Goal: Task Accomplishment & Management: Manage account settings

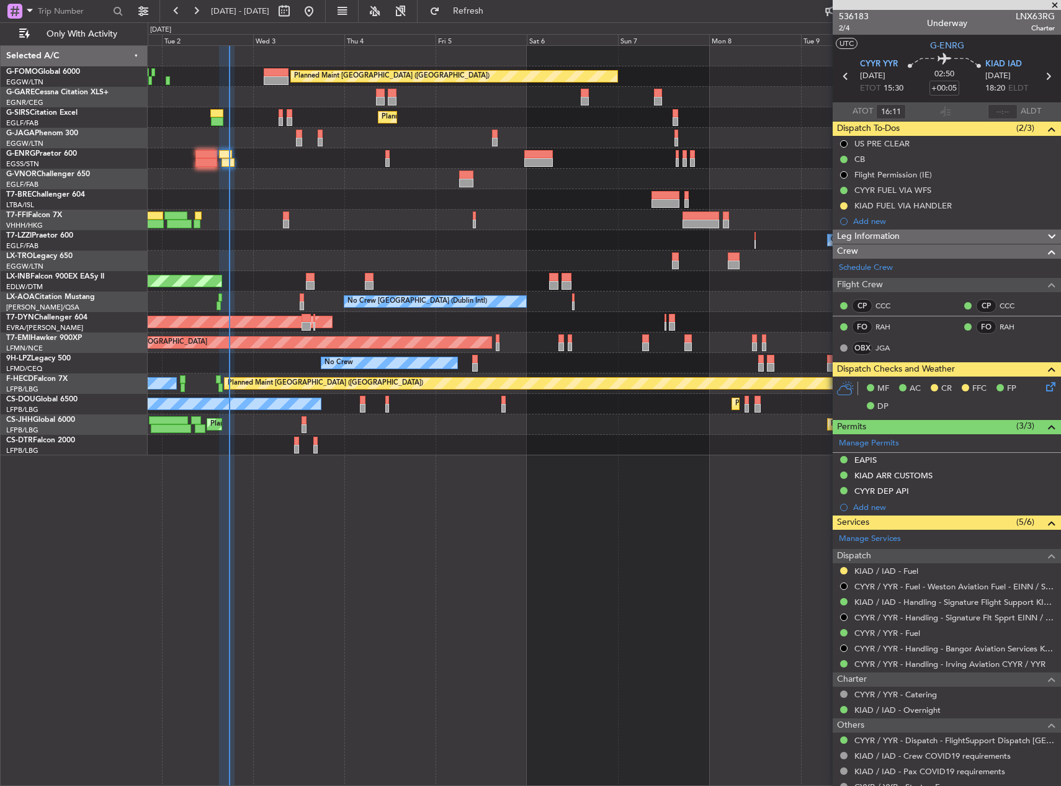
click at [282, 67] on div "Planned Maint [GEOGRAPHIC_DATA] ([GEOGRAPHIC_DATA])" at bounding box center [604, 76] width 913 height 20
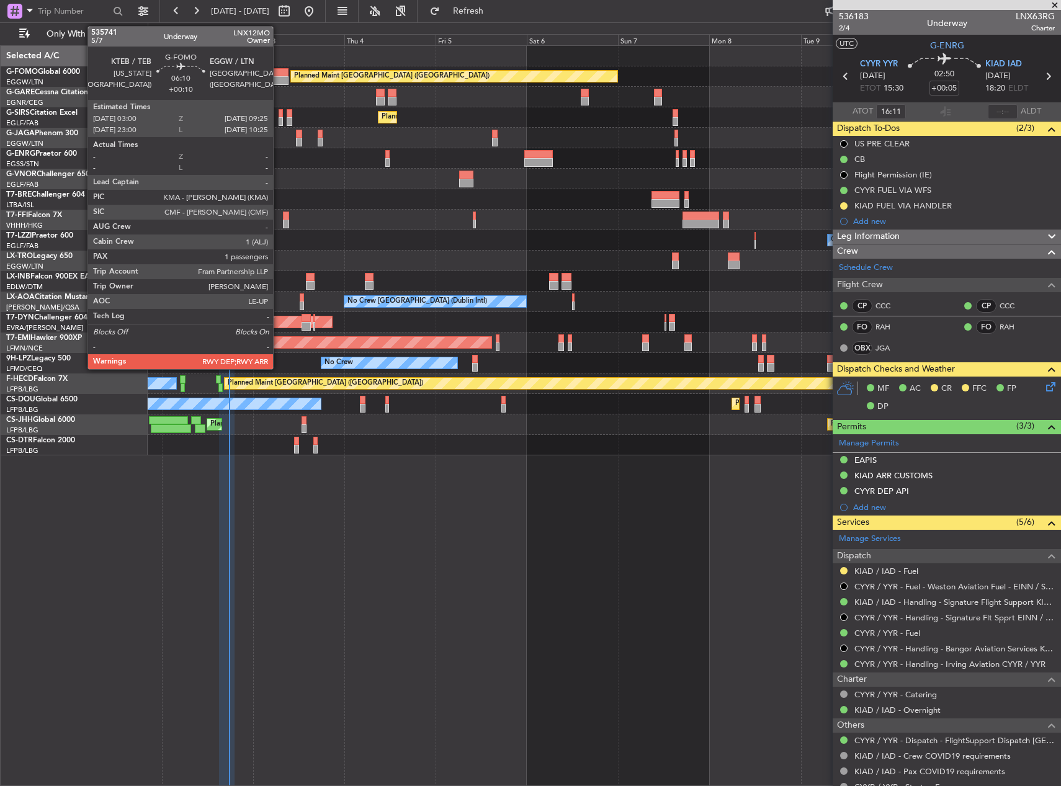
click at [279, 72] on div at bounding box center [276, 72] width 25 height 9
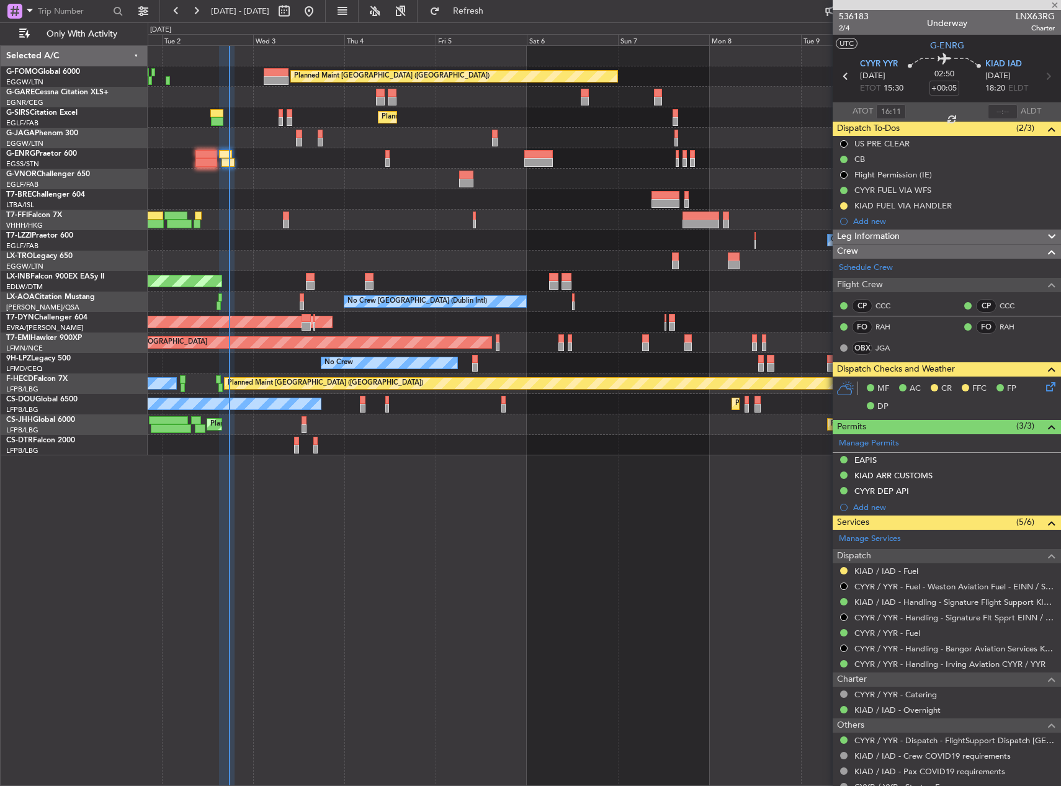
click at [279, 72] on div at bounding box center [276, 72] width 25 height 9
type input "+00:10"
type input "1"
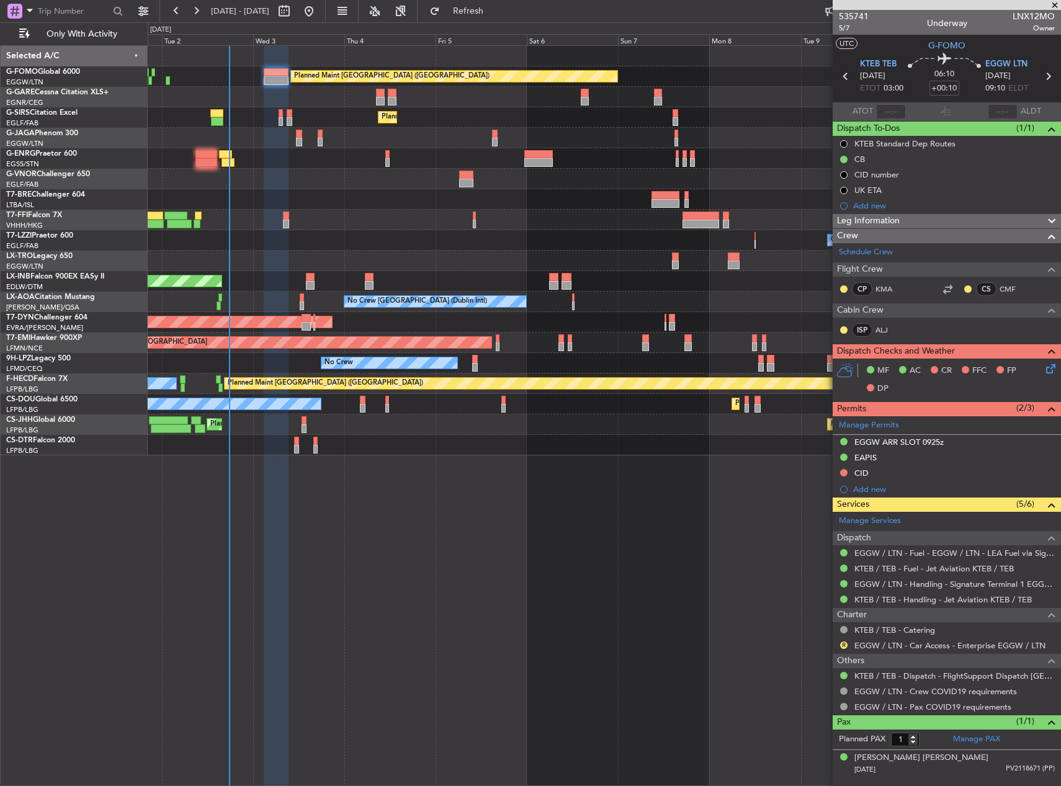
click at [890, 223] on span "Leg Information" at bounding box center [868, 221] width 63 height 14
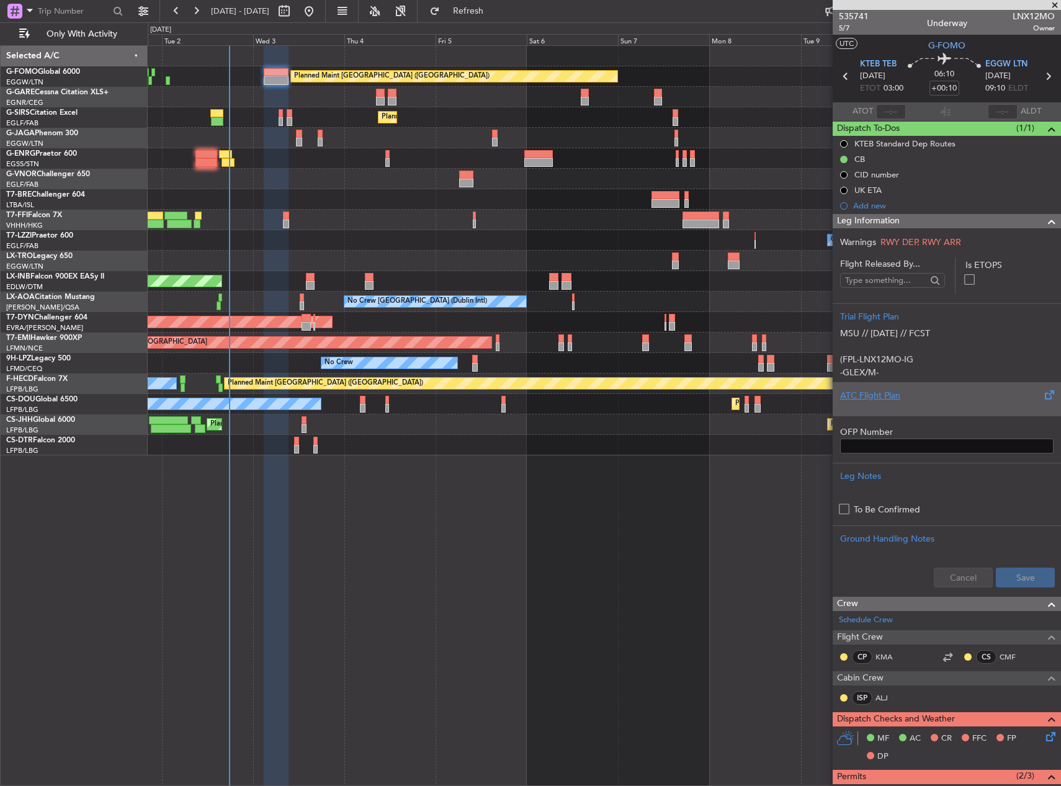
click at [893, 405] on div at bounding box center [946, 405] width 213 height 7
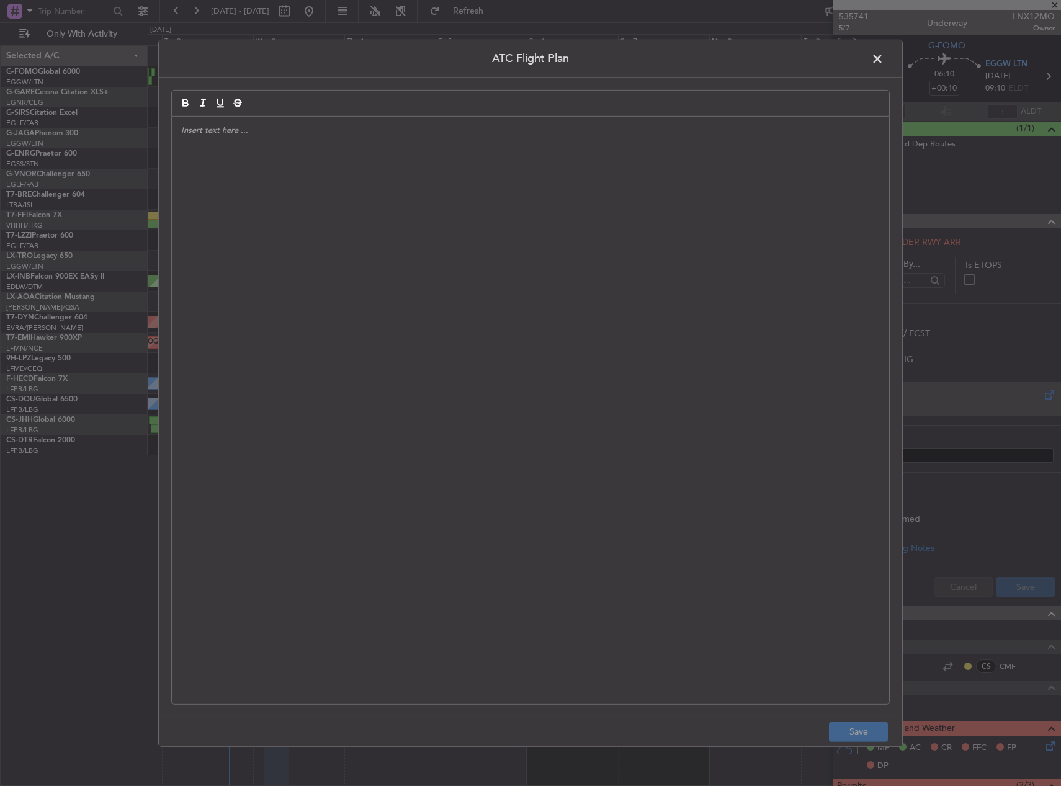
click at [518, 325] on div at bounding box center [530, 410] width 717 height 587
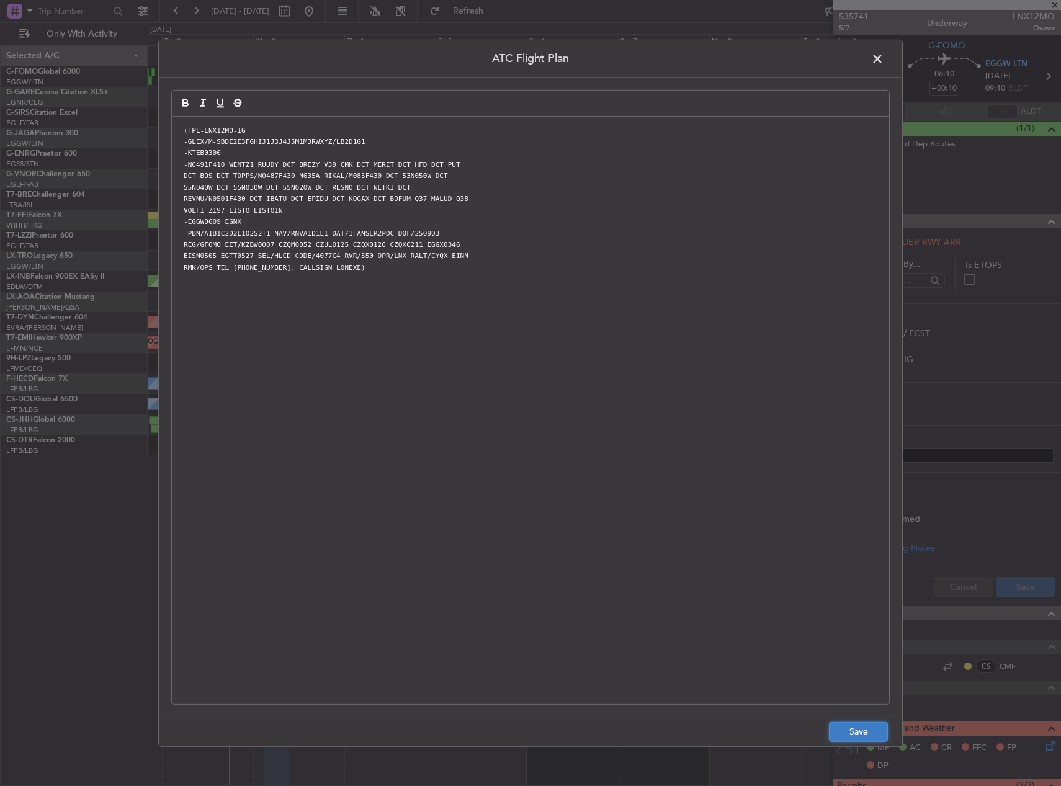
click at [864, 734] on button "Save" at bounding box center [858, 732] width 59 height 20
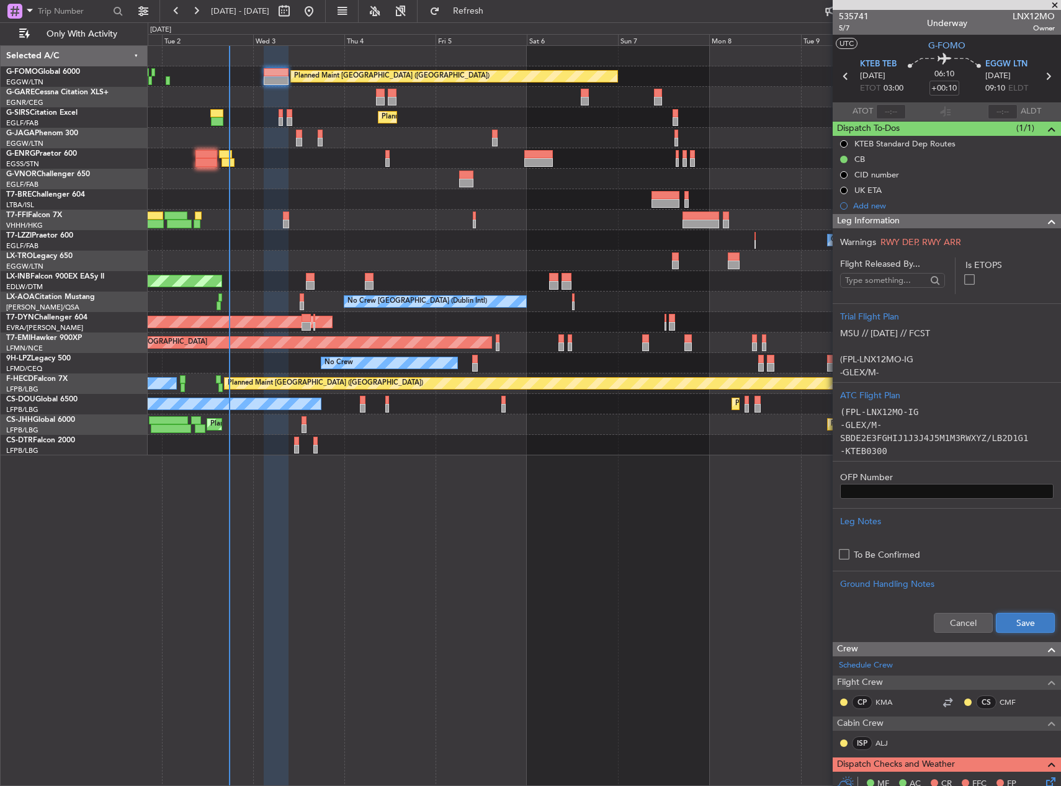
click at [1009, 620] on button "Save" at bounding box center [1025, 623] width 59 height 20
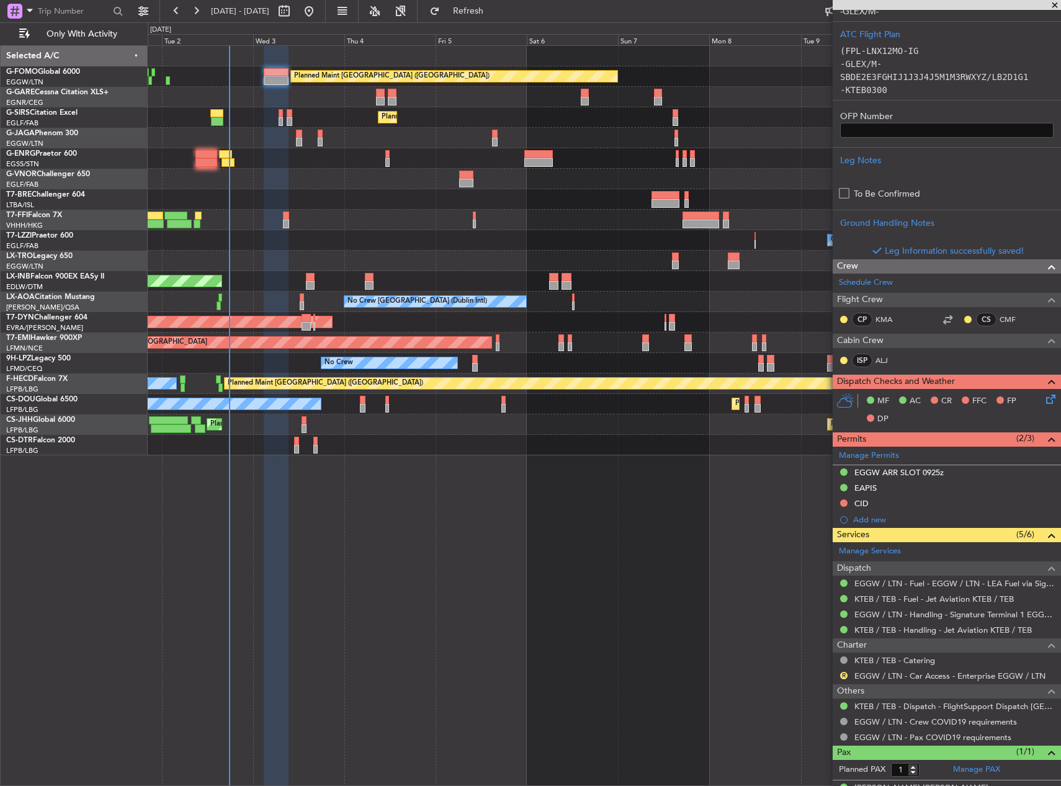
scroll to position [372, 0]
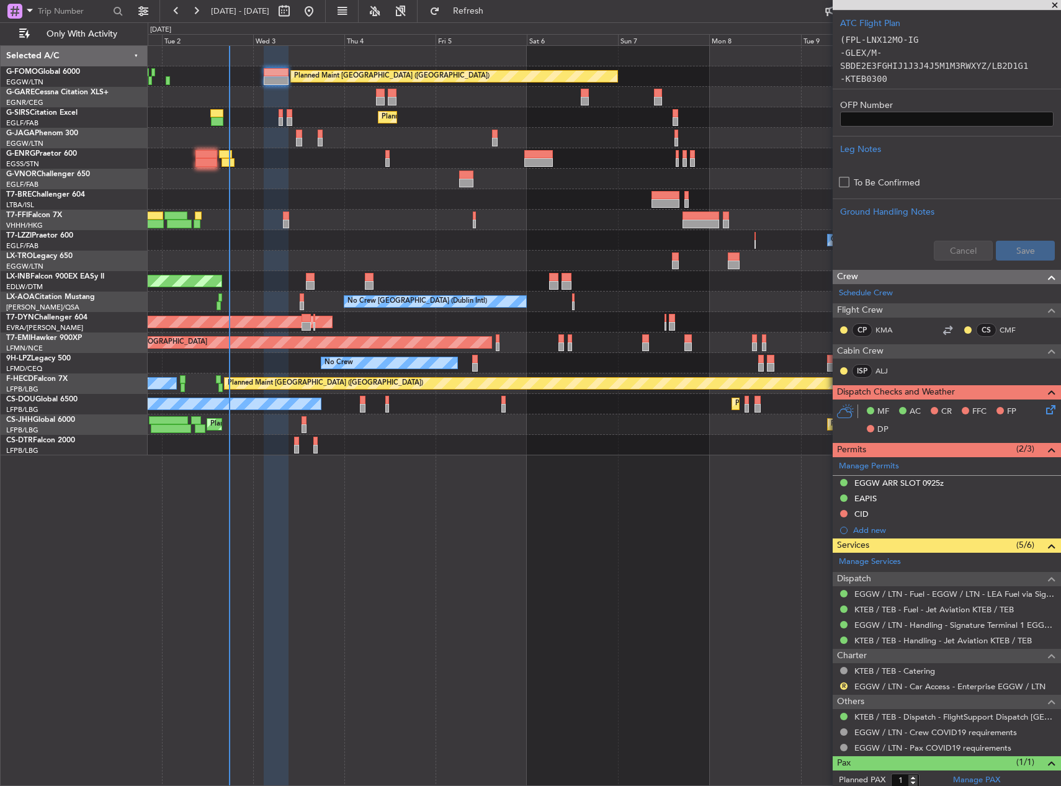
click at [911, 517] on div "CID" at bounding box center [947, 515] width 228 height 16
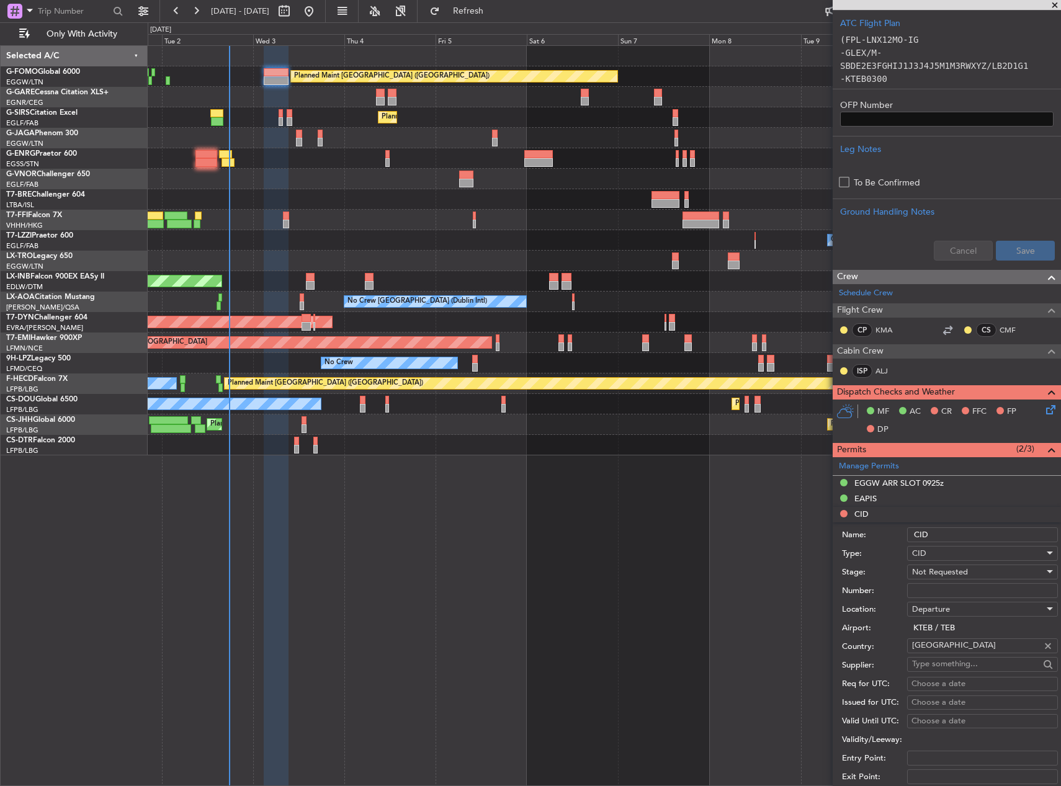
click at [936, 591] on input "Number:" at bounding box center [982, 590] width 151 height 15
paste input "98Y"
type input "98Y"
click at [939, 578] on div "Not Requested" at bounding box center [978, 572] width 132 height 19
click at [938, 665] on span "Received OK" at bounding box center [978, 671] width 130 height 19
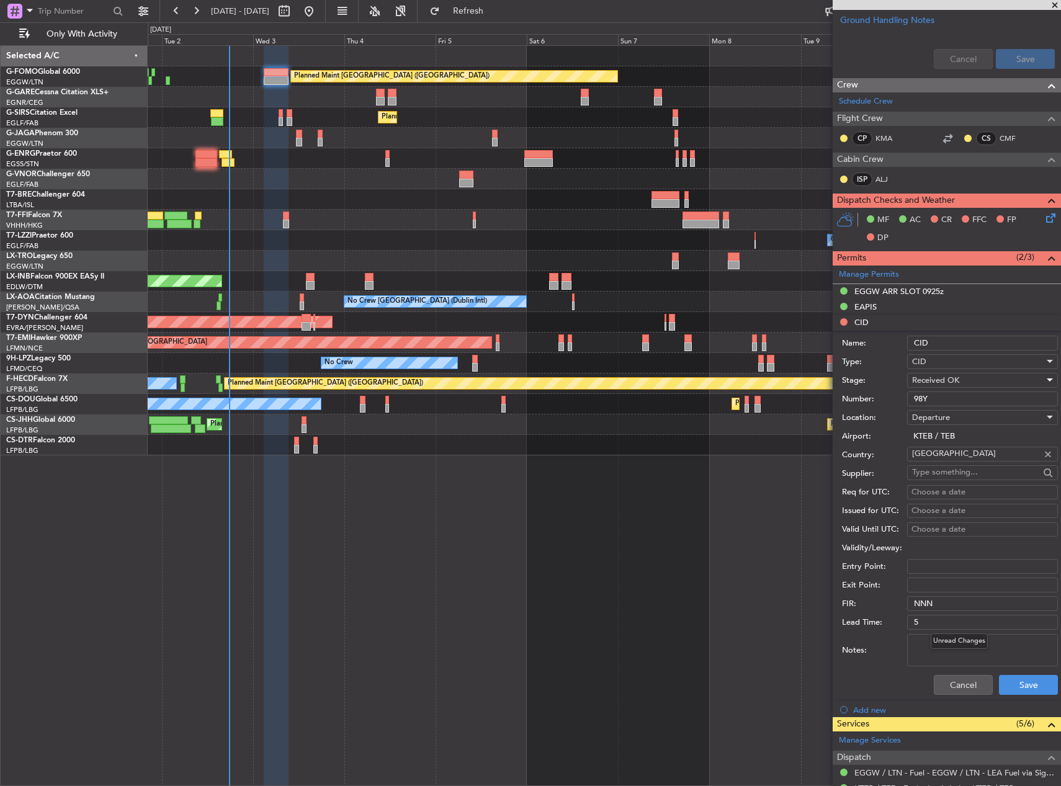
scroll to position [745, 0]
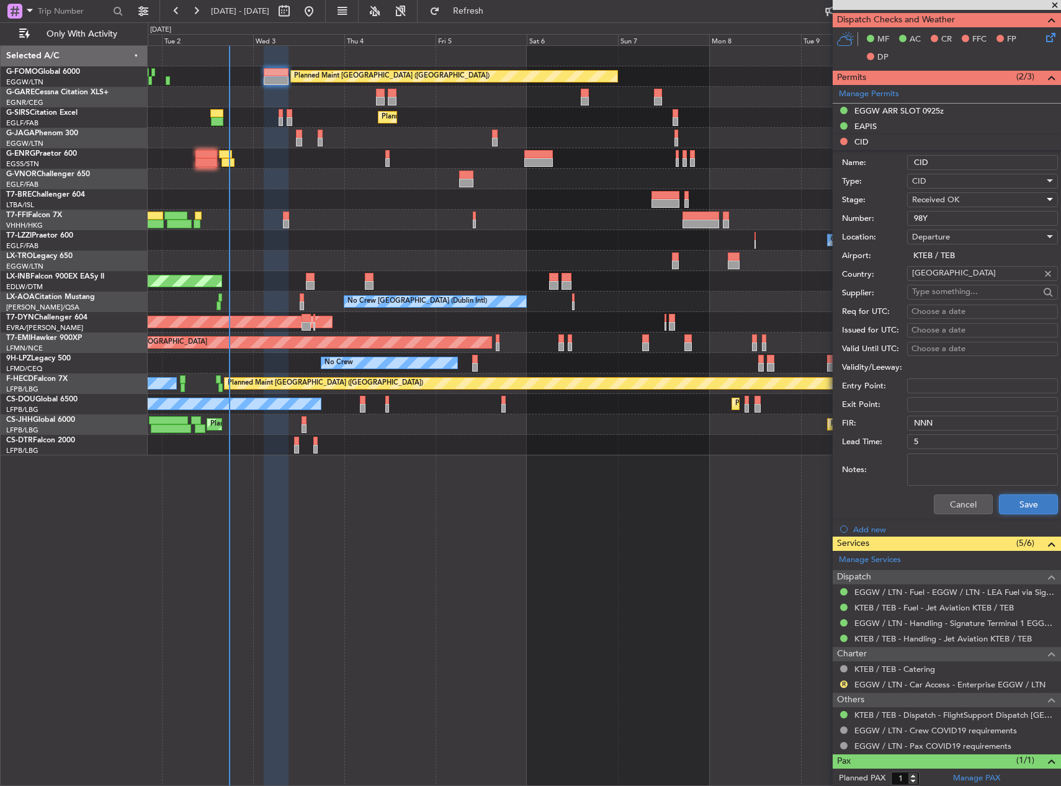
click at [1011, 504] on button "Save" at bounding box center [1028, 505] width 59 height 20
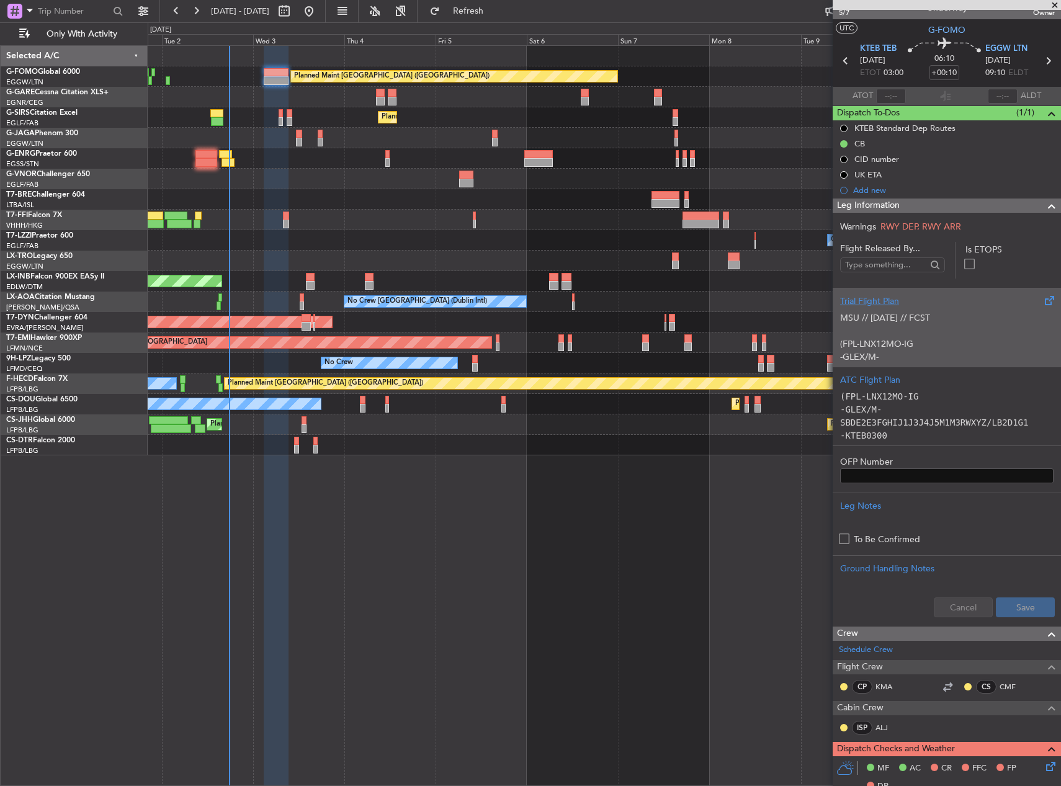
scroll to position [0, 0]
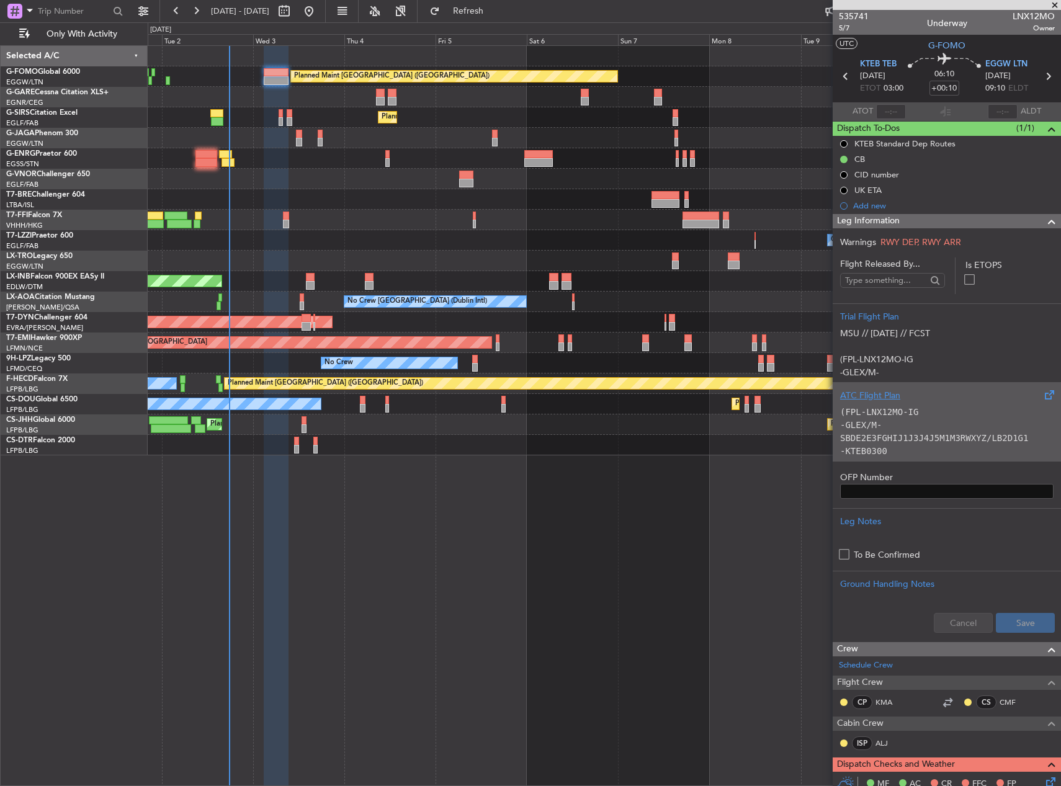
click at [957, 429] on p "-GLEX/M-SBDE2E3FGHIJ1J3J4J5M1M3RWXYZ/LB2D1G1" at bounding box center [946, 432] width 213 height 26
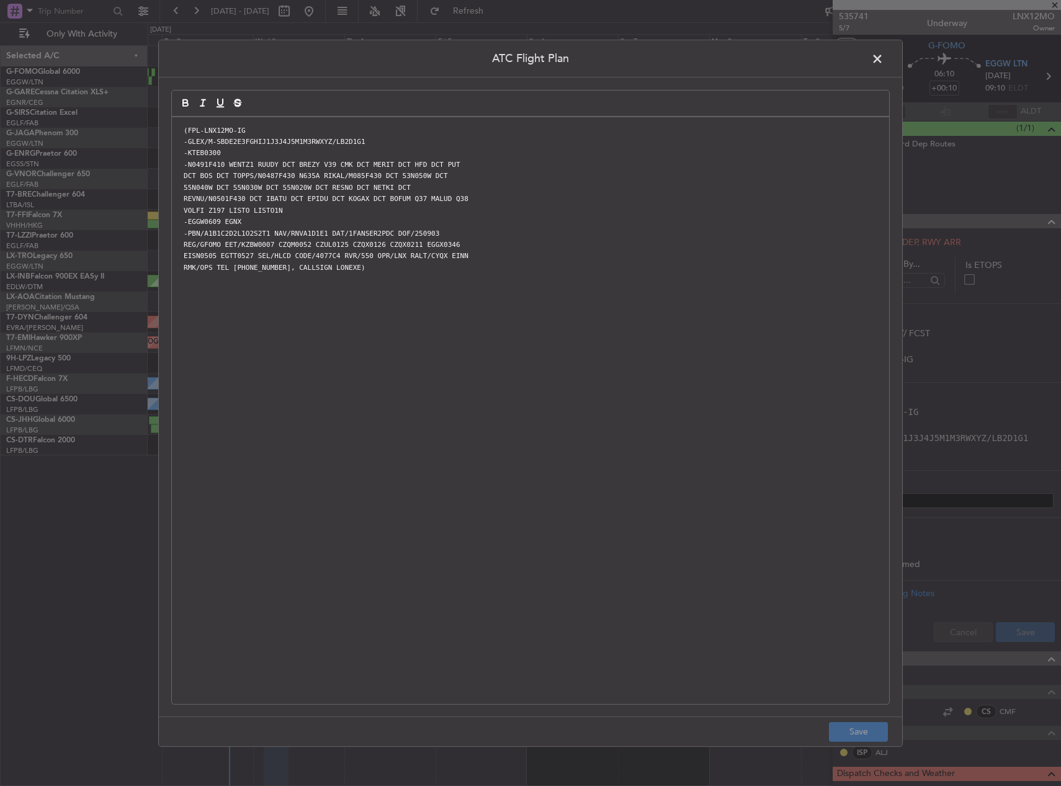
click at [728, 439] on div "(FPL-LNX12MO-IG -GLEX/M-SBDE2E3FGHIJ1J3J4J5M1M3RWXYZ/LB2D1G1 -KTEB0300 -N0491F4…" at bounding box center [530, 410] width 717 height 587
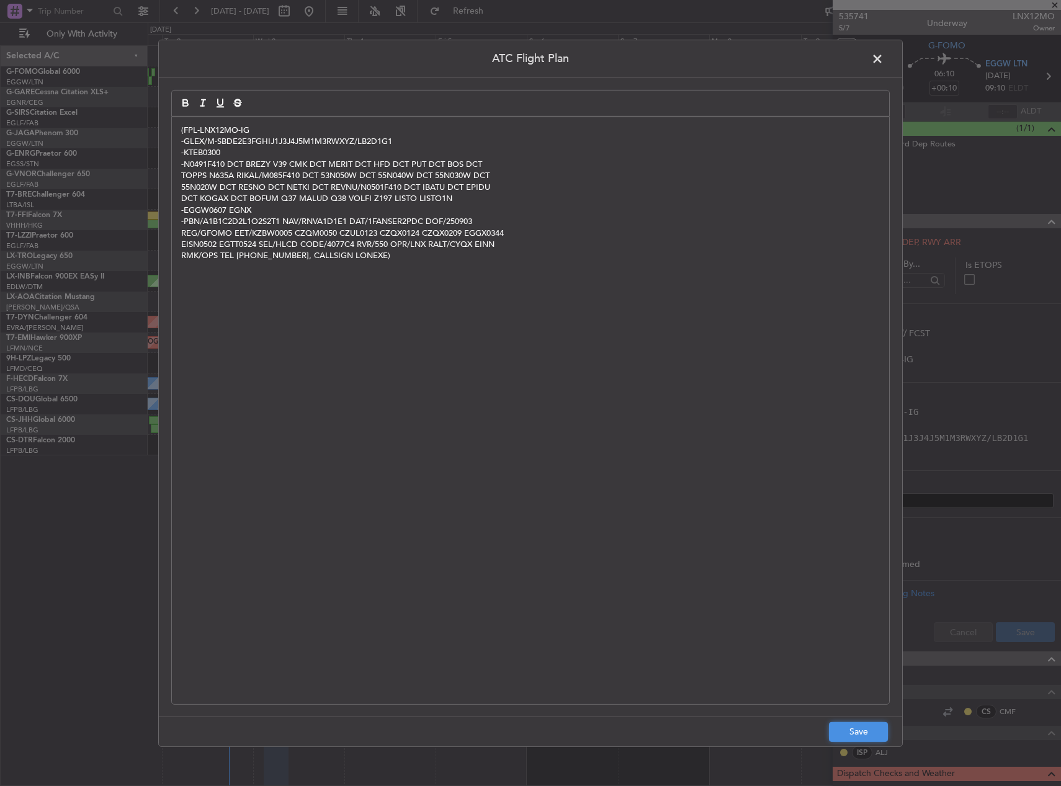
drag, startPoint x: 833, startPoint y: 730, endPoint x: 857, endPoint y: 713, distance: 29.4
click at [833, 730] on button "Save" at bounding box center [858, 732] width 59 height 20
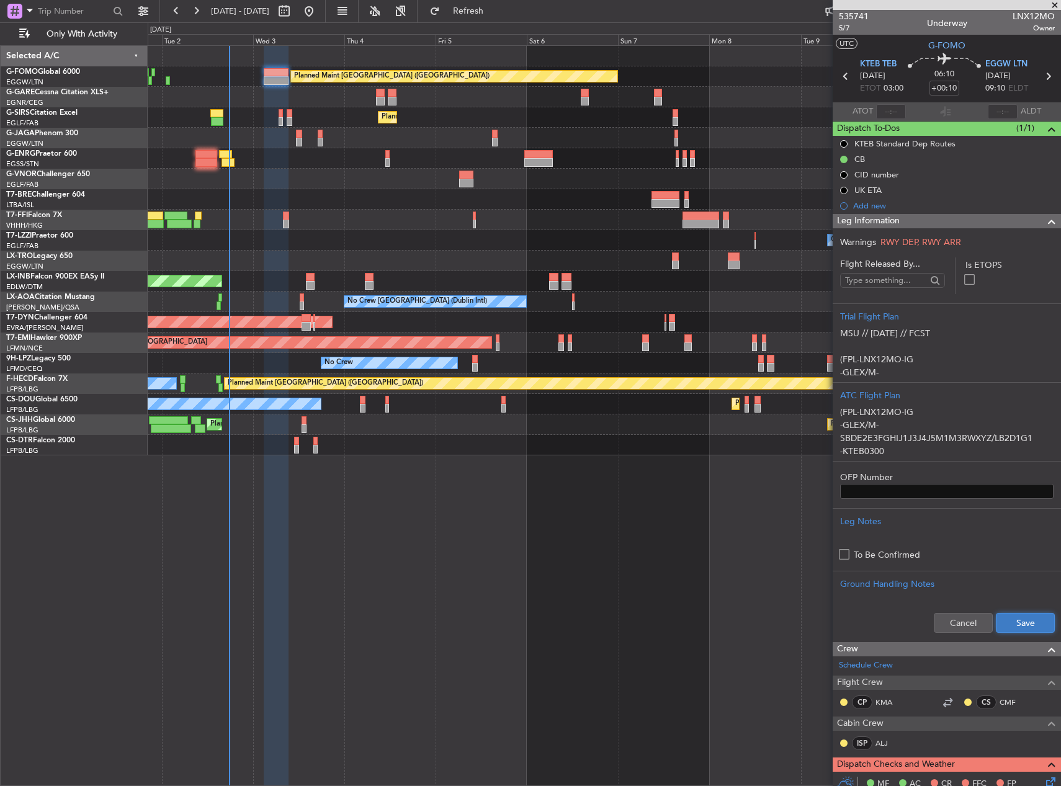
click at [1015, 613] on button "Save" at bounding box center [1025, 623] width 59 height 20
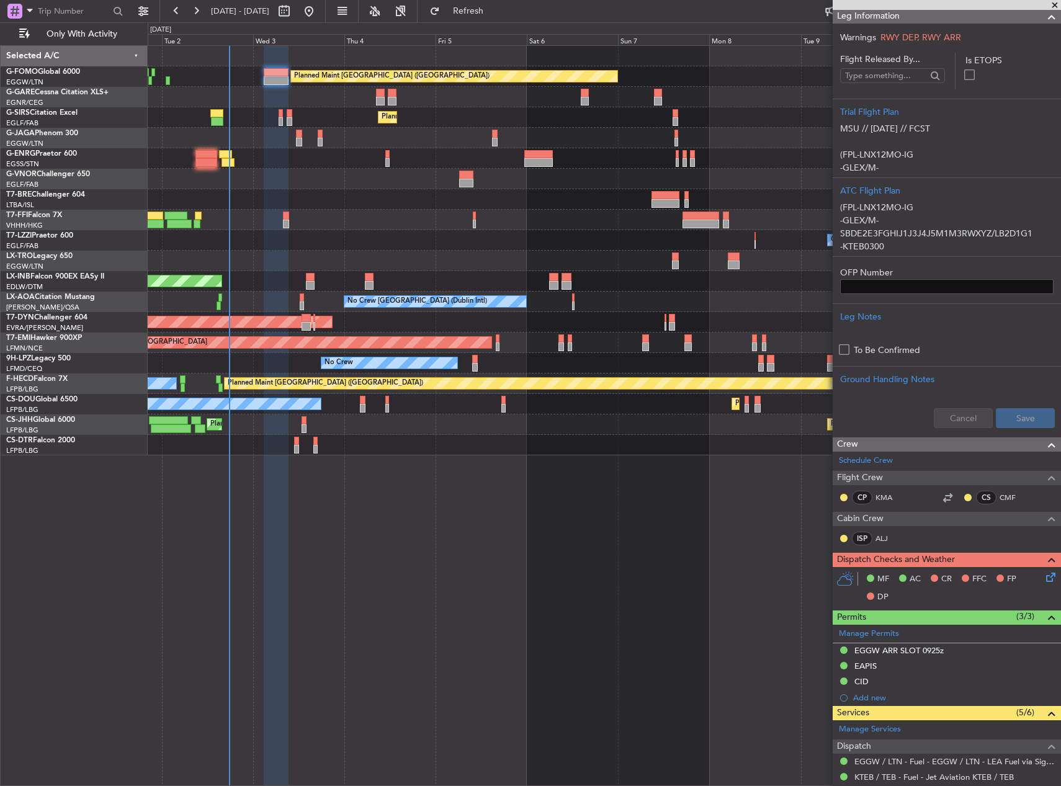
scroll to position [372, 0]
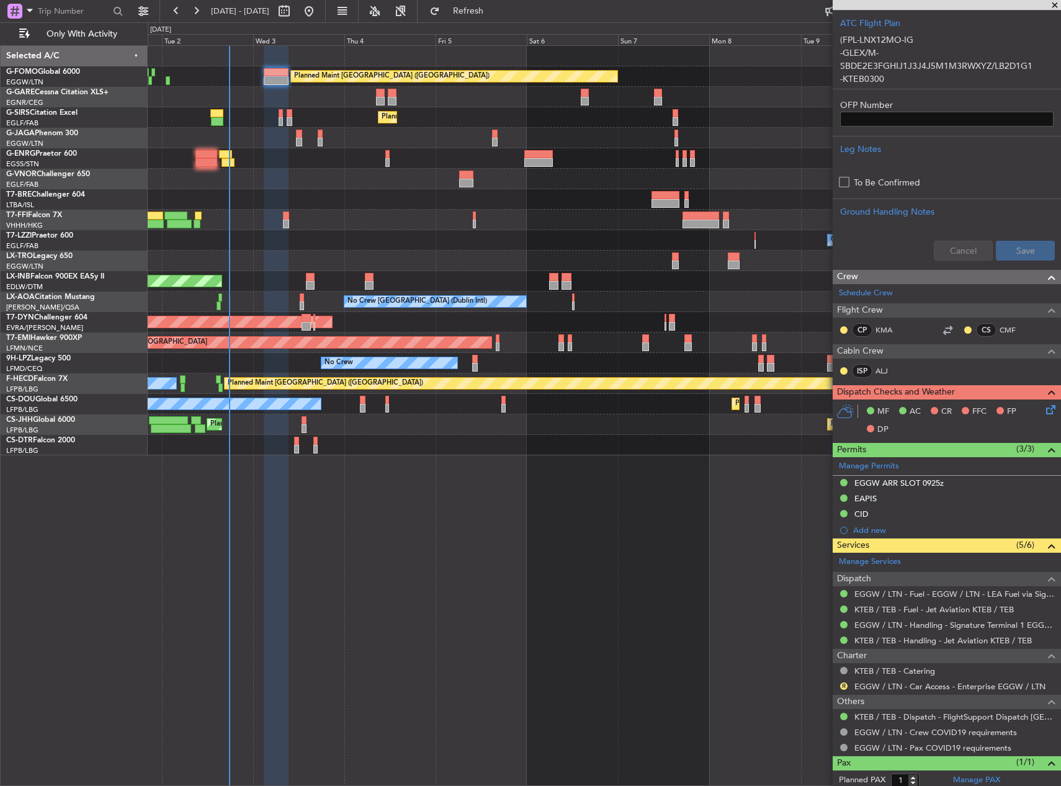
click at [1034, 404] on div "MF AC CR FFC FP DP" at bounding box center [952, 421] width 182 height 37
click at [1044, 406] on icon at bounding box center [1049, 408] width 10 height 10
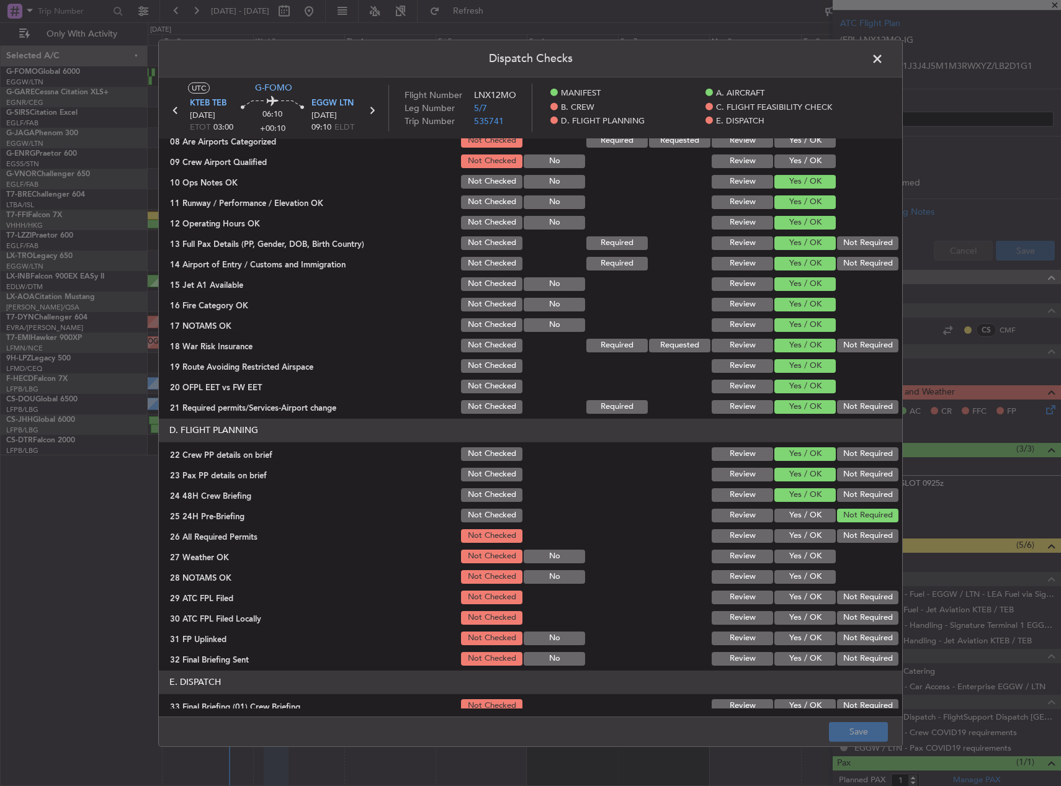
scroll to position [496, 0]
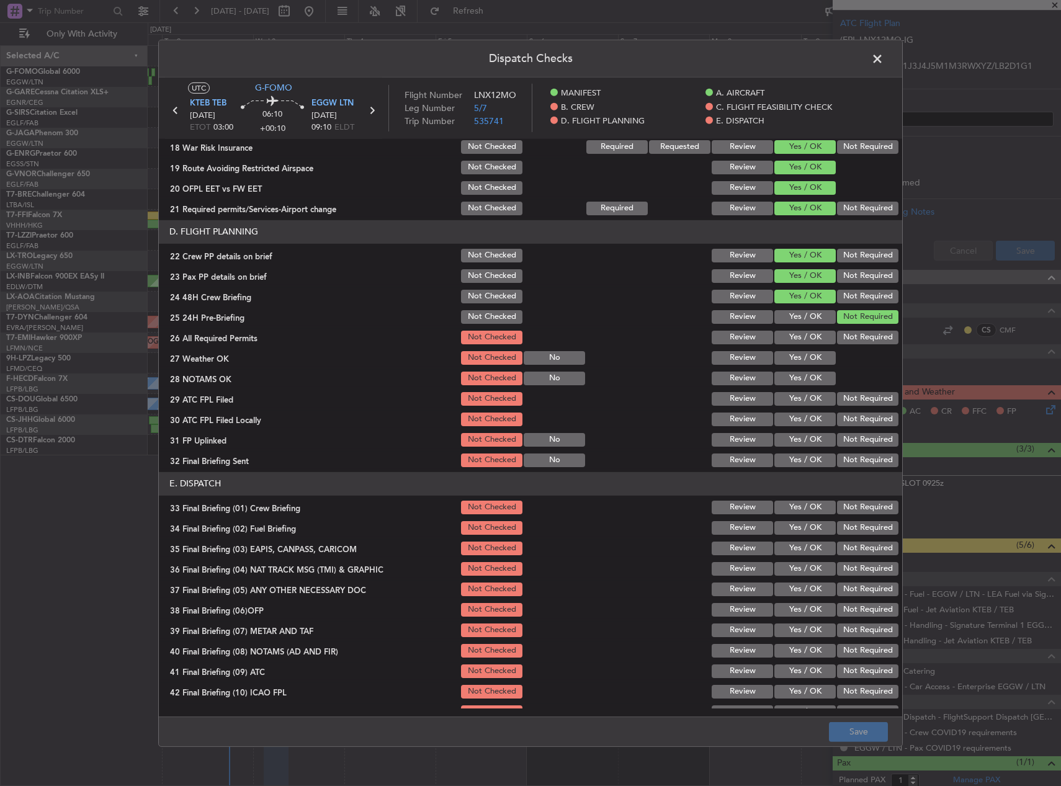
click at [794, 340] on button "Yes / OK" at bounding box center [804, 338] width 61 height 14
click at [794, 352] on button "Yes / OK" at bounding box center [804, 358] width 61 height 14
click at [792, 380] on button "Yes / OK" at bounding box center [804, 379] width 61 height 14
click at [791, 401] on button "Yes / OK" at bounding box center [804, 399] width 61 height 14
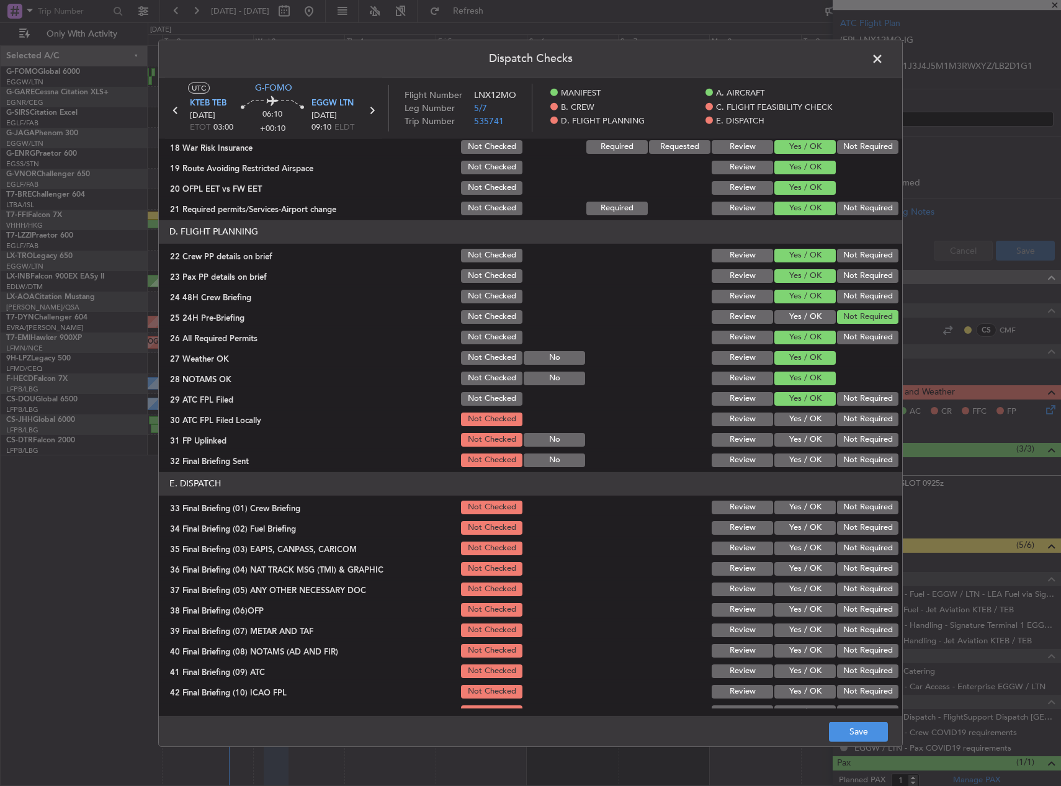
click at [862, 418] on button "Not Required" at bounding box center [867, 420] width 61 height 14
click at [810, 420] on button "Yes / OK" at bounding box center [804, 420] width 61 height 14
click at [849, 445] on button "Not Required" at bounding box center [867, 440] width 61 height 14
click at [807, 455] on button "Yes / OK" at bounding box center [804, 461] width 61 height 14
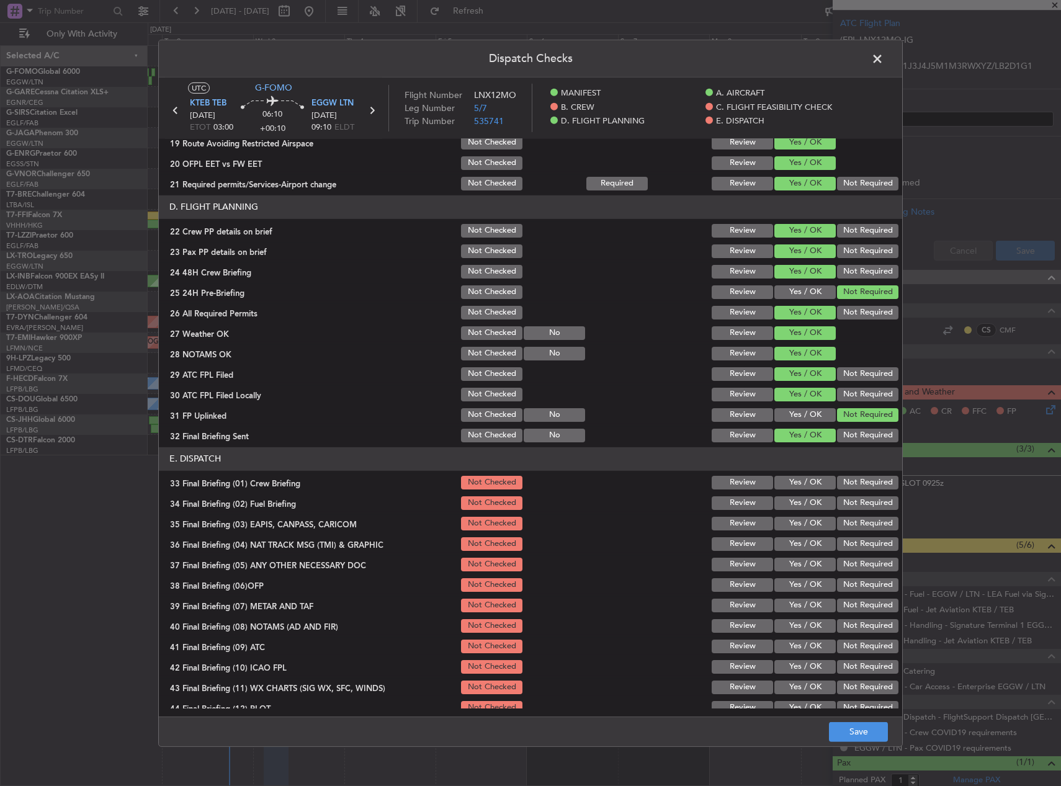
scroll to position [532, 0]
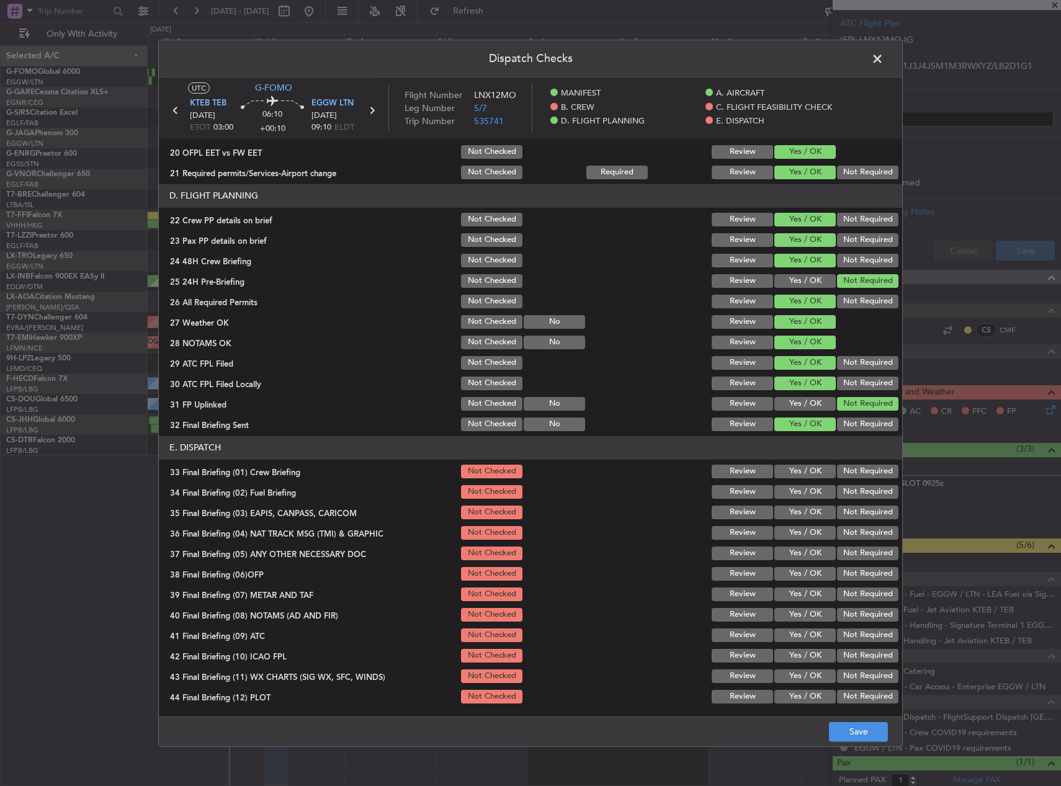
click at [789, 463] on div "Yes / OK" at bounding box center [803, 471] width 63 height 17
click at [790, 476] on button "Yes / OK" at bounding box center [804, 472] width 61 height 14
click at [790, 491] on button "Yes / OK" at bounding box center [804, 492] width 61 height 14
click at [846, 509] on button "Not Required" at bounding box center [867, 513] width 61 height 14
click at [799, 512] on button "Yes / OK" at bounding box center [804, 513] width 61 height 14
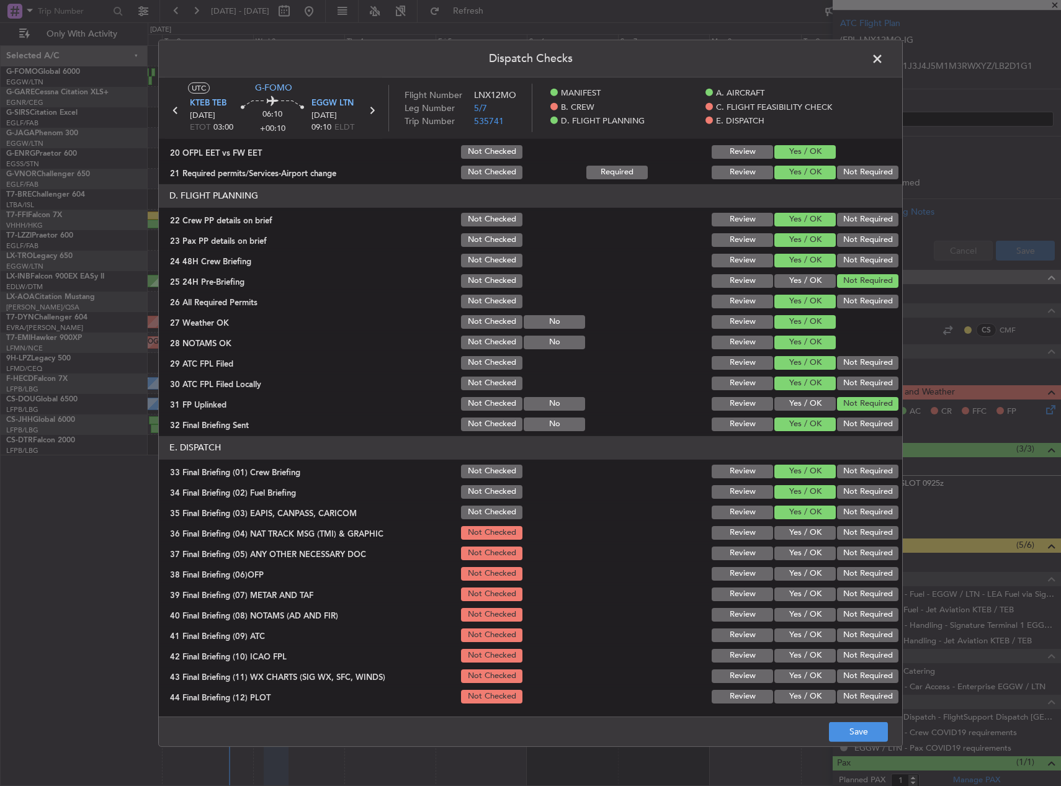
click at [800, 532] on button "Yes / OK" at bounding box center [804, 533] width 61 height 14
click at [802, 555] on button "Yes / OK" at bounding box center [804, 554] width 61 height 14
click at [802, 578] on button "Yes / OK" at bounding box center [804, 574] width 61 height 14
click at [803, 594] on button "Yes / OK" at bounding box center [804, 595] width 61 height 14
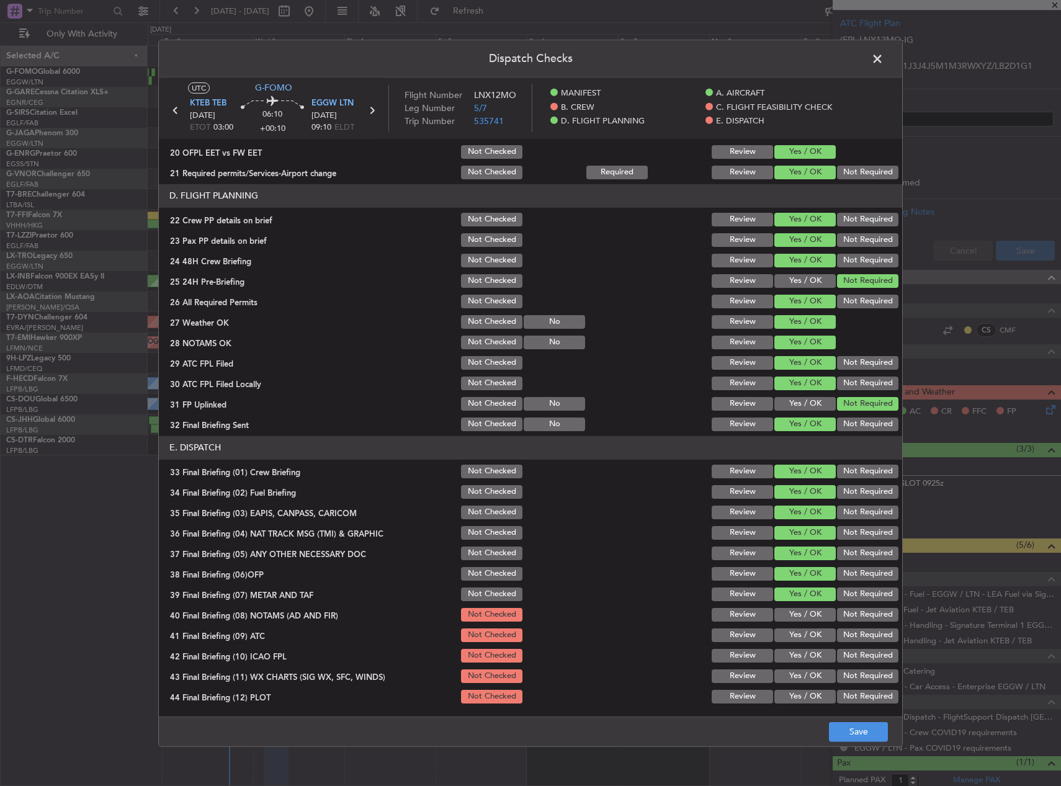
click at [803, 616] on button "Yes / OK" at bounding box center [804, 615] width 61 height 14
click at [802, 632] on button "Yes / OK" at bounding box center [804, 636] width 61 height 14
click at [803, 653] on button "Yes / OK" at bounding box center [804, 656] width 61 height 14
click at [800, 674] on button "Yes / OK" at bounding box center [804, 676] width 61 height 14
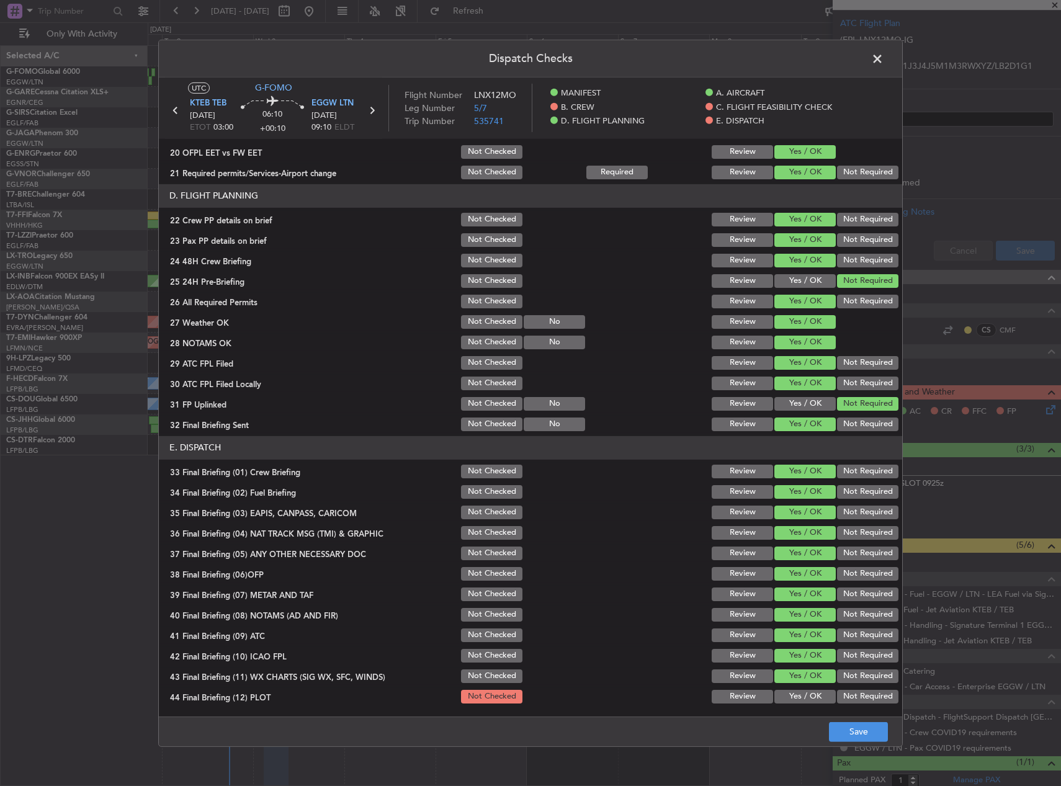
click at [799, 692] on button "Yes / OK" at bounding box center [804, 697] width 61 height 14
click at [899, 743] on footer "Save" at bounding box center [530, 732] width 743 height 30
click at [859, 739] on button "Save" at bounding box center [858, 732] width 59 height 20
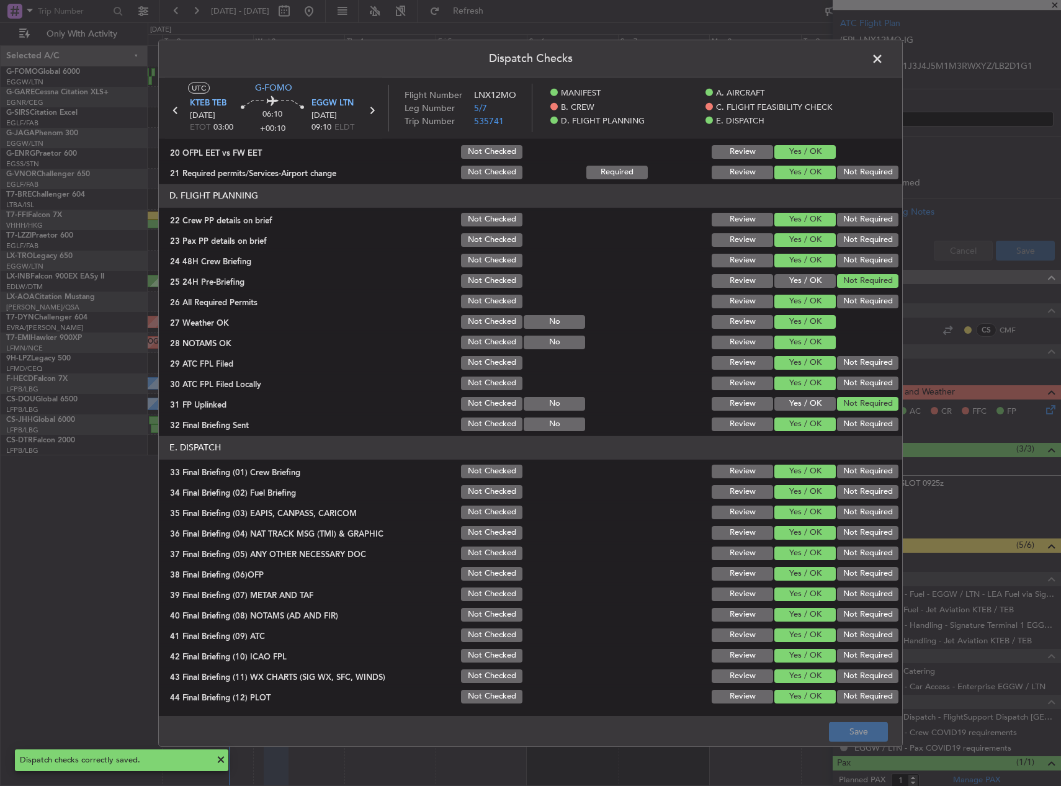
click at [884, 56] on span at bounding box center [884, 61] width 0 height 25
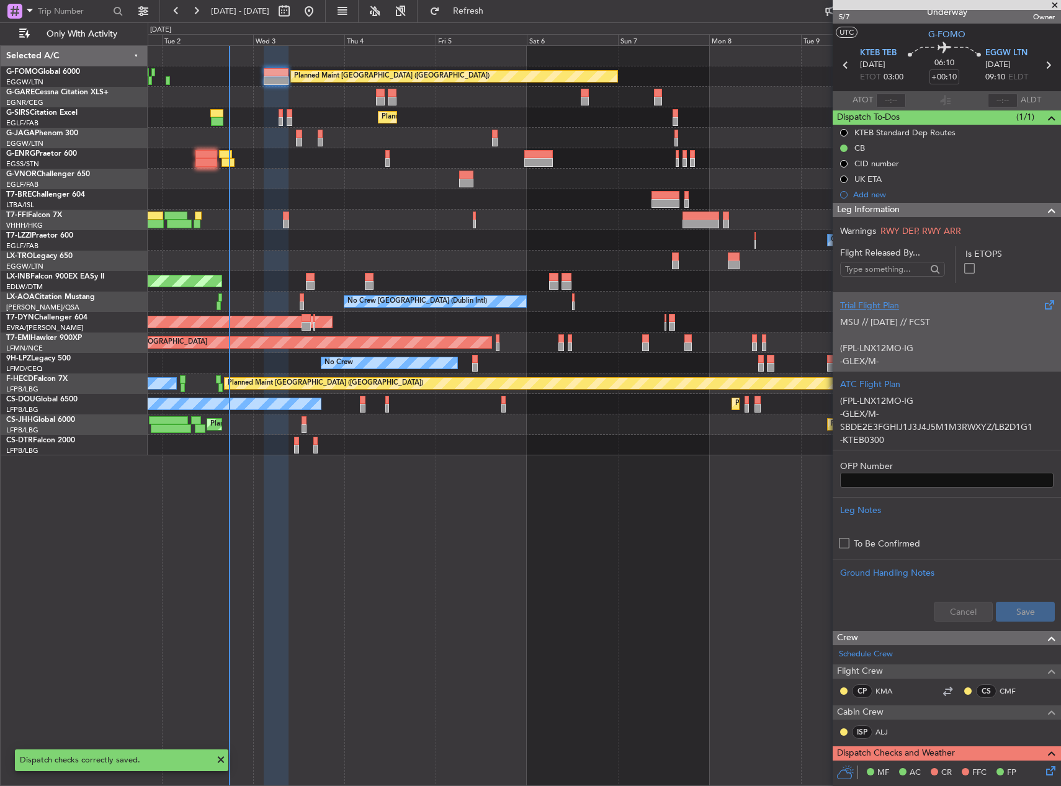
scroll to position [0, 0]
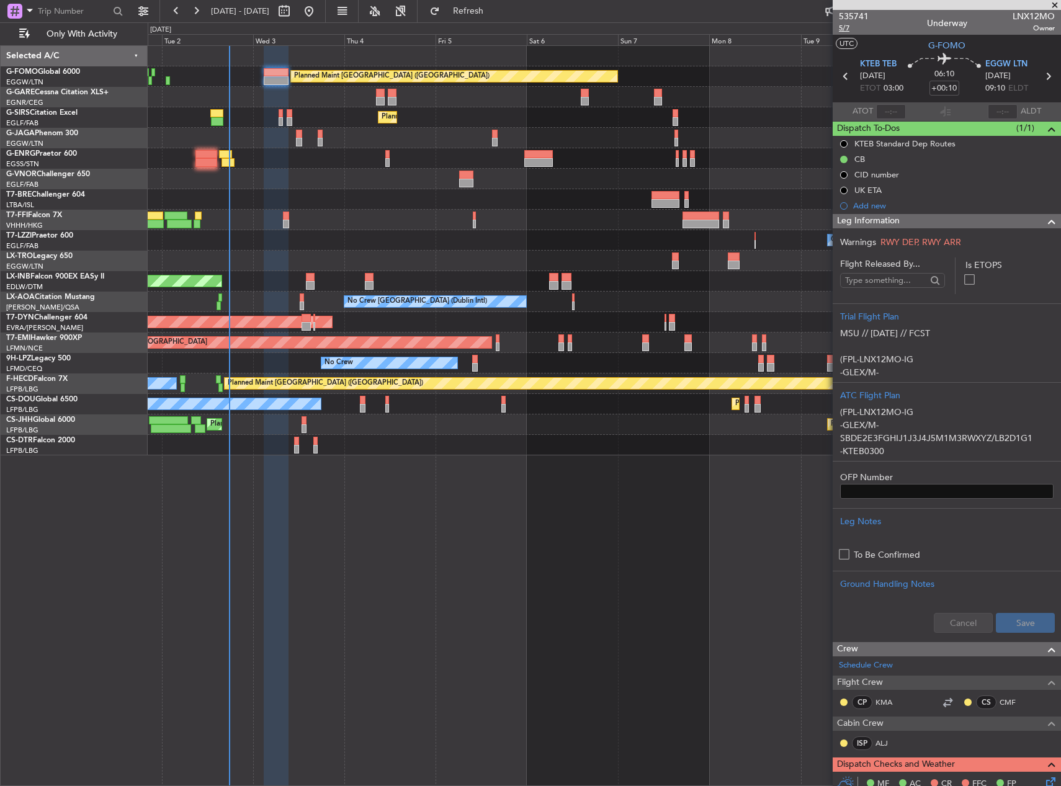
click at [844, 31] on span "5/7" at bounding box center [854, 28] width 30 height 11
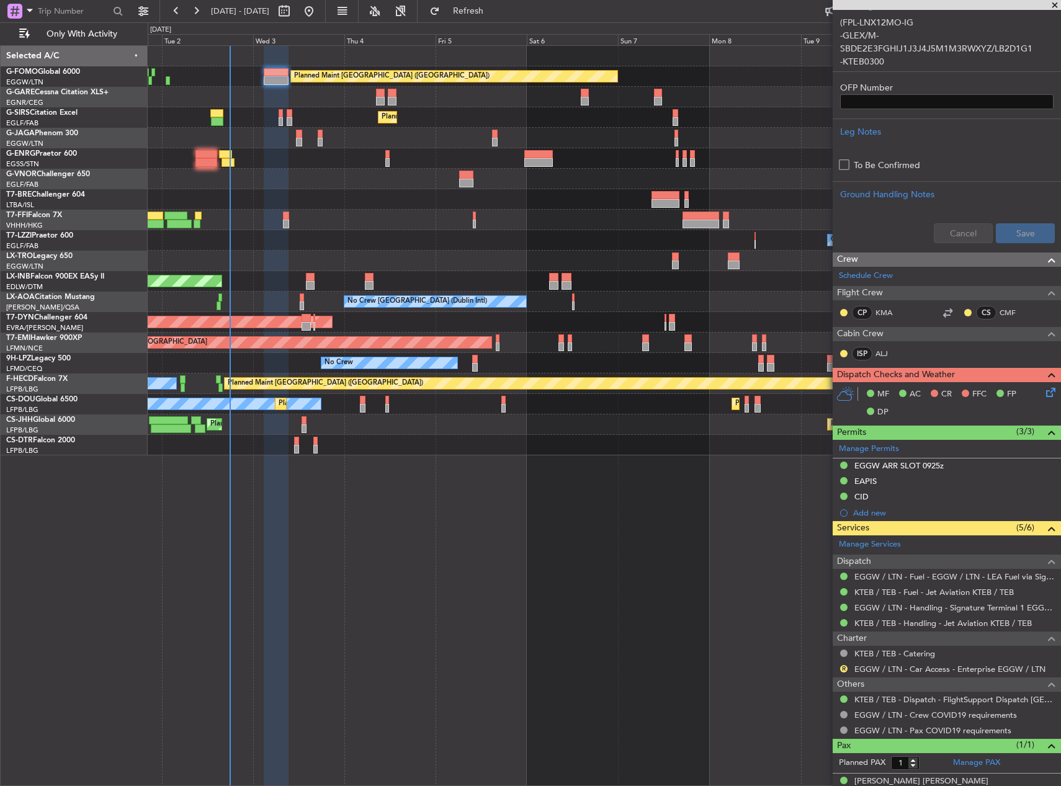
scroll to position [405, 0]
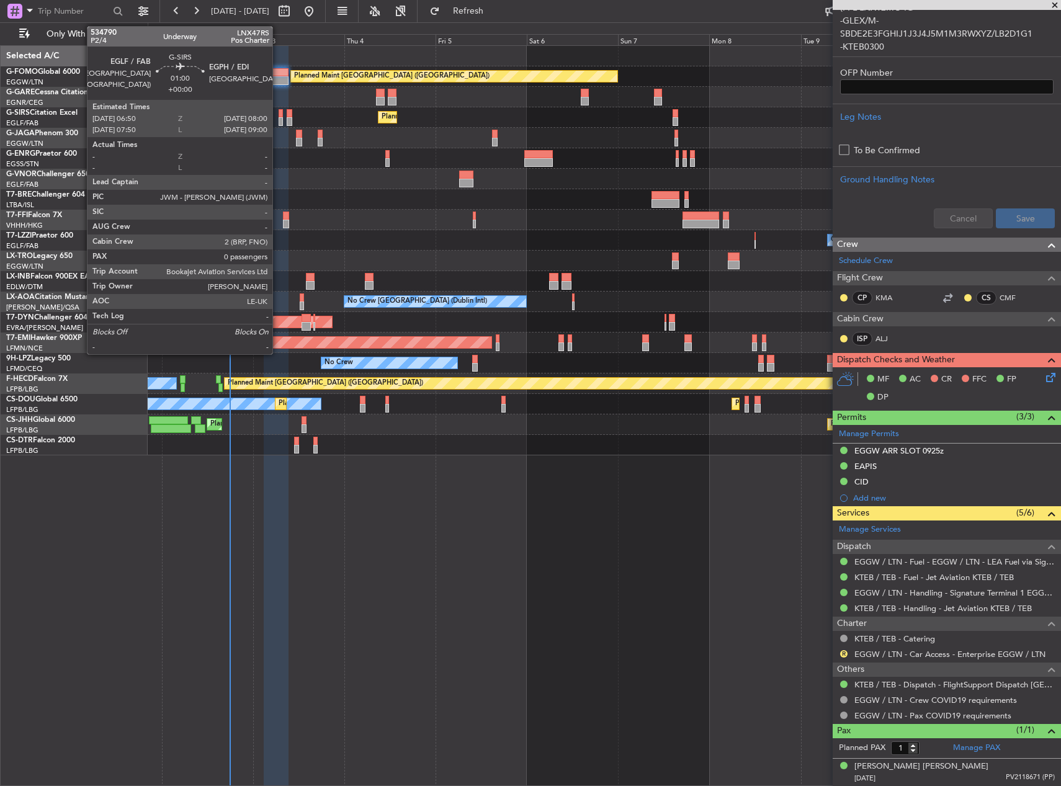
click at [279, 119] on div at bounding box center [281, 121] width 5 height 9
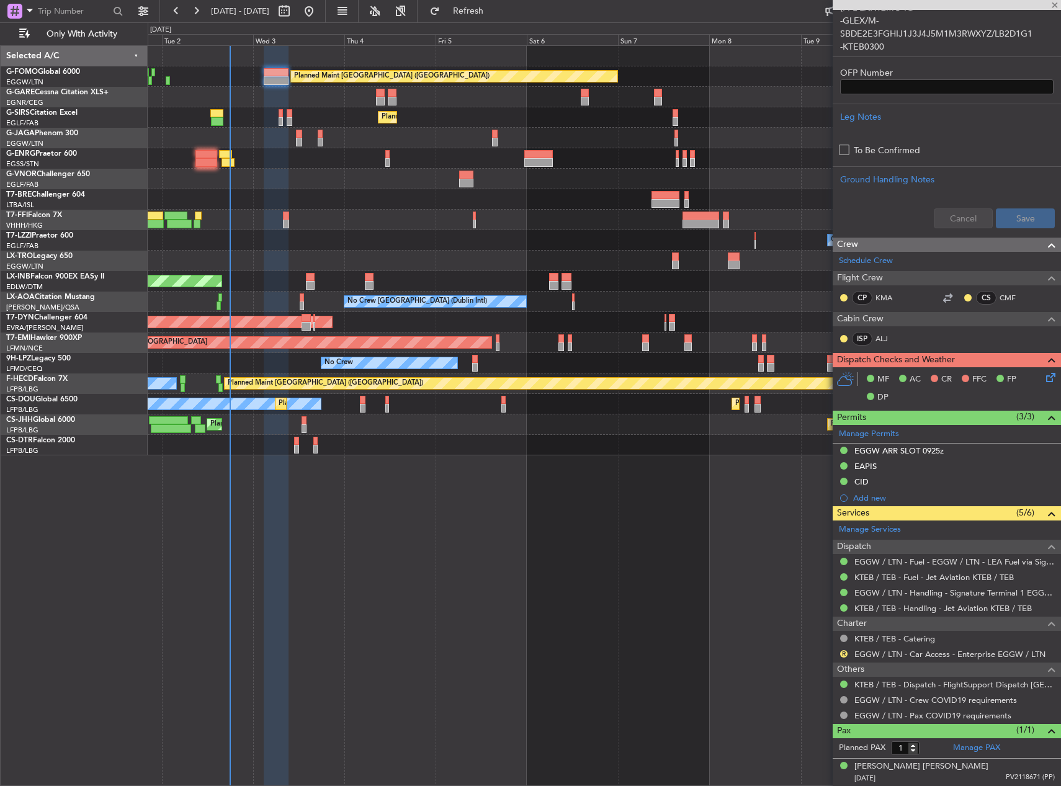
type input "0"
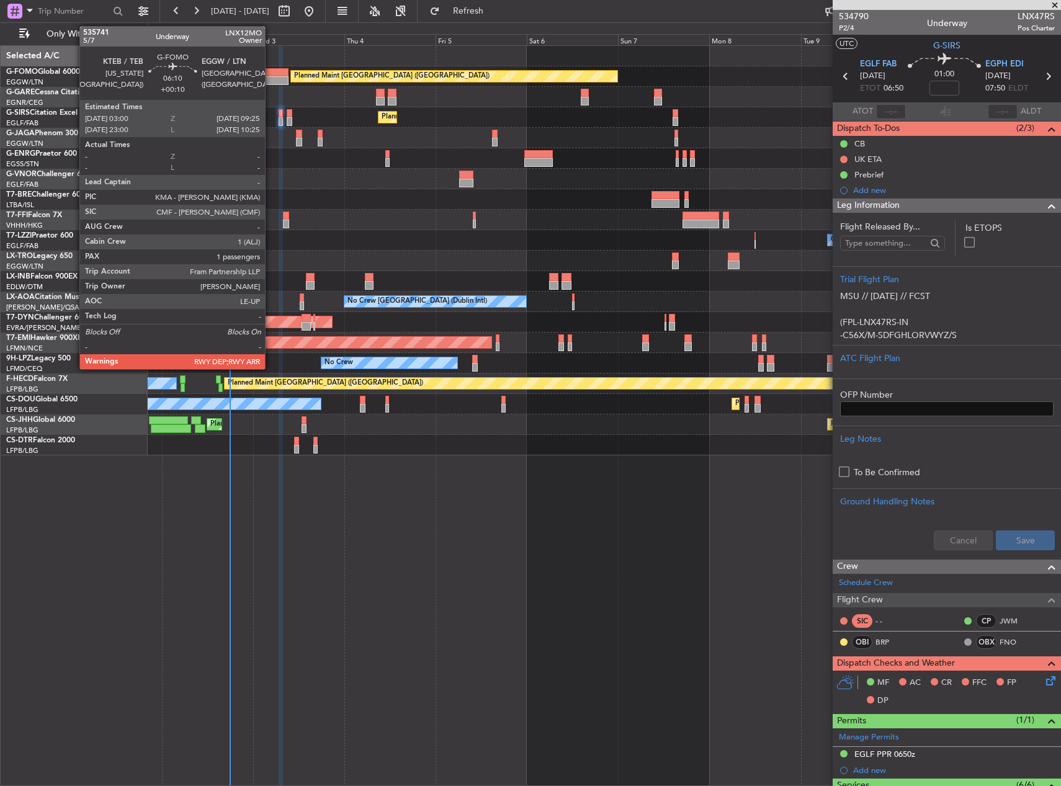
click at [271, 74] on div at bounding box center [276, 72] width 25 height 9
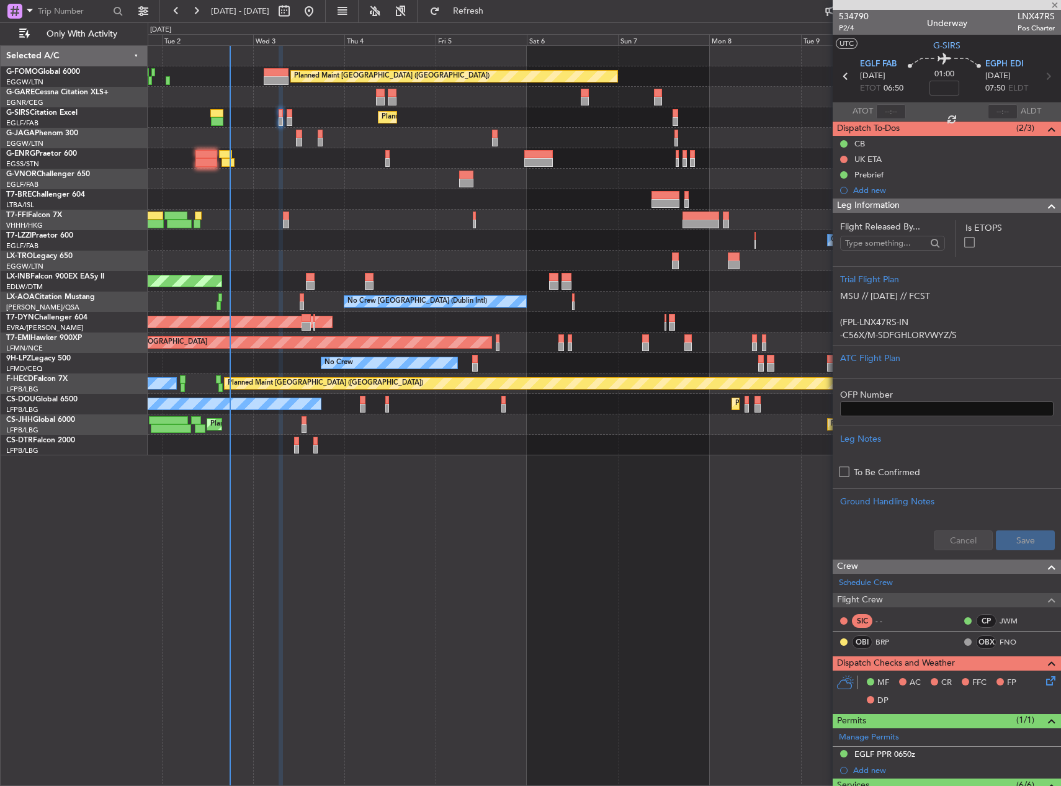
type input "+00:10"
type input "1"
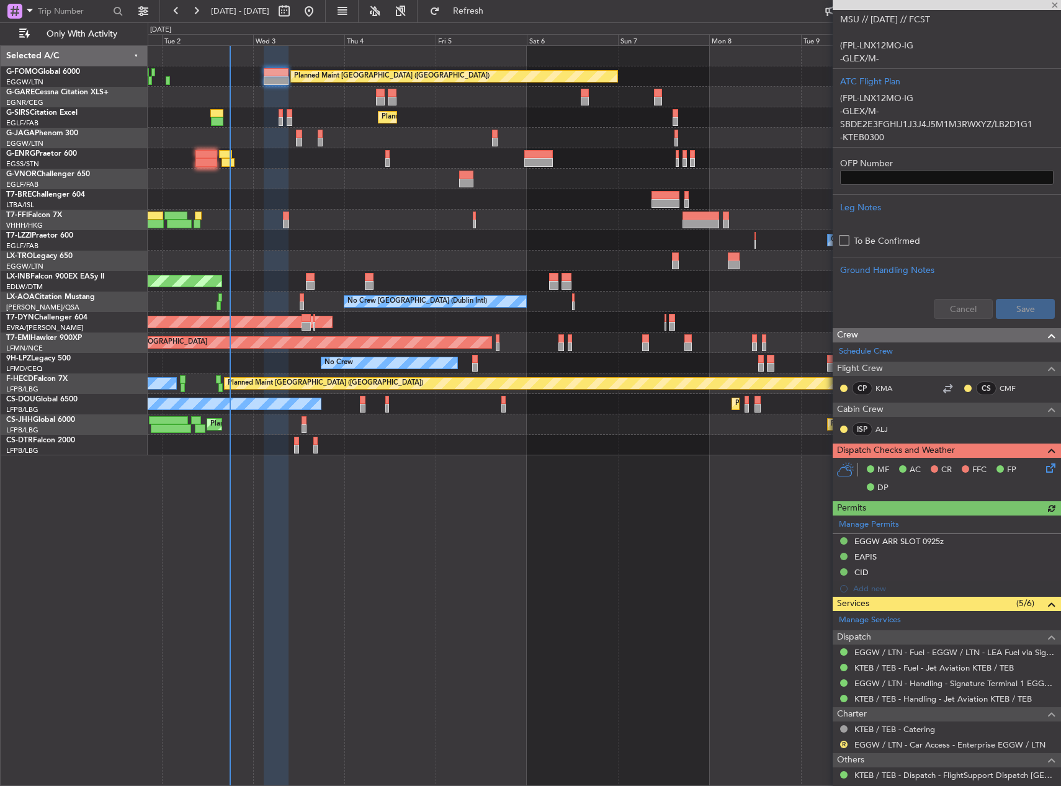
scroll to position [405, 0]
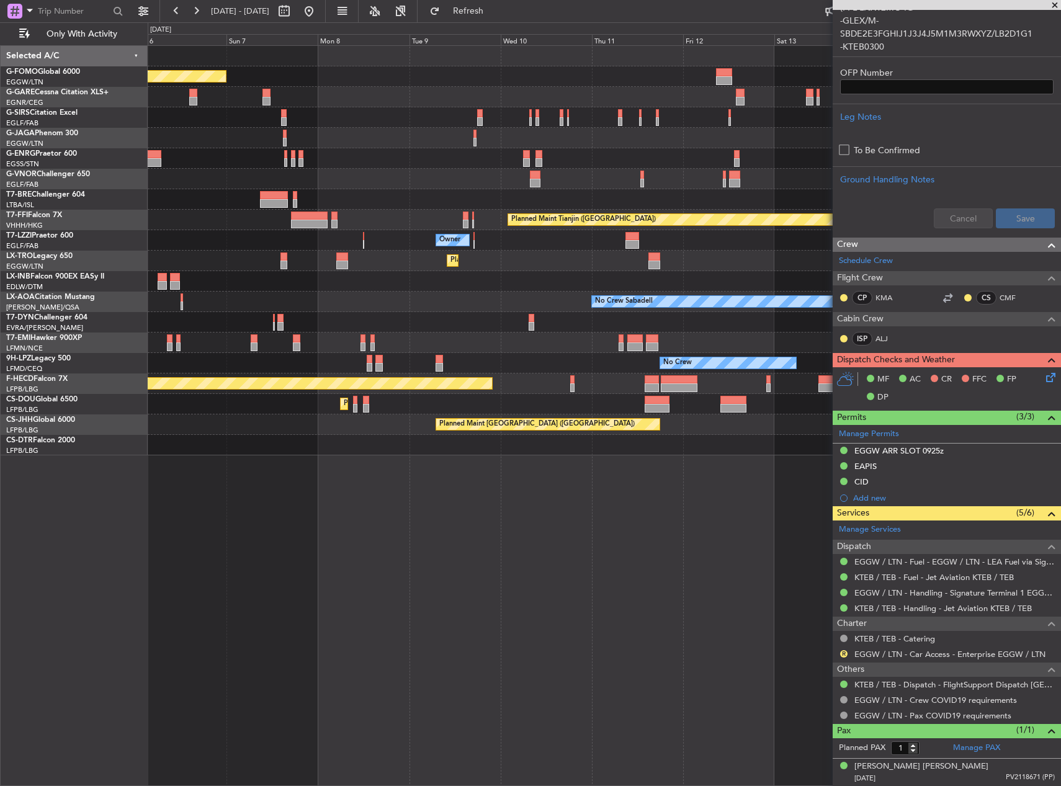
click at [385, 444] on div at bounding box center [604, 445] width 913 height 20
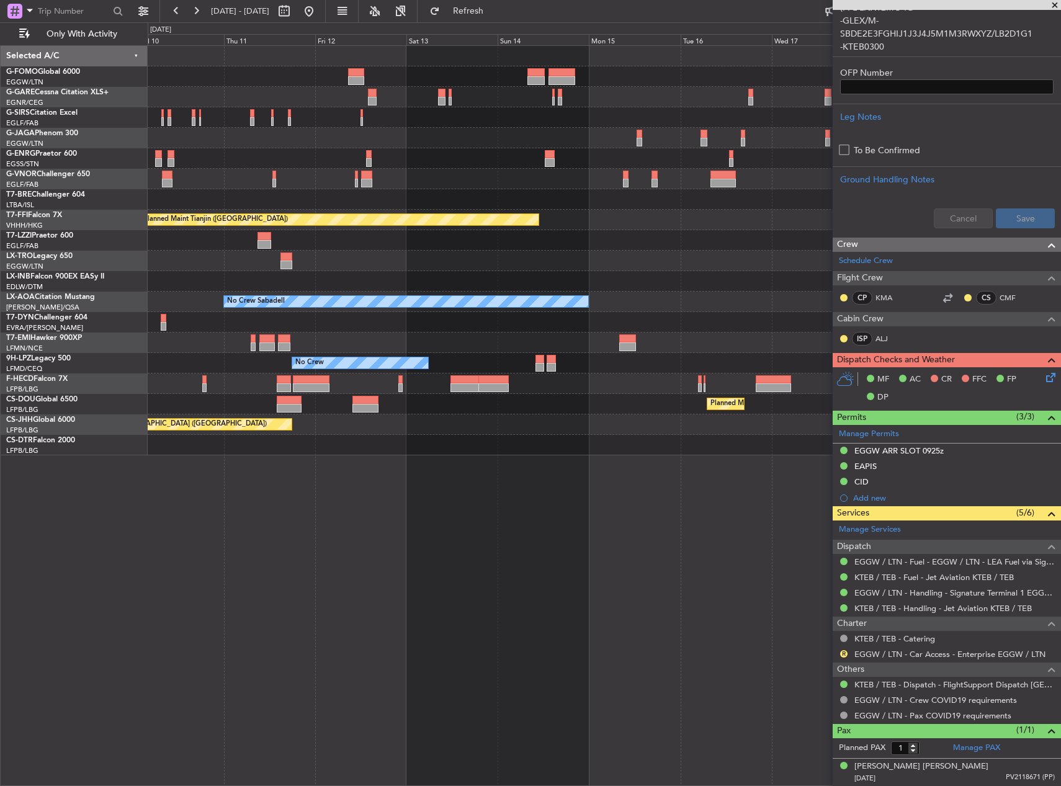
click at [254, 469] on div "Planned Maint Tianjin ([GEOGRAPHIC_DATA]) Owner Planned [GEOGRAPHIC_DATA] No Cr…" at bounding box center [604, 415] width 913 height 741
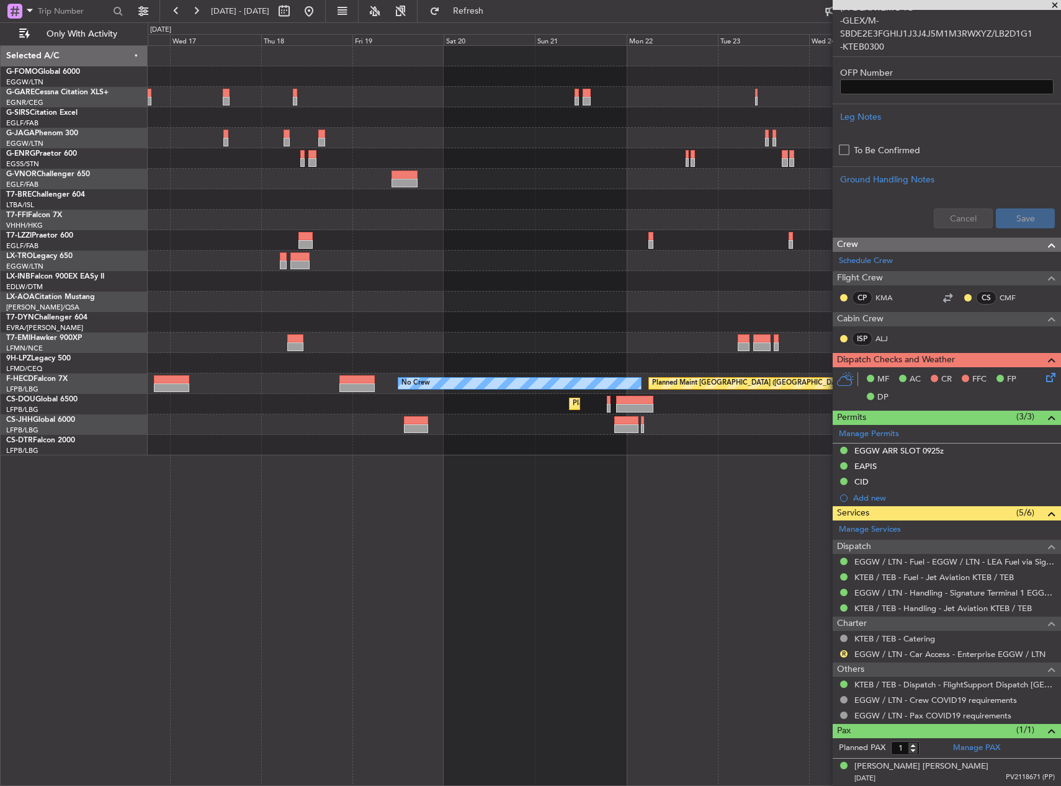
click at [45, 457] on div "Planned Maint [GEOGRAPHIC_DATA] ([GEOGRAPHIC_DATA]) Planned Maint Tianjin ([GEO…" at bounding box center [530, 404] width 1061 height 764
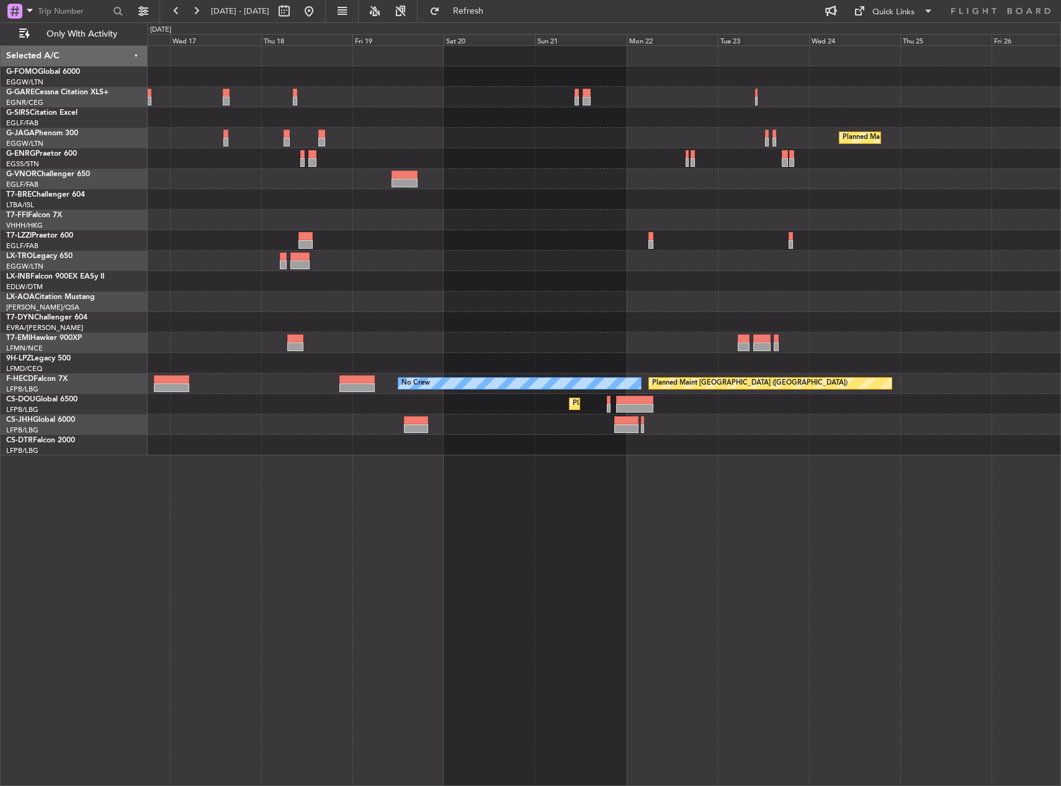
scroll to position [0, 0]
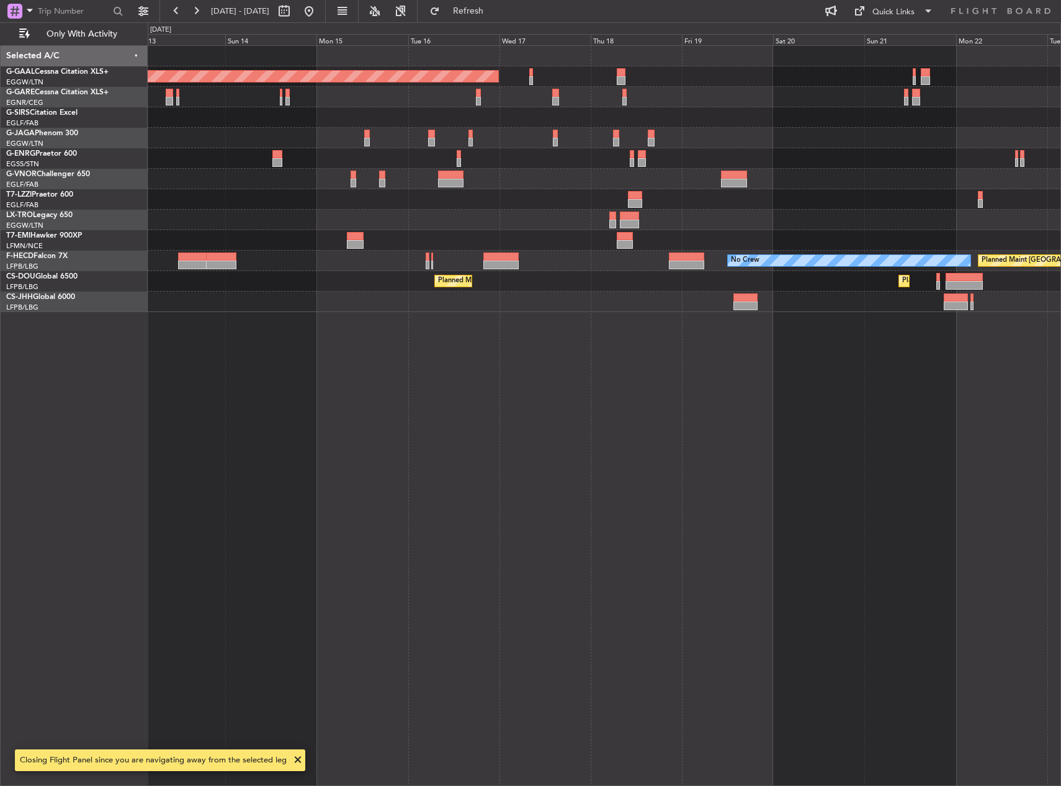
click at [802, 375] on div "Planned Maint Dusseldorf Planned Maint [GEOGRAPHIC_DATA] ([GEOGRAPHIC_DATA]) No…" at bounding box center [604, 415] width 913 height 741
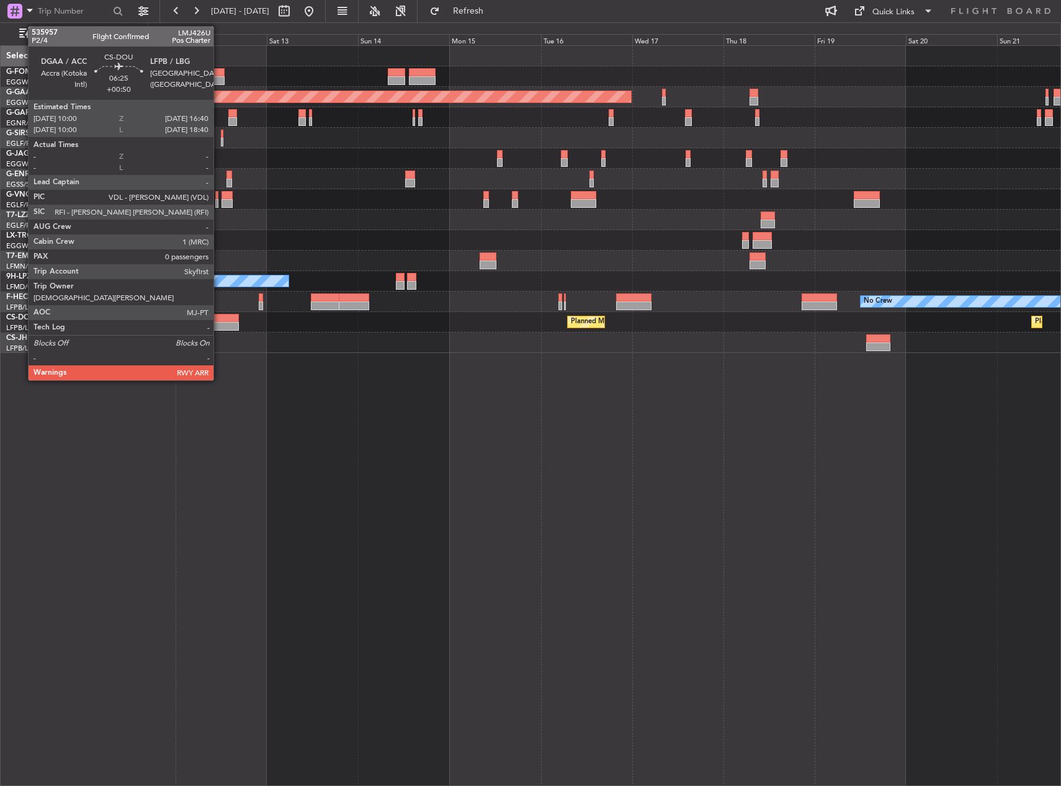
click at [219, 328] on div at bounding box center [225, 326] width 25 height 9
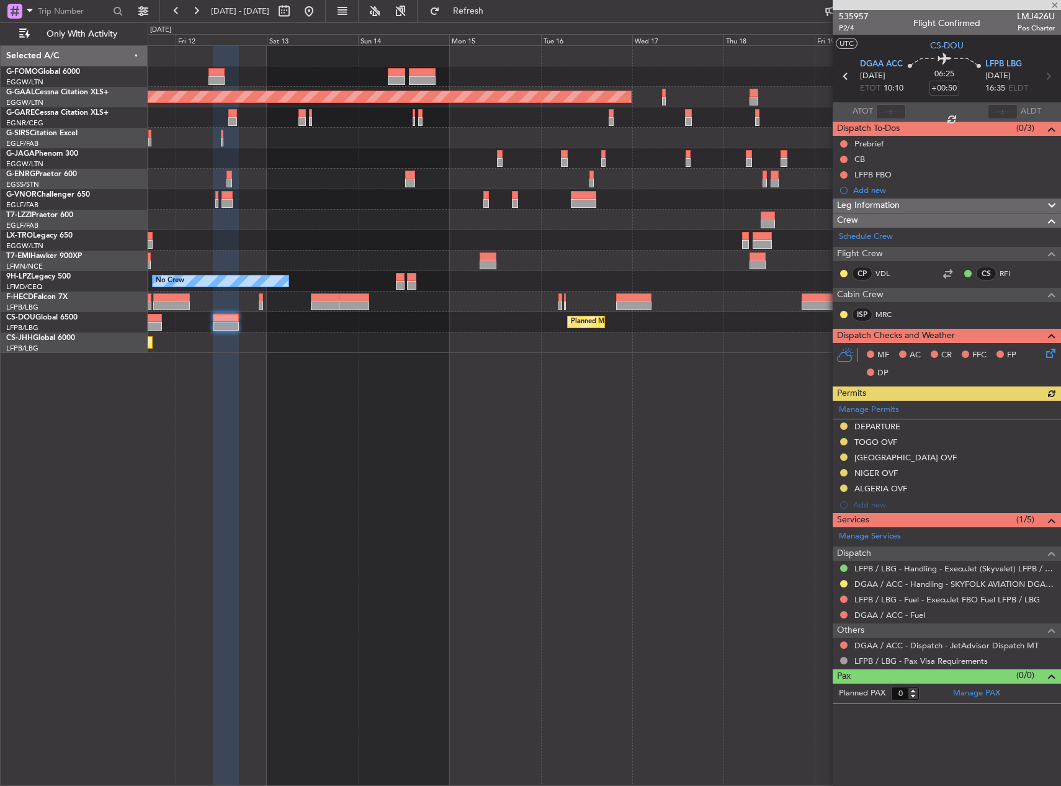
click at [328, 289] on div "No Crew" at bounding box center [604, 281] width 913 height 20
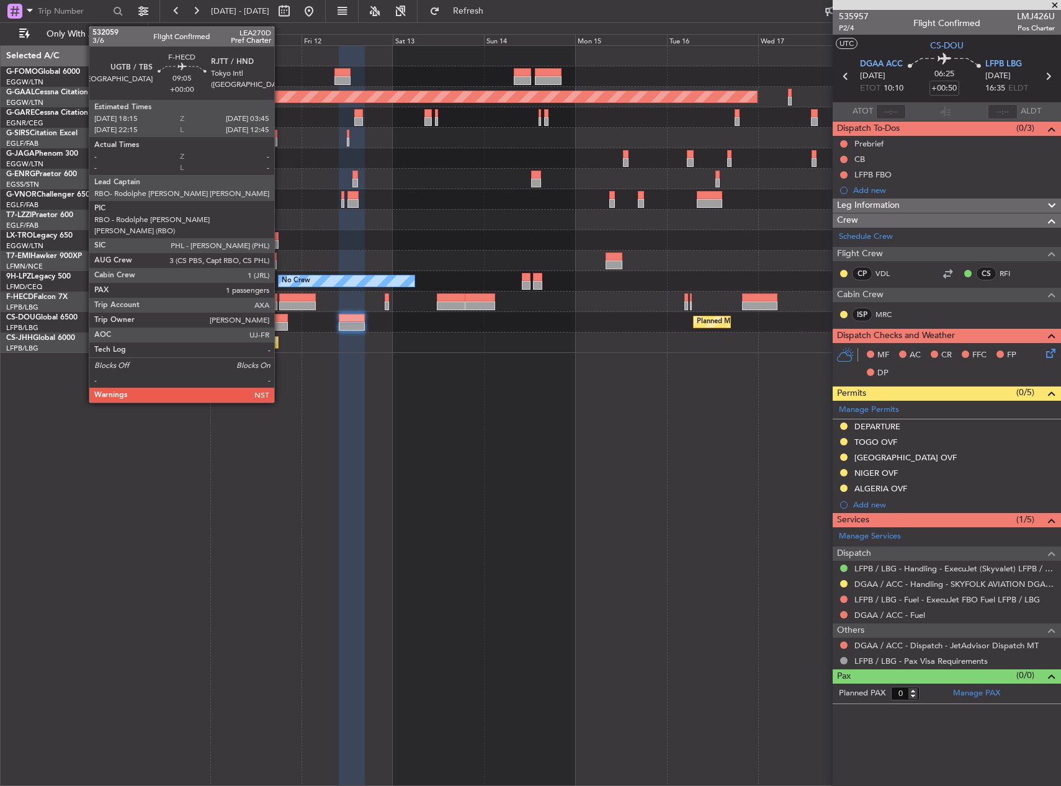
click at [280, 309] on div at bounding box center [297, 306] width 37 height 9
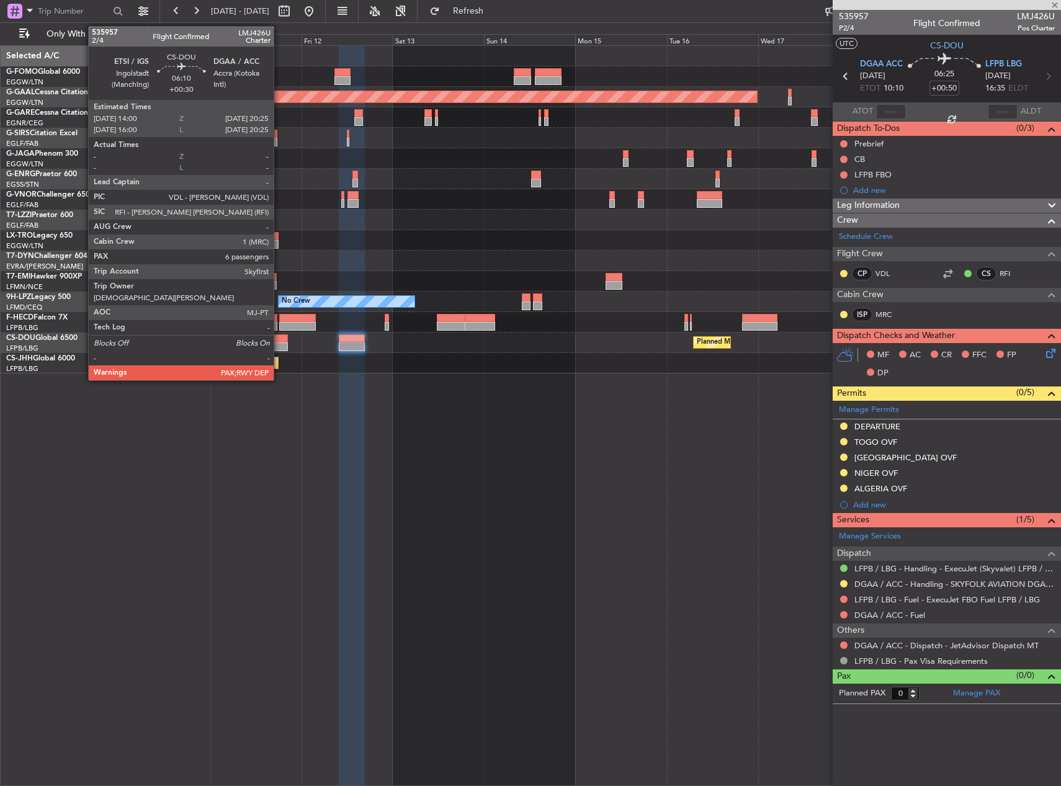
type input "1"
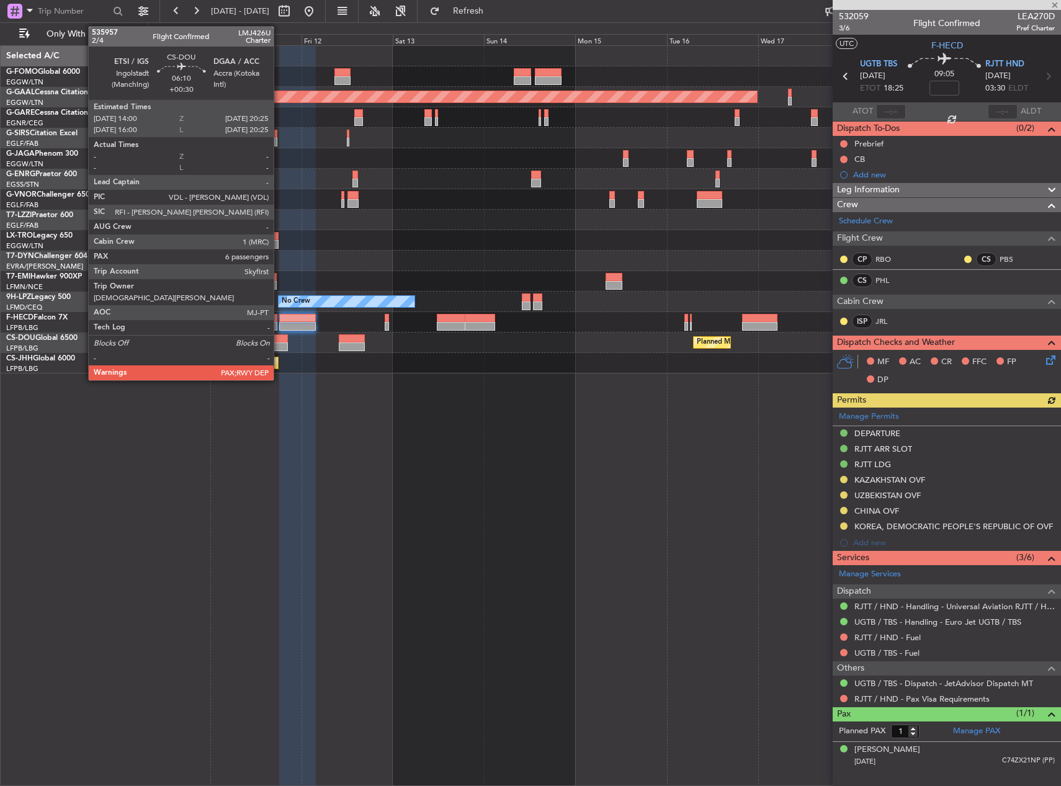
click at [279, 336] on div at bounding box center [275, 338] width 25 height 9
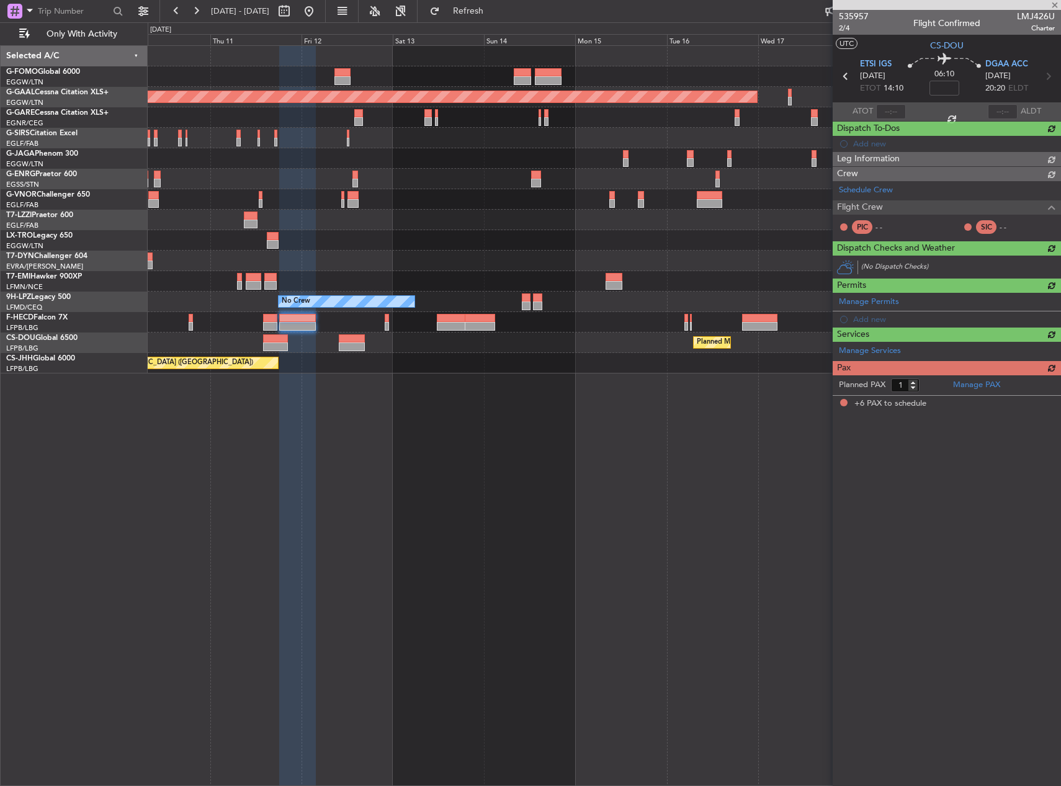
type input "+00:30"
type input "6"
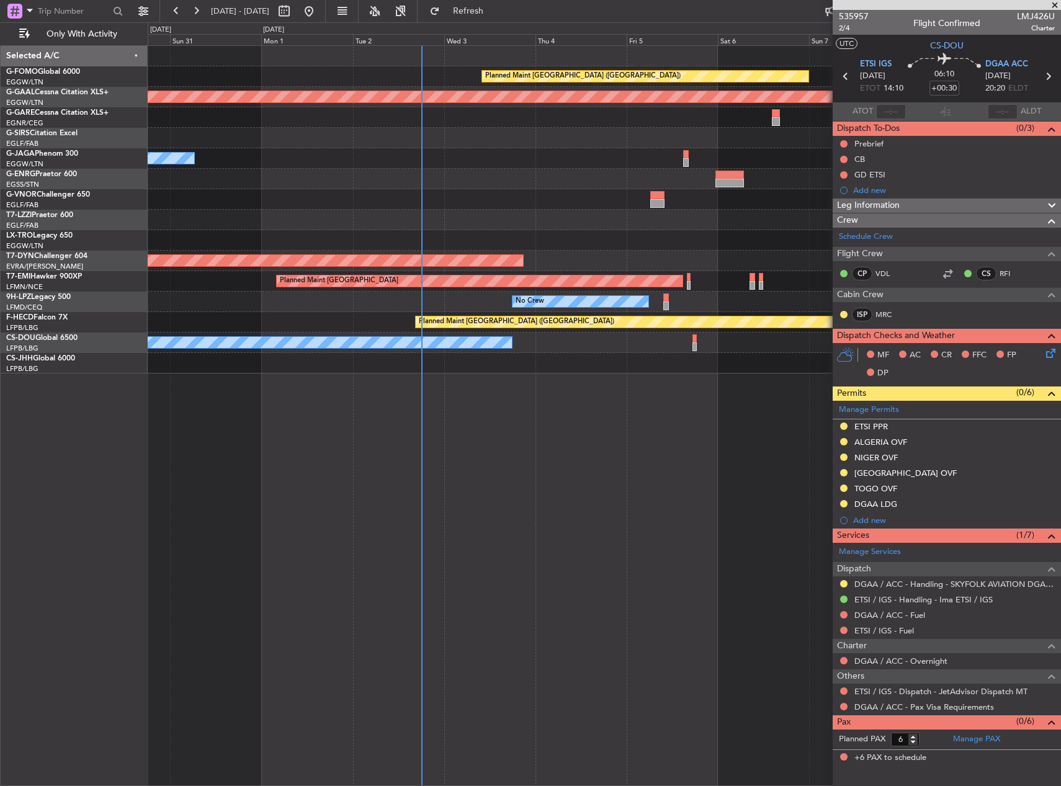
click at [1060, 226] on html "[DATE] - [DATE] Refresh Quick Links Only With Activity Planned Maint [GEOGRAPHI…" at bounding box center [530, 393] width 1061 height 786
click at [426, 250] on div "Planned Maint [GEOGRAPHIC_DATA] ([GEOGRAPHIC_DATA]) Planned [GEOGRAPHIC_DATA] O…" at bounding box center [604, 210] width 913 height 328
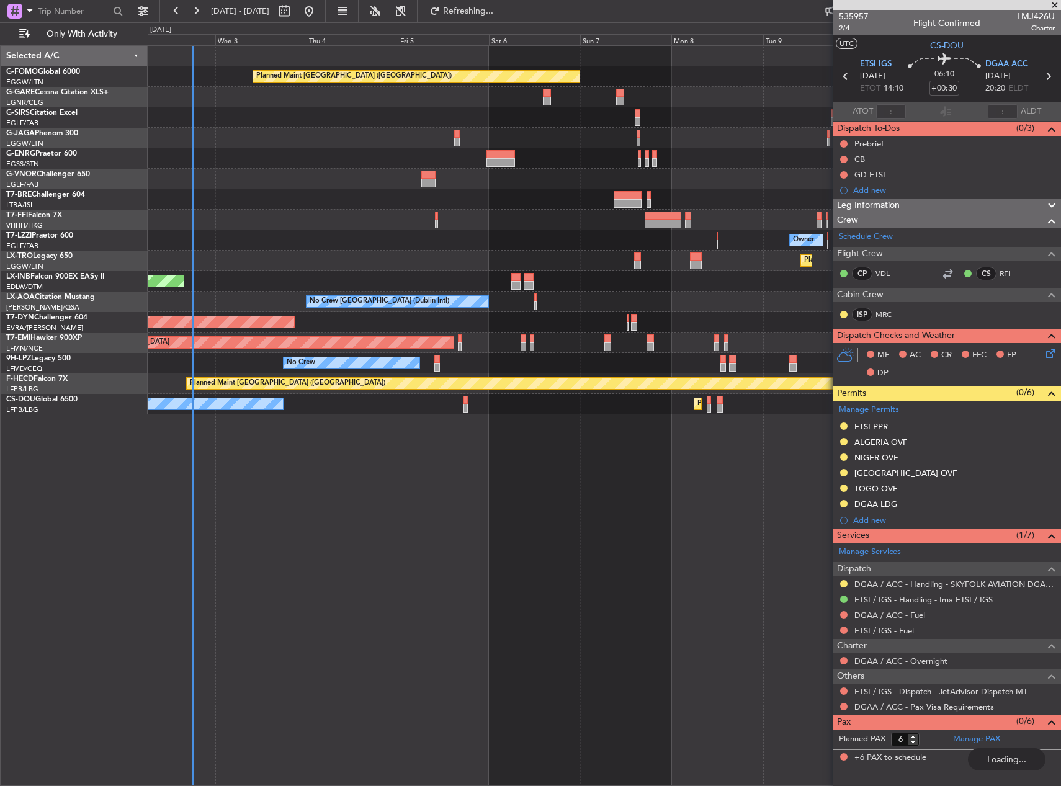
click at [496, 226] on div "Planned Maint [GEOGRAPHIC_DATA] ([GEOGRAPHIC_DATA]) Owner Ibiza Planned Maint T…" at bounding box center [604, 230] width 913 height 369
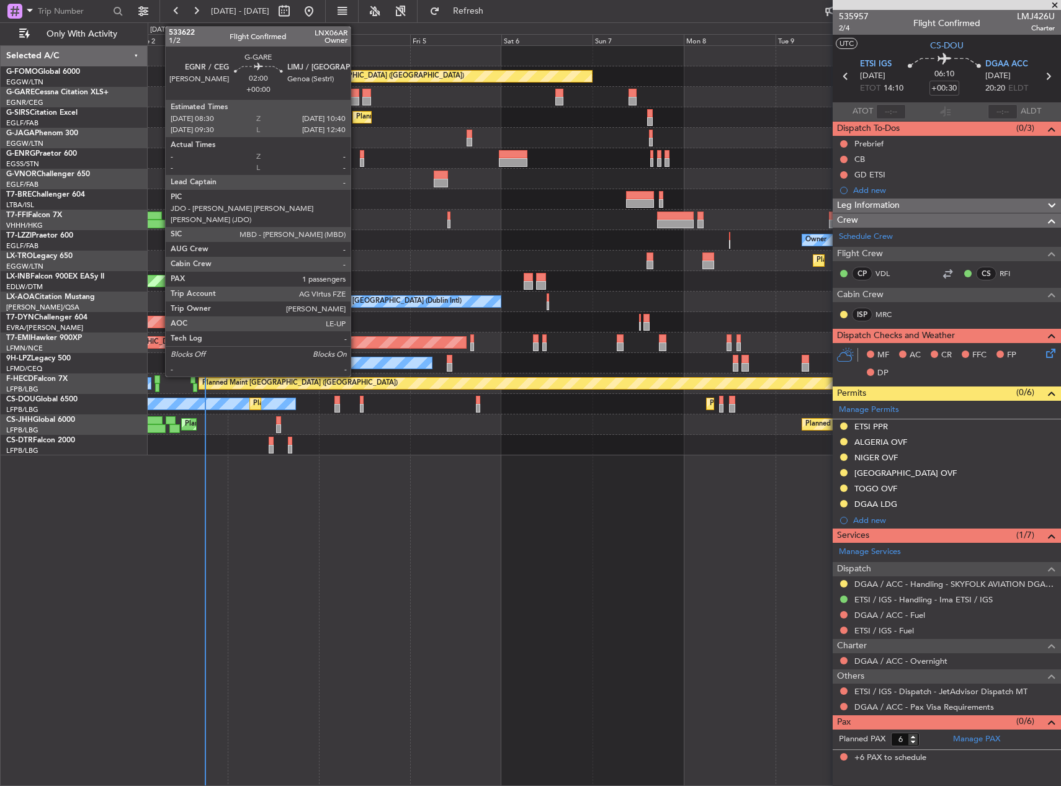
click at [356, 94] on div at bounding box center [355, 93] width 9 height 9
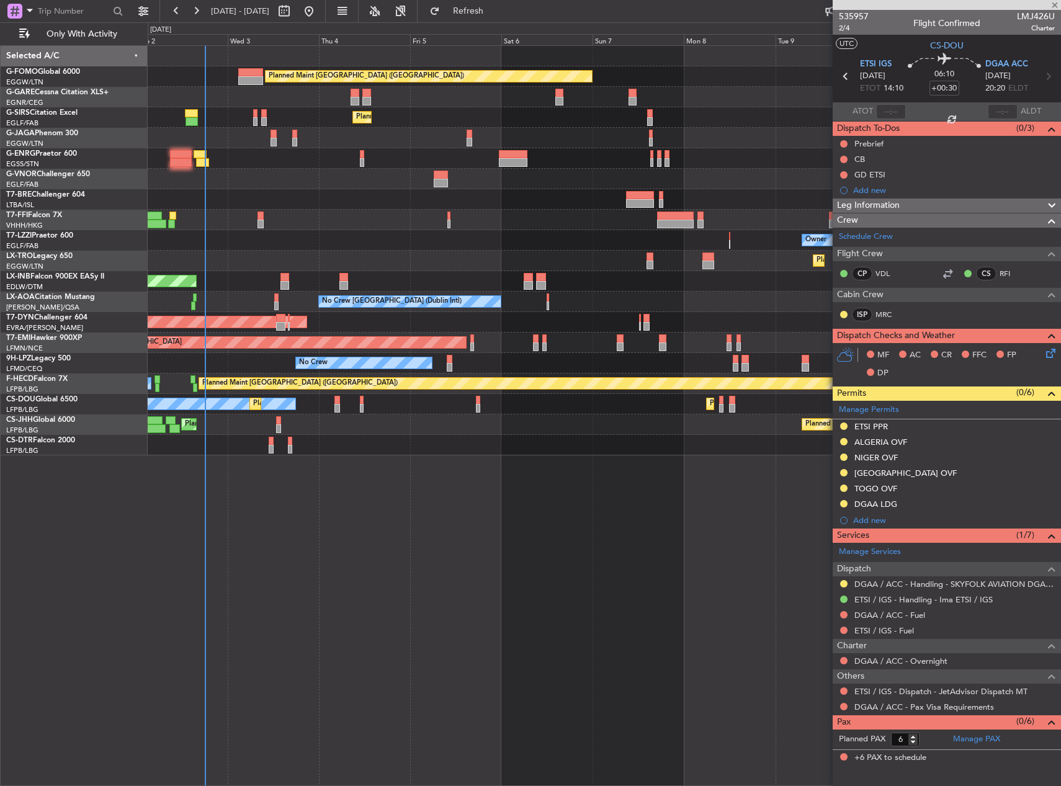
type input "1"
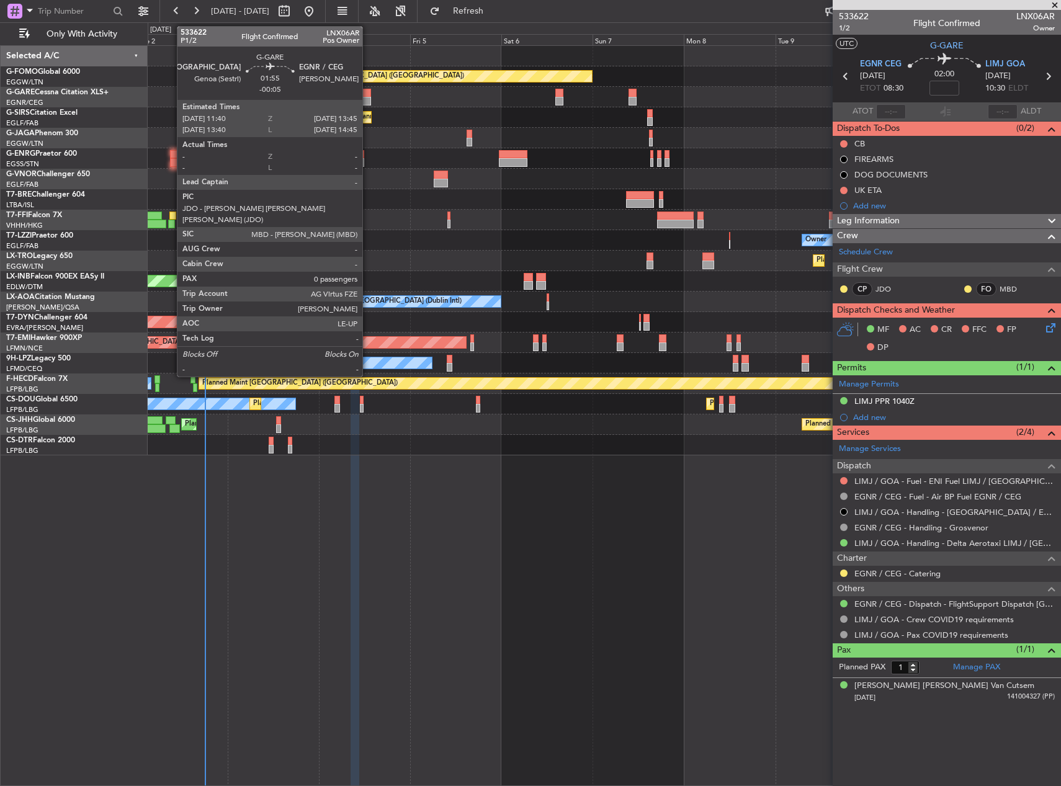
click at [368, 96] on div at bounding box center [366, 93] width 8 height 9
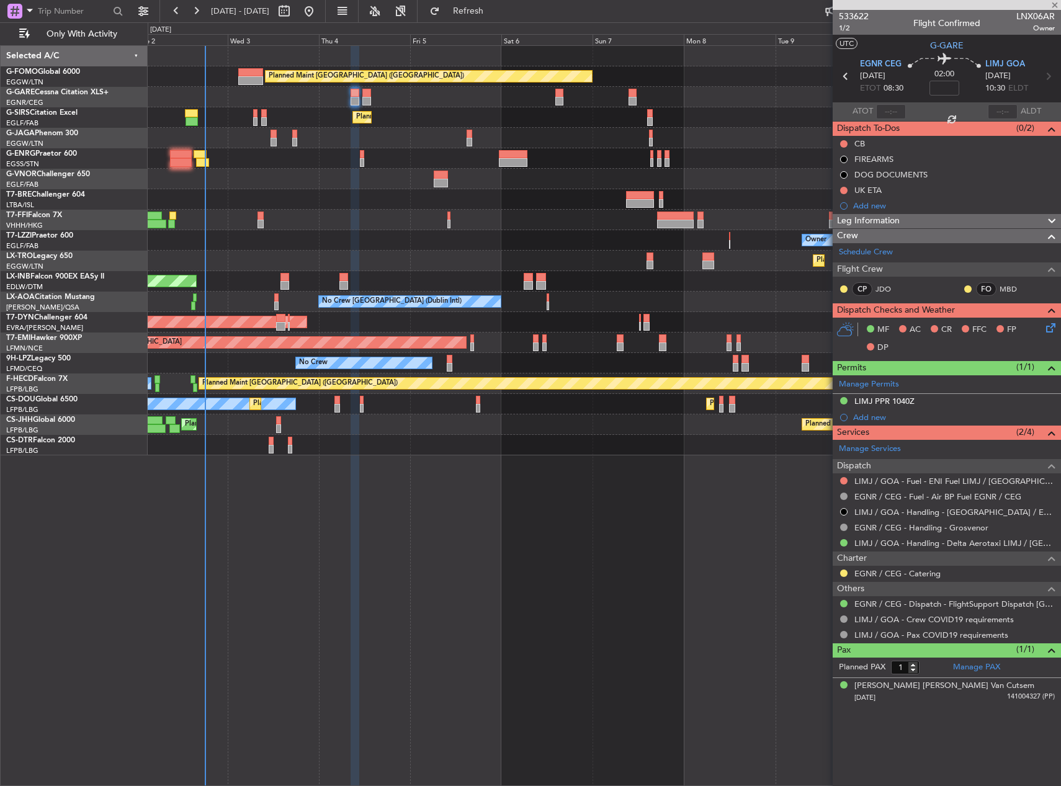
type input "-00:05"
type input "0"
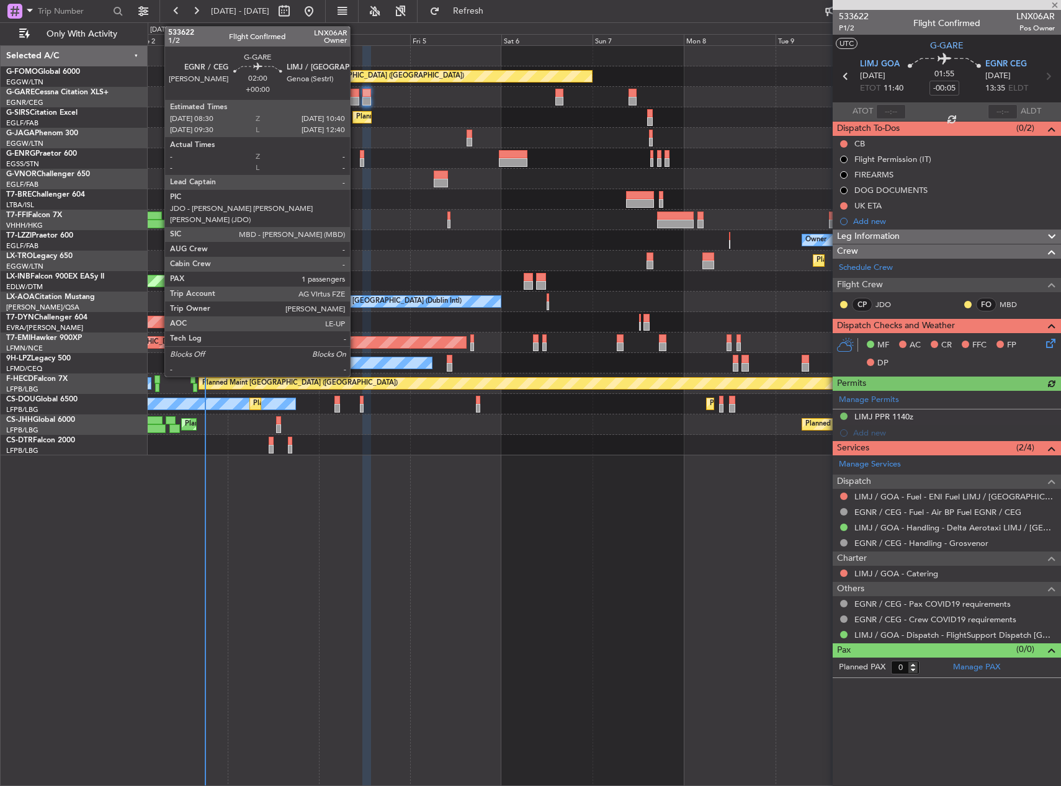
click at [356, 96] on div at bounding box center [355, 93] width 9 height 9
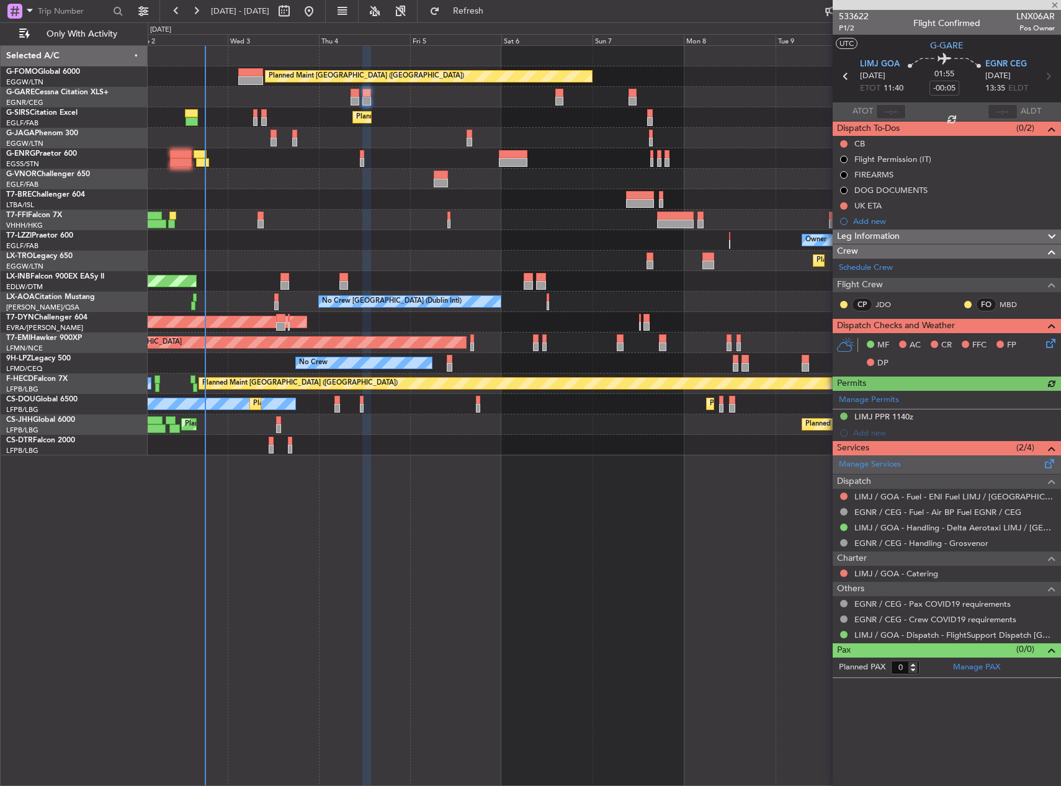
type input "1"
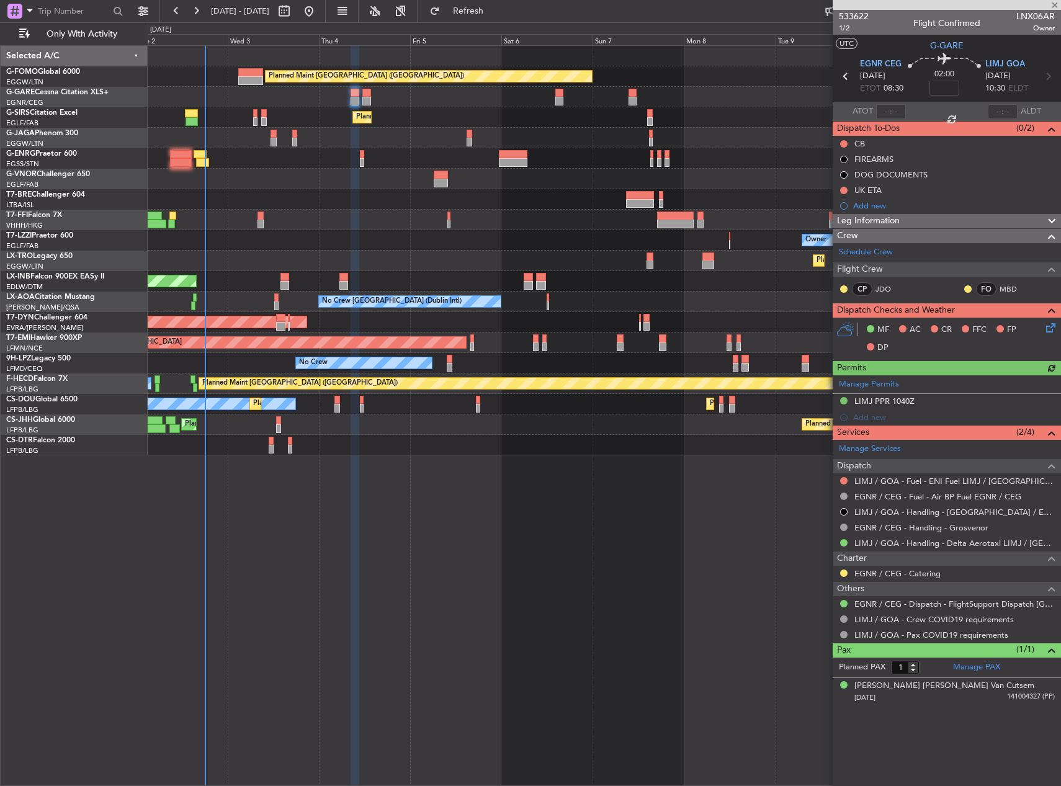
click at [905, 401] on div "Manage Permits LIMJ PPR 1040Z Add new" at bounding box center [947, 400] width 228 height 50
click at [945, 407] on div "LIMJ PPR 1040Z" at bounding box center [947, 402] width 228 height 16
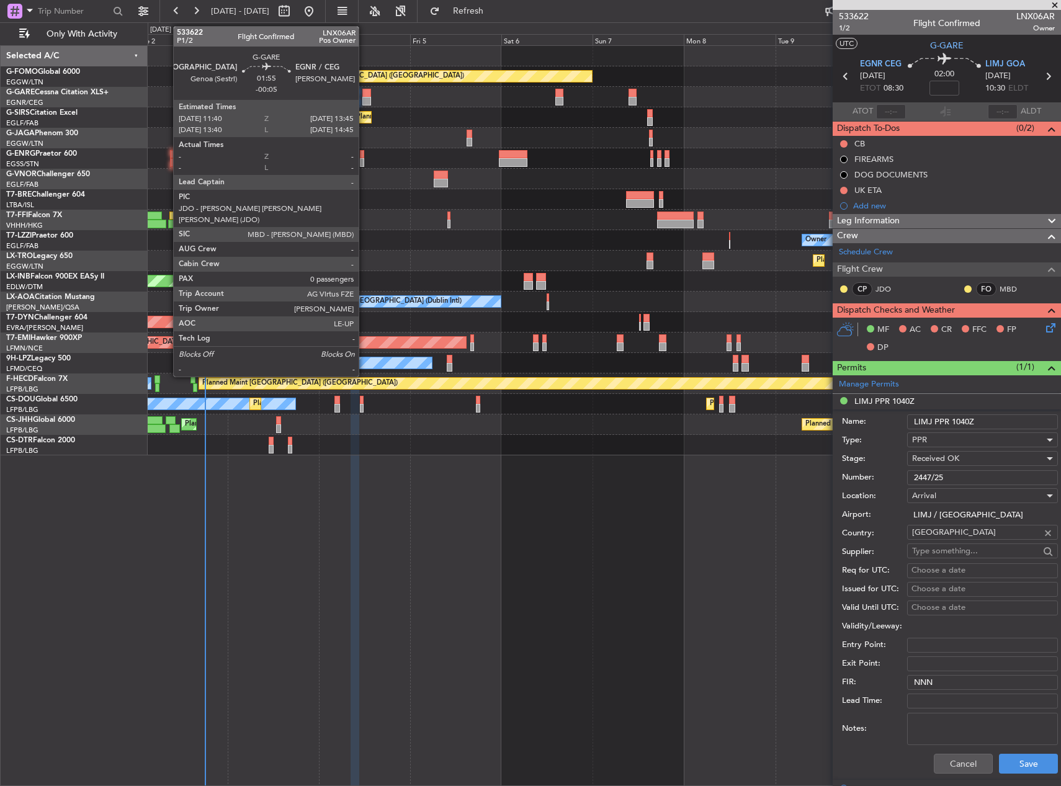
click at [364, 97] on div at bounding box center [366, 101] width 8 height 9
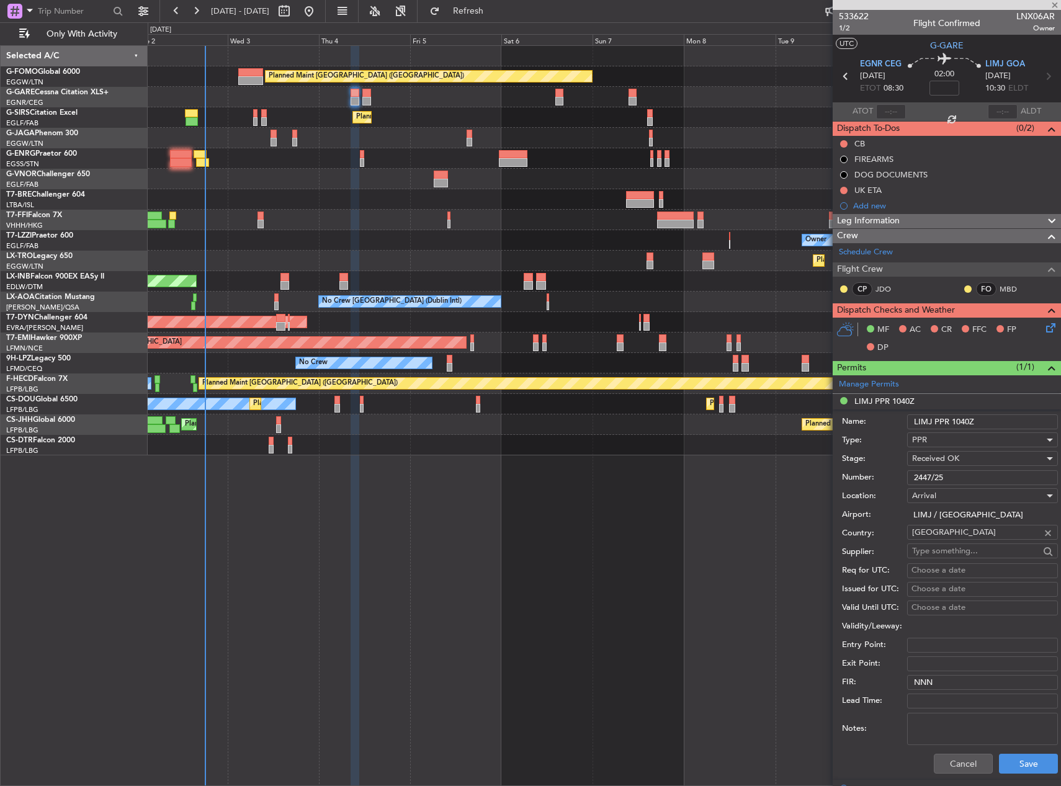
type input "-00:05"
type input "0"
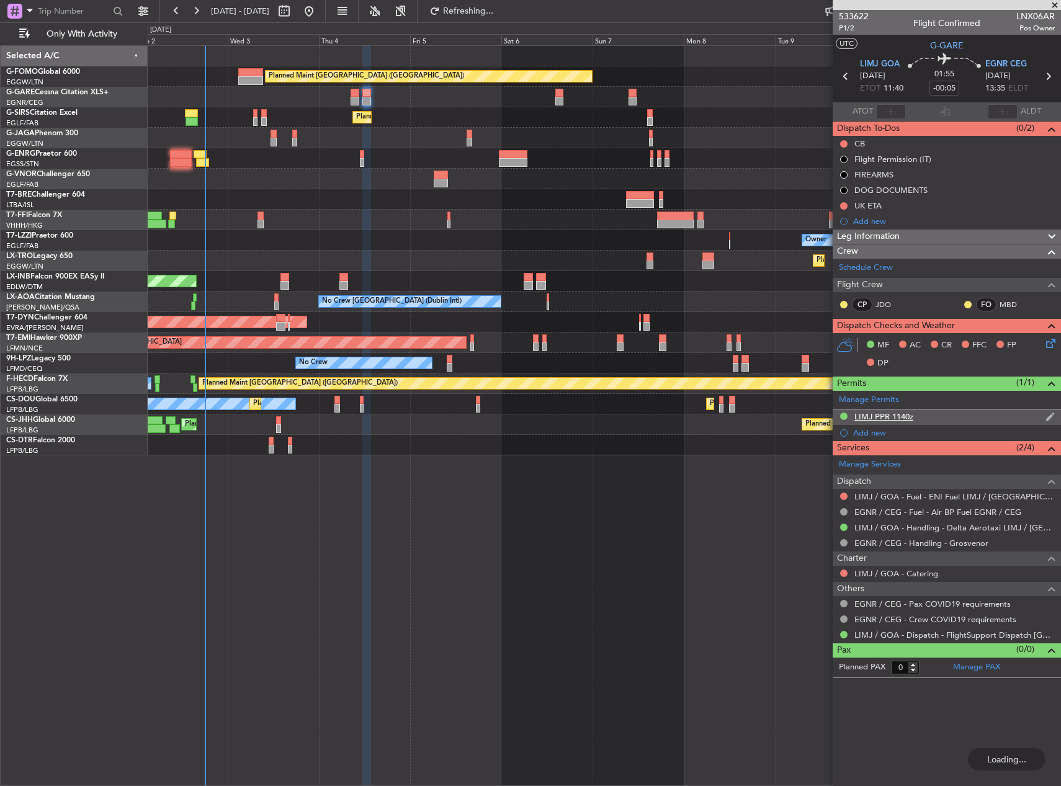
click at [920, 415] on div "LIMJ PPR 1140z" at bounding box center [947, 418] width 228 height 16
click at [962, 416] on div "LIMJ PPR 1140z" at bounding box center [947, 418] width 228 height 16
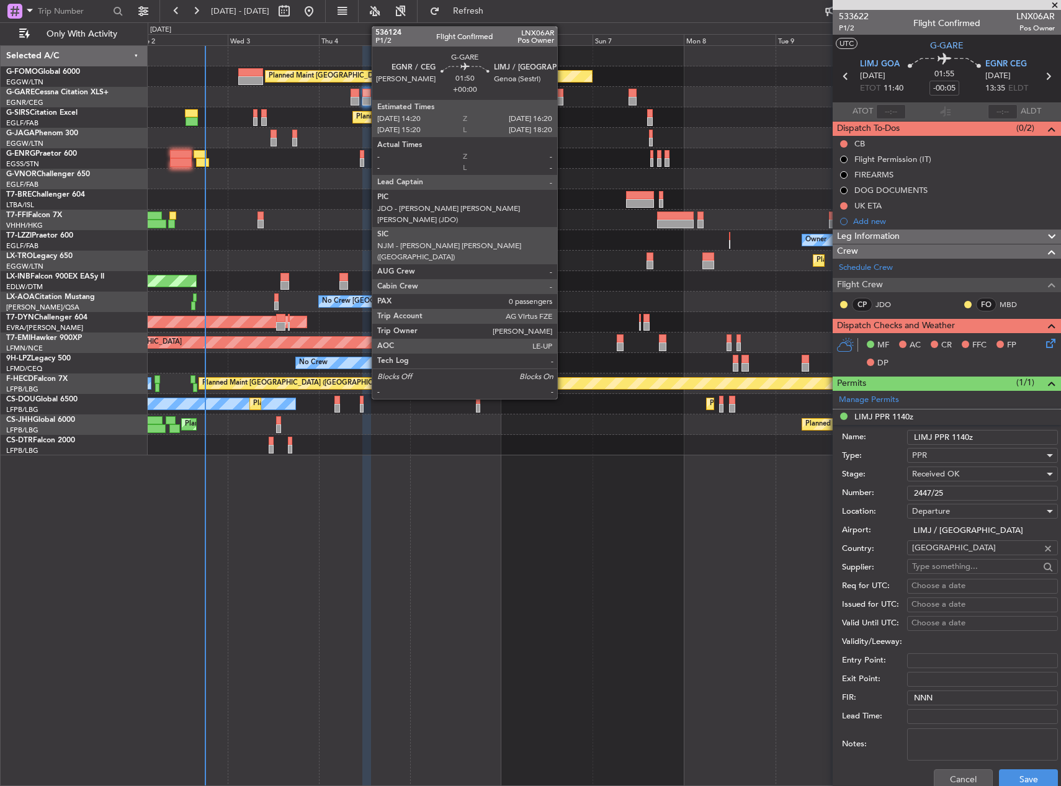
click at [563, 100] on div at bounding box center [559, 101] width 8 height 9
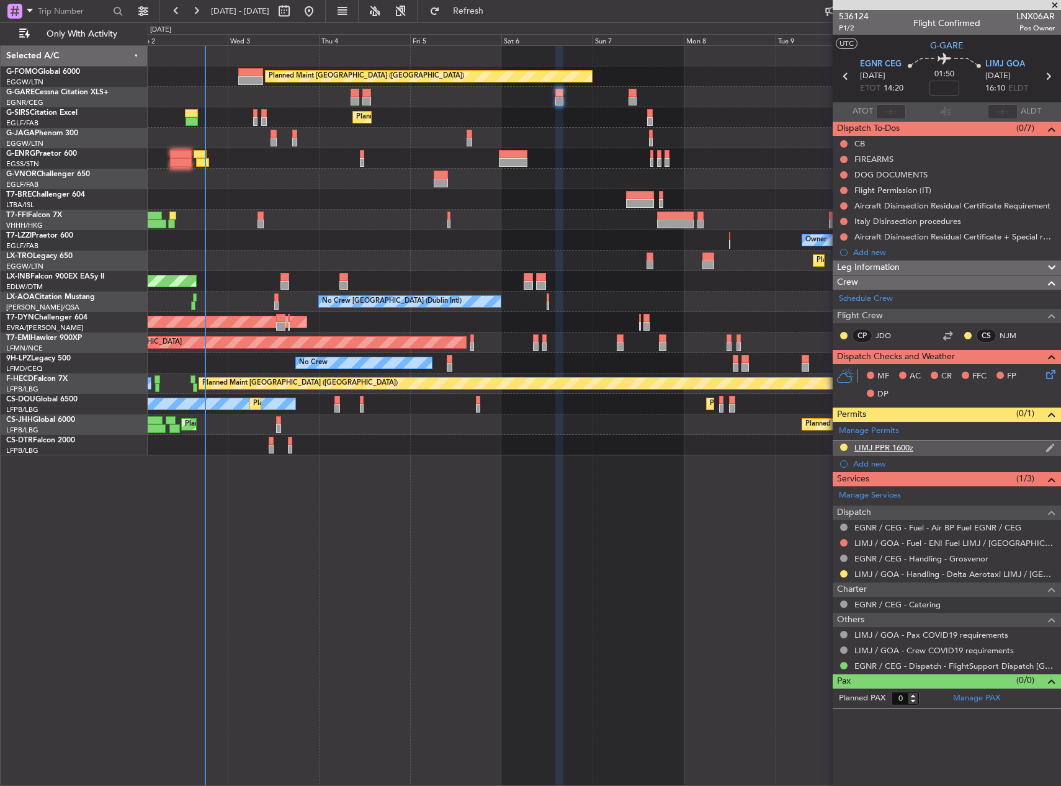
click at [942, 441] on div "LIMJ PPR 1600z" at bounding box center [947, 449] width 228 height 16
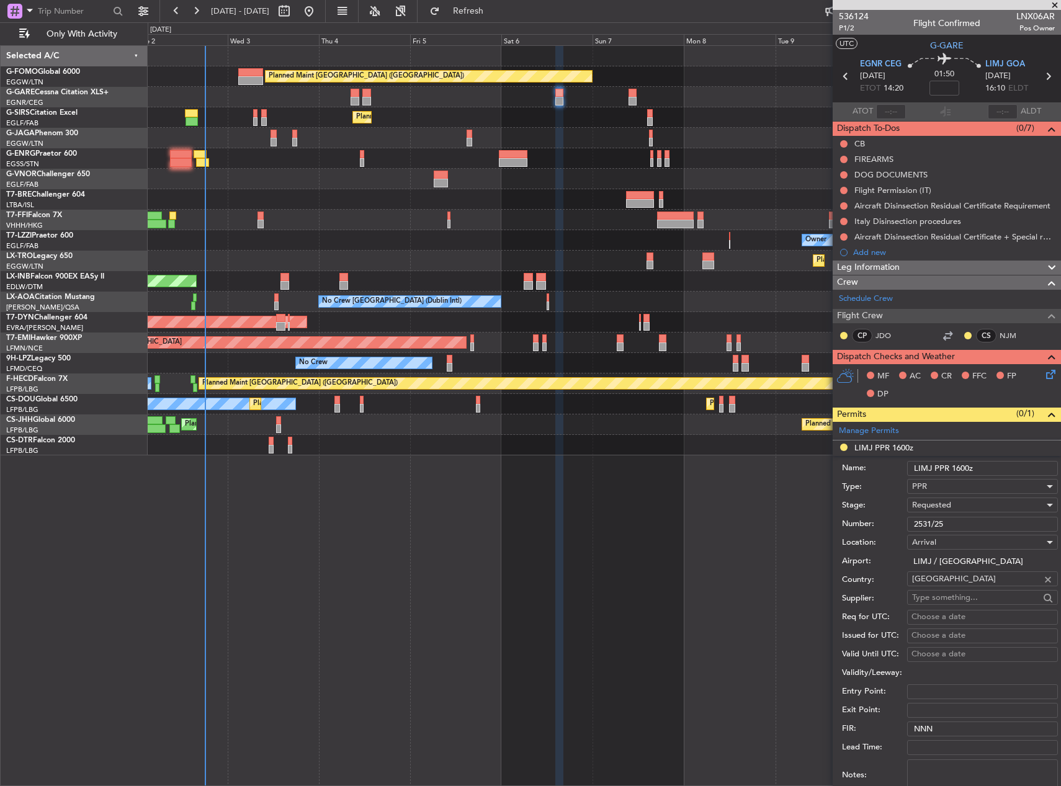
click at [964, 466] on input "LIMJ PPR 1600z" at bounding box center [982, 468] width 151 height 15
type input "LIMJ PPR 1620z"
click at [943, 522] on input "2531/25" at bounding box center [982, 524] width 151 height 15
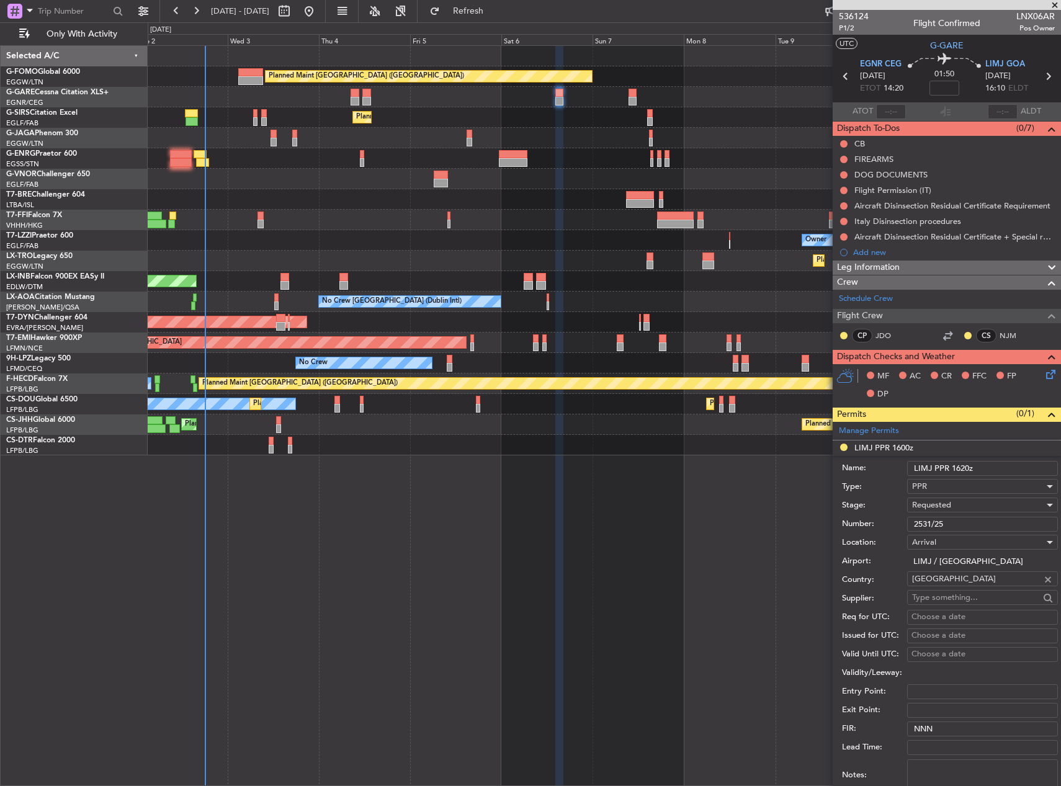
click at [943, 522] on input "2531/25" at bounding box center [982, 524] width 151 height 15
paste input "PPR 2531"
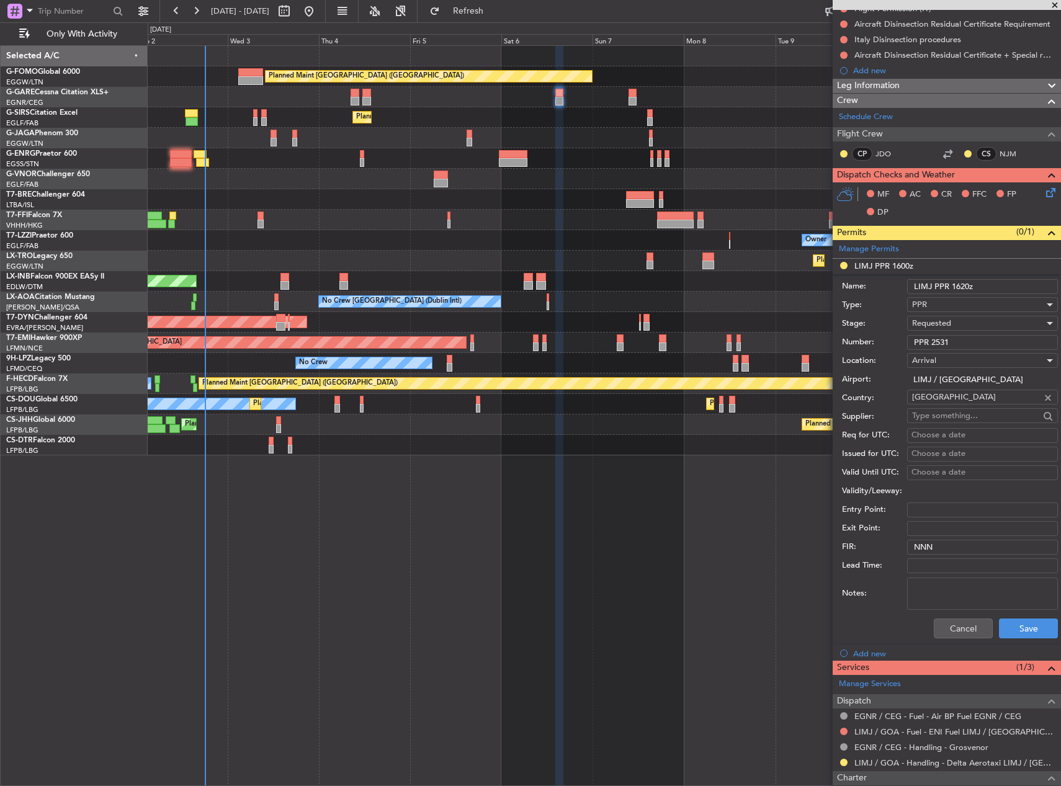
scroll to position [186, 0]
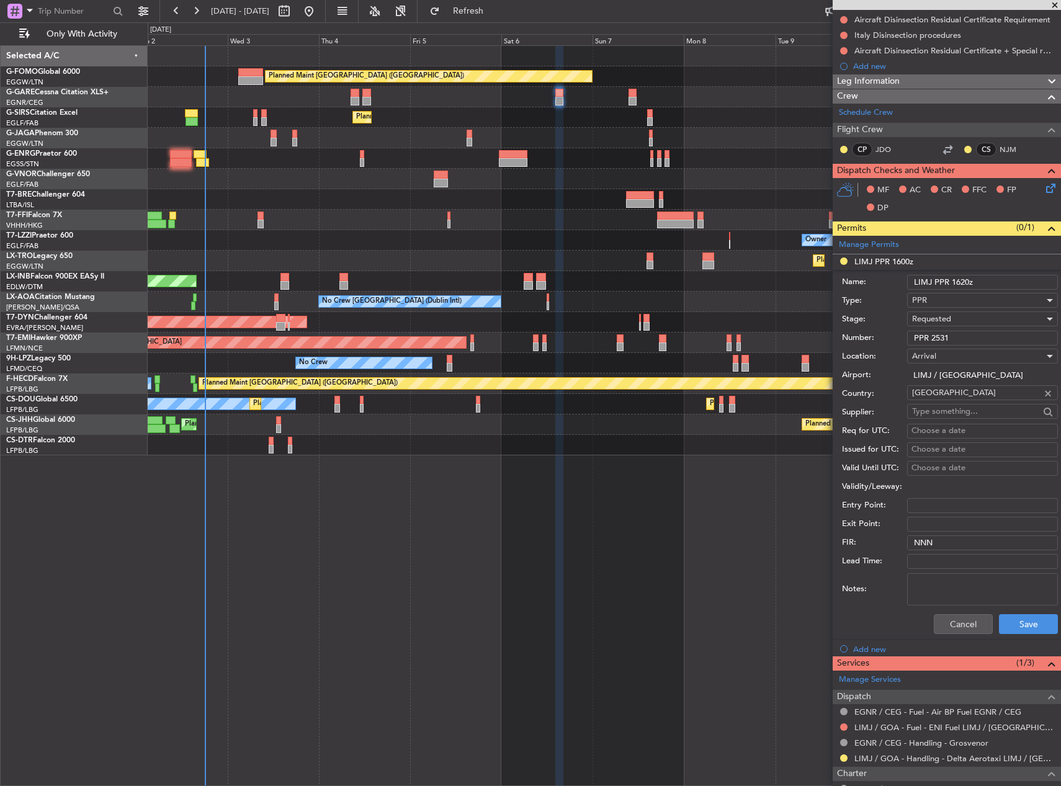
type input "PPR 2531"
click at [951, 320] on span "Requested" at bounding box center [931, 318] width 39 height 11
click at [951, 406] on span "Received OK" at bounding box center [978, 413] width 130 height 19
click at [1015, 609] on div "Cancel Save" at bounding box center [950, 624] width 216 height 32
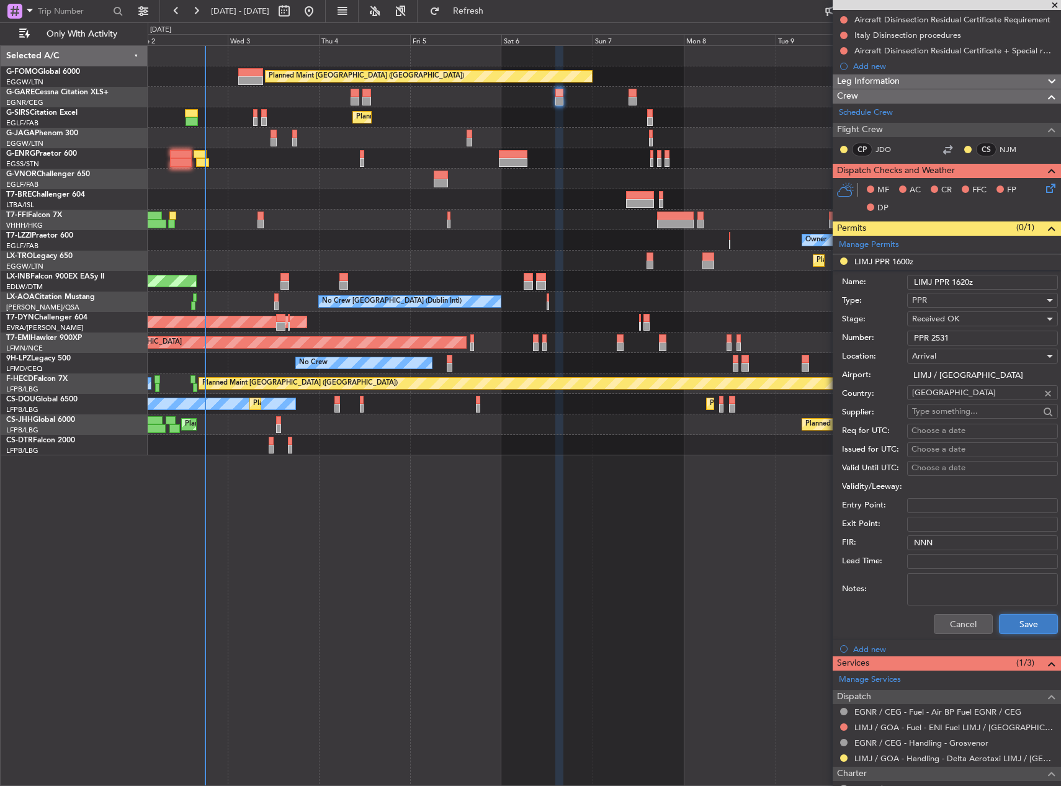
click at [1027, 624] on button "Save" at bounding box center [1028, 624] width 59 height 20
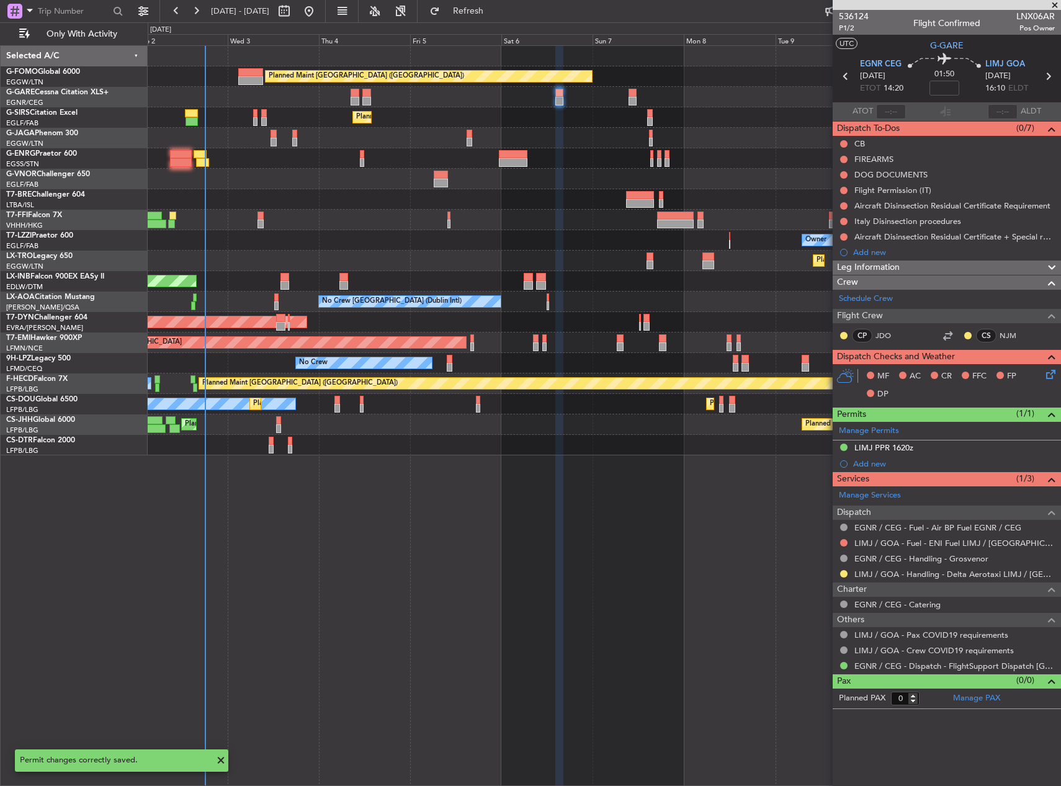
scroll to position [0, 0]
click at [843, 575] on button at bounding box center [843, 573] width 7 height 7
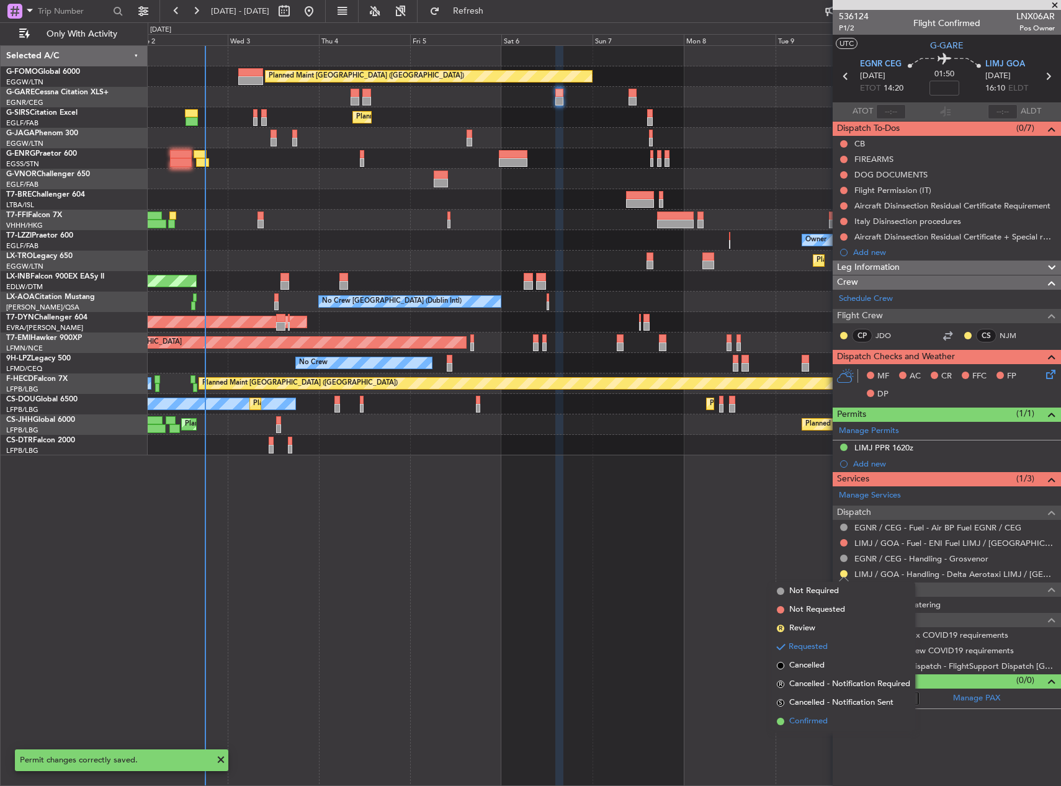
click at [807, 719] on span "Confirmed" at bounding box center [808, 721] width 38 height 12
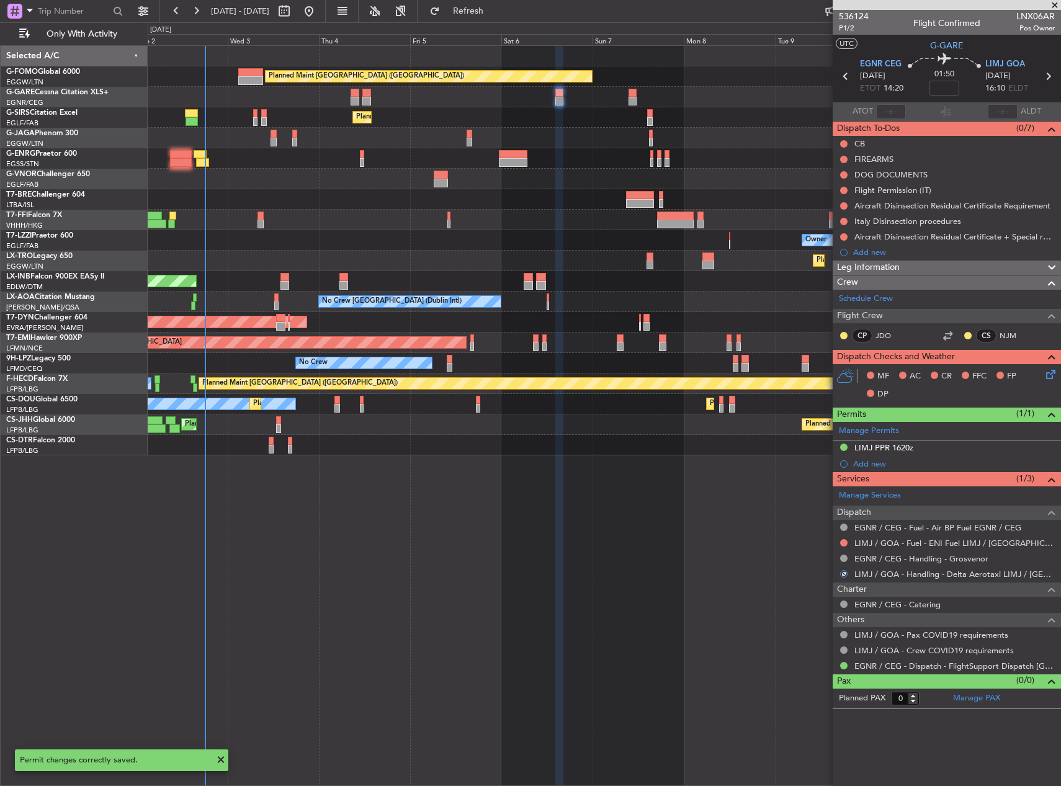
click at [627, 97] on div "Unplanned Maint [PERSON_NAME]" at bounding box center [604, 97] width 913 height 20
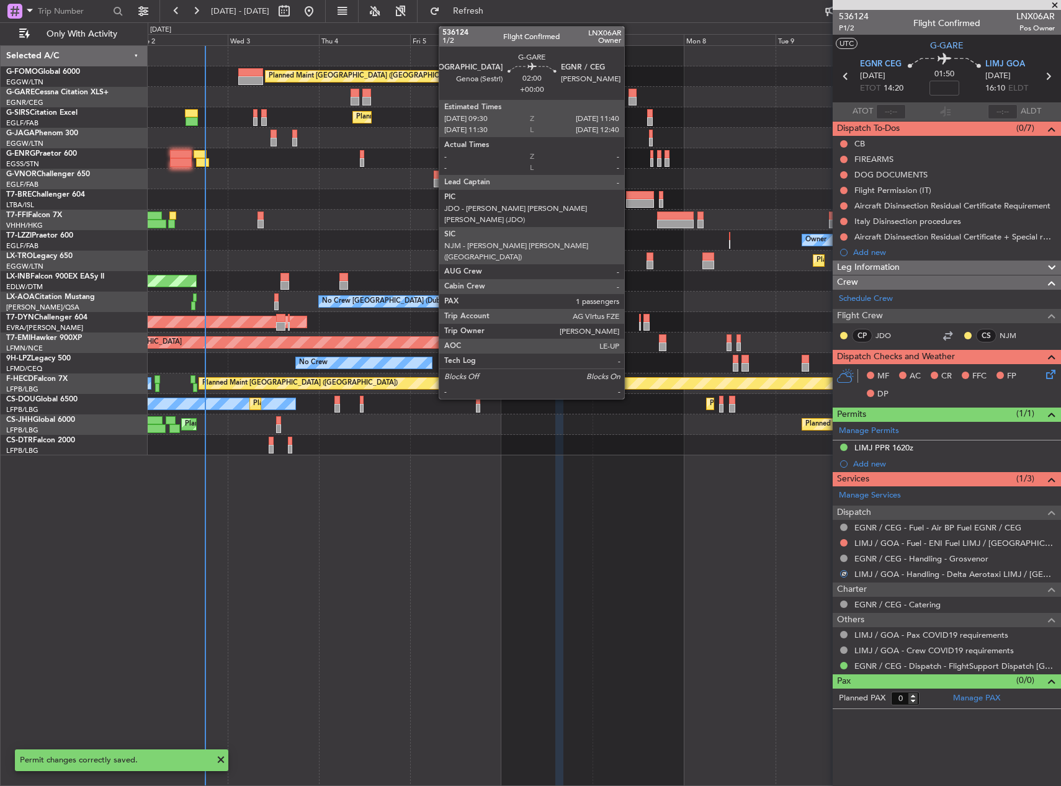
click at [630, 94] on div at bounding box center [633, 93] width 9 height 9
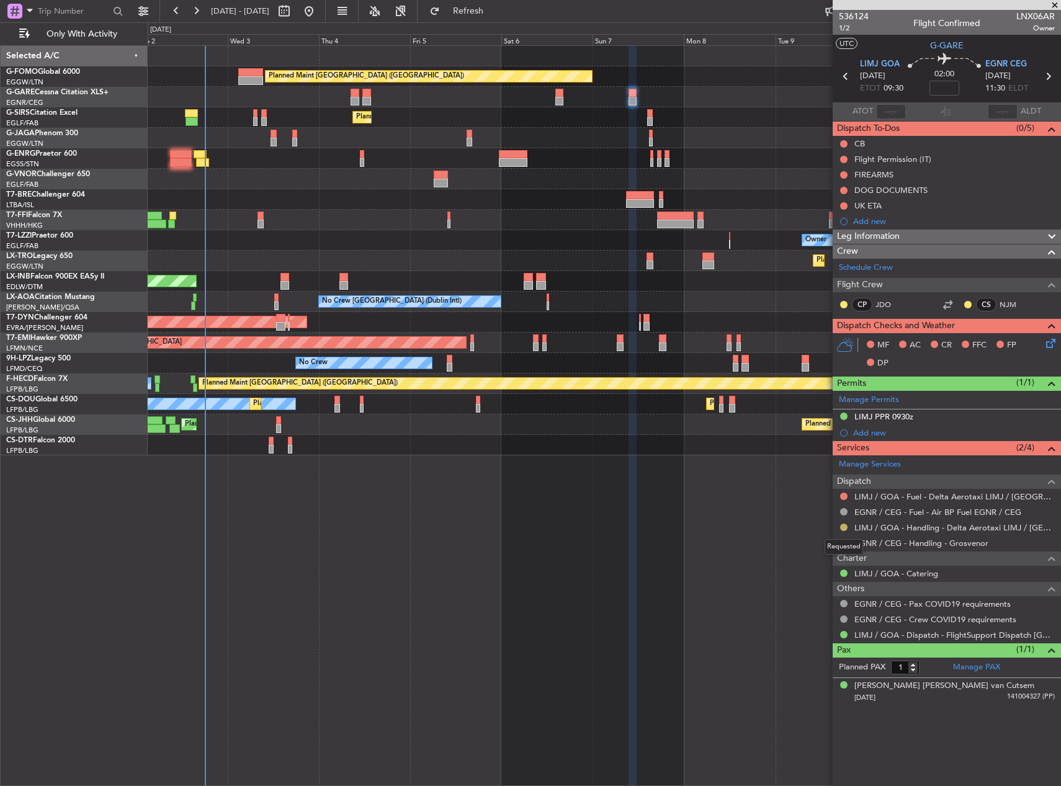
click at [844, 525] on button at bounding box center [843, 527] width 7 height 7
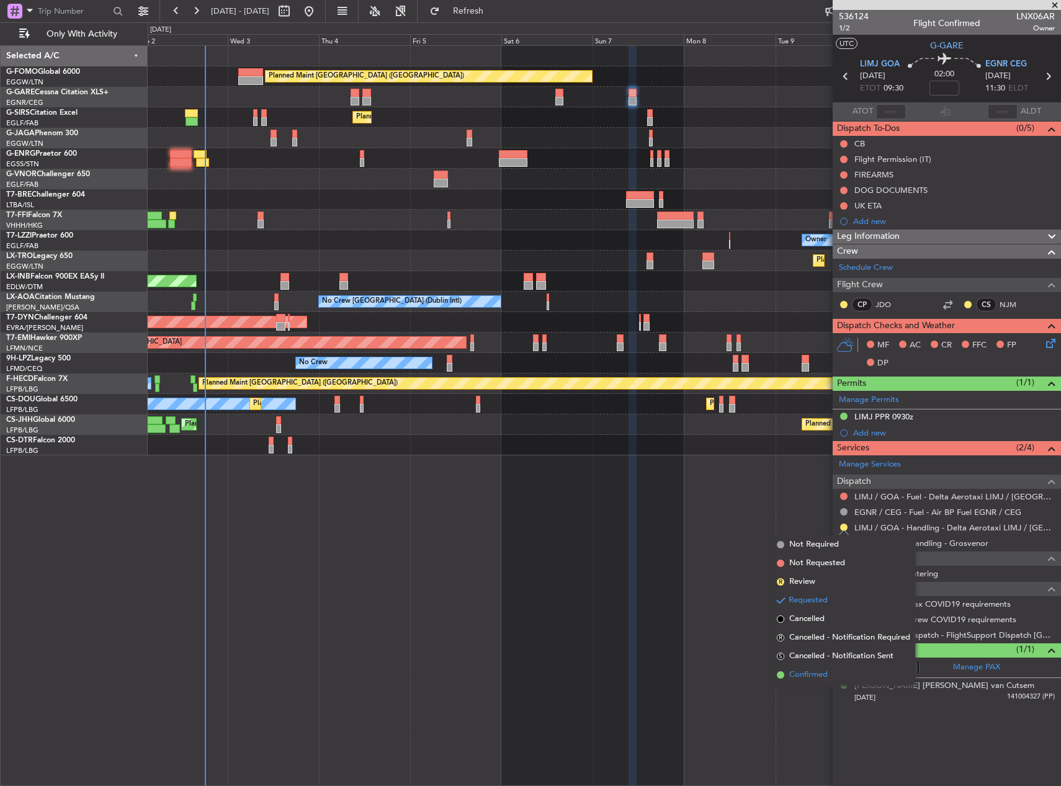
click at [838, 675] on li "Confirmed" at bounding box center [843, 675] width 143 height 19
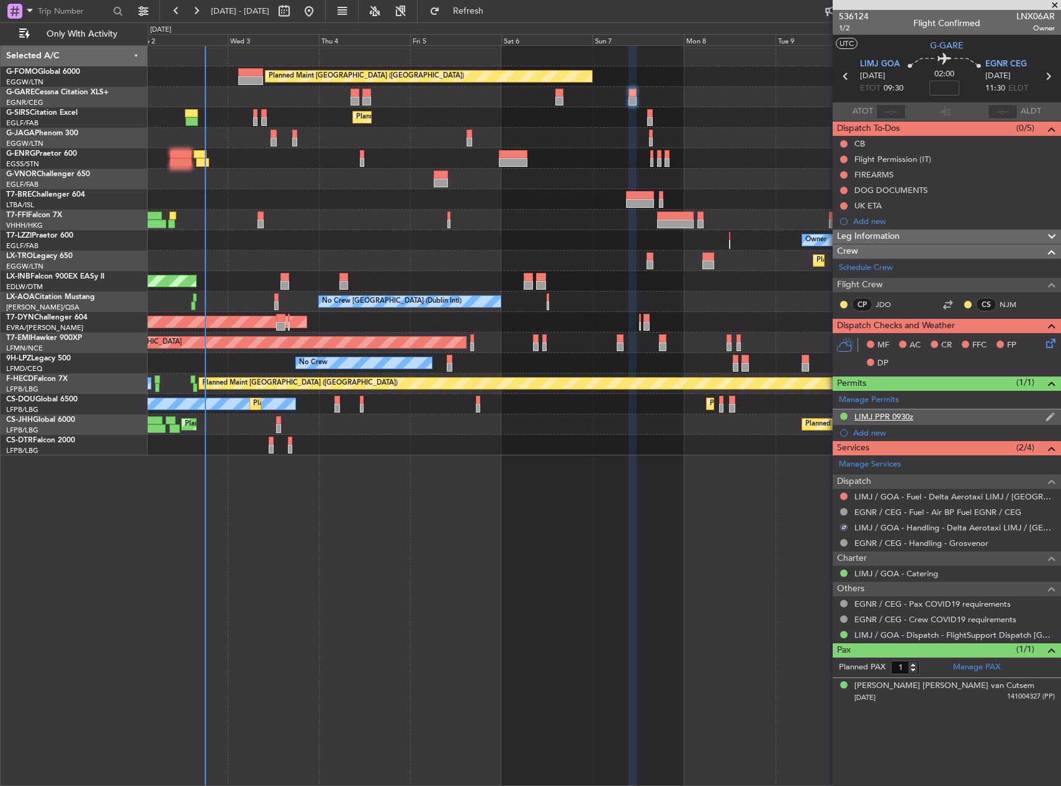
click at [928, 417] on div "LIMJ PPR 0930z" at bounding box center [947, 418] width 228 height 16
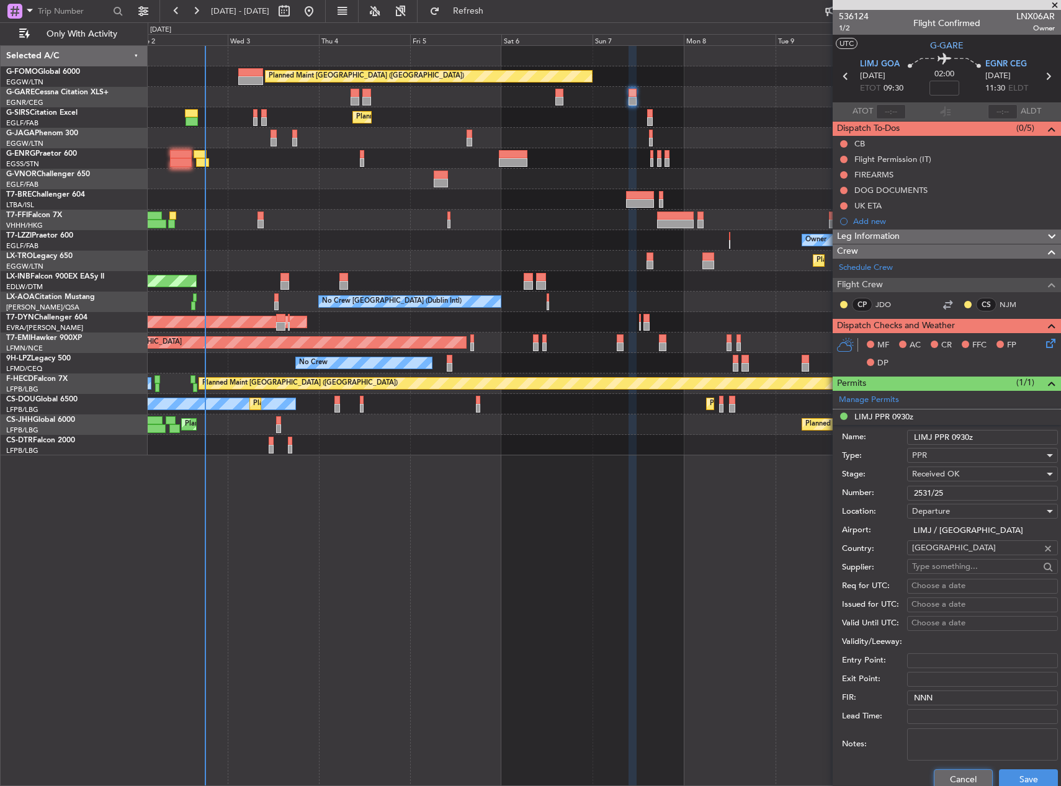
click at [934, 779] on button "Cancel" at bounding box center [963, 779] width 59 height 20
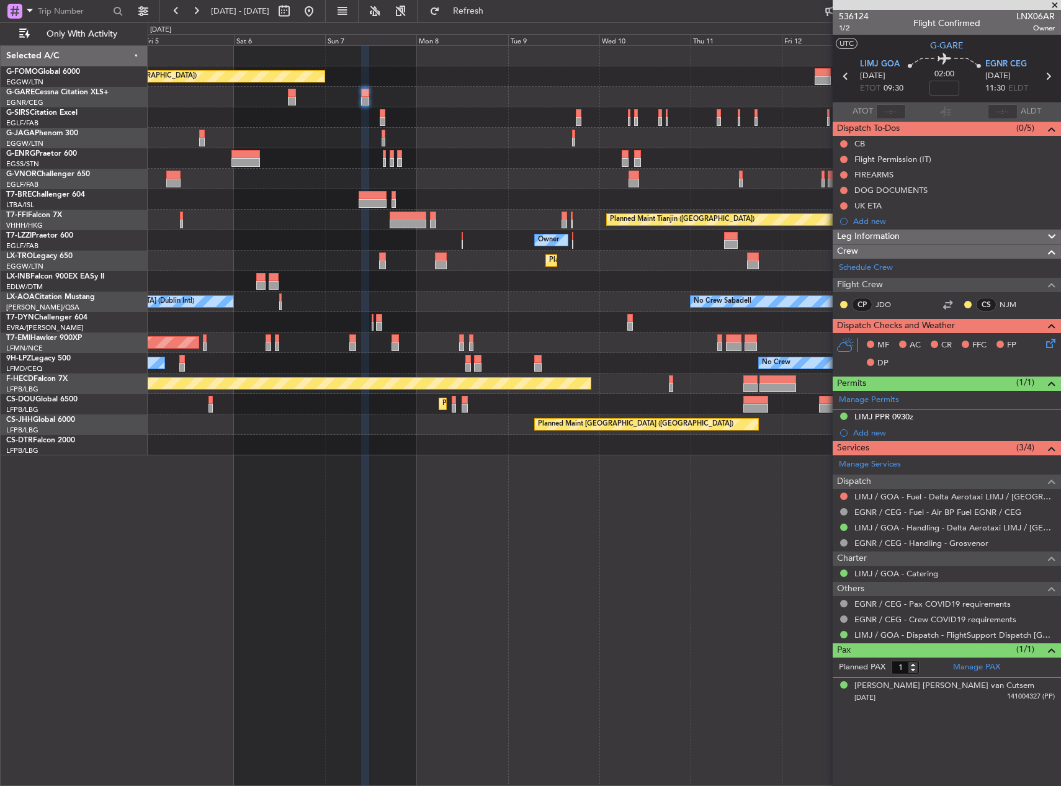
click at [434, 101] on div at bounding box center [604, 97] width 913 height 20
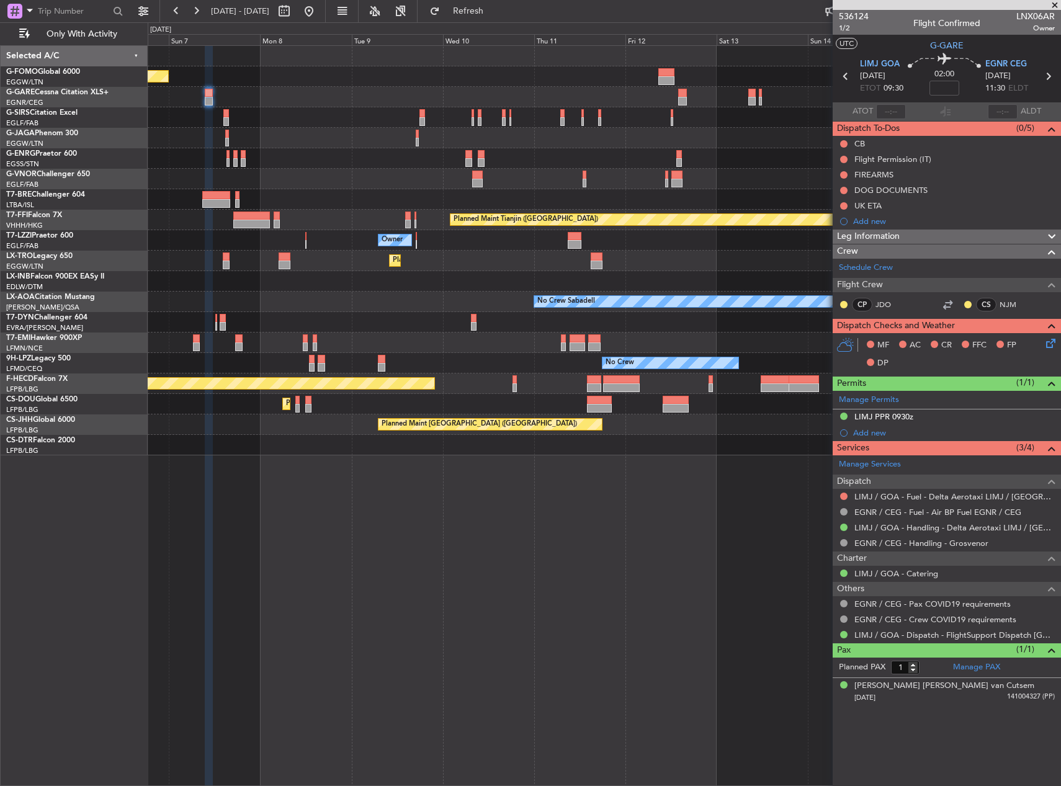
click at [403, 104] on div at bounding box center [604, 97] width 913 height 20
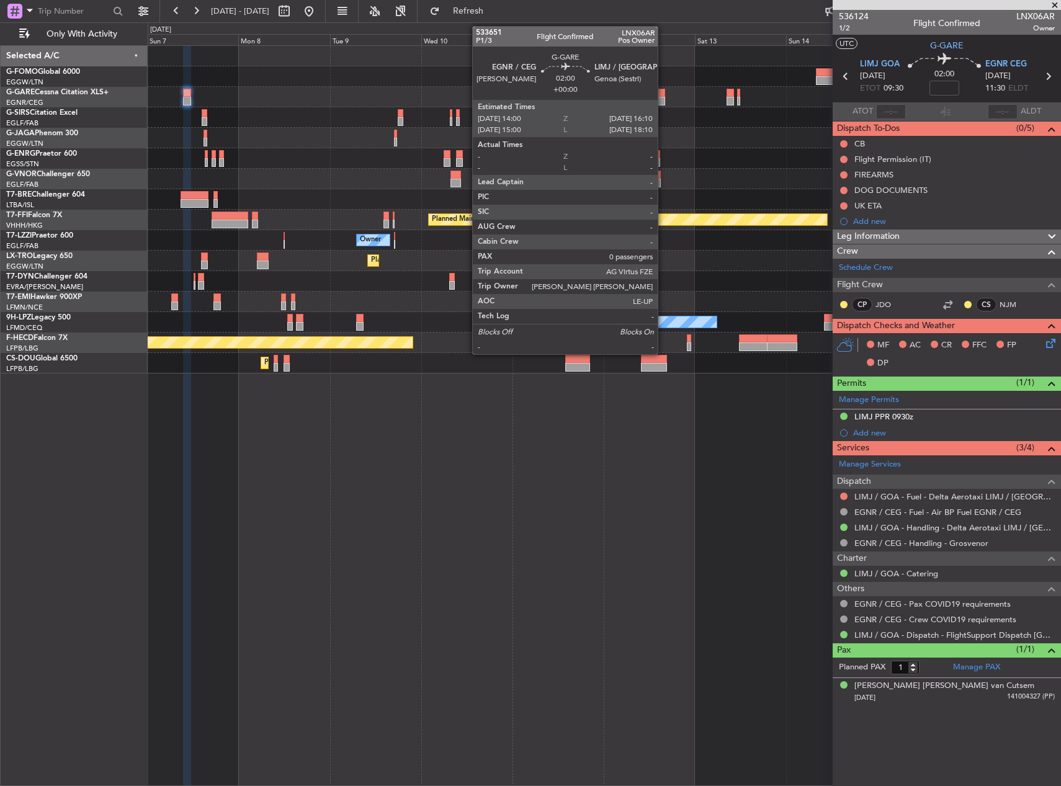
click at [663, 91] on div at bounding box center [660, 93] width 9 height 9
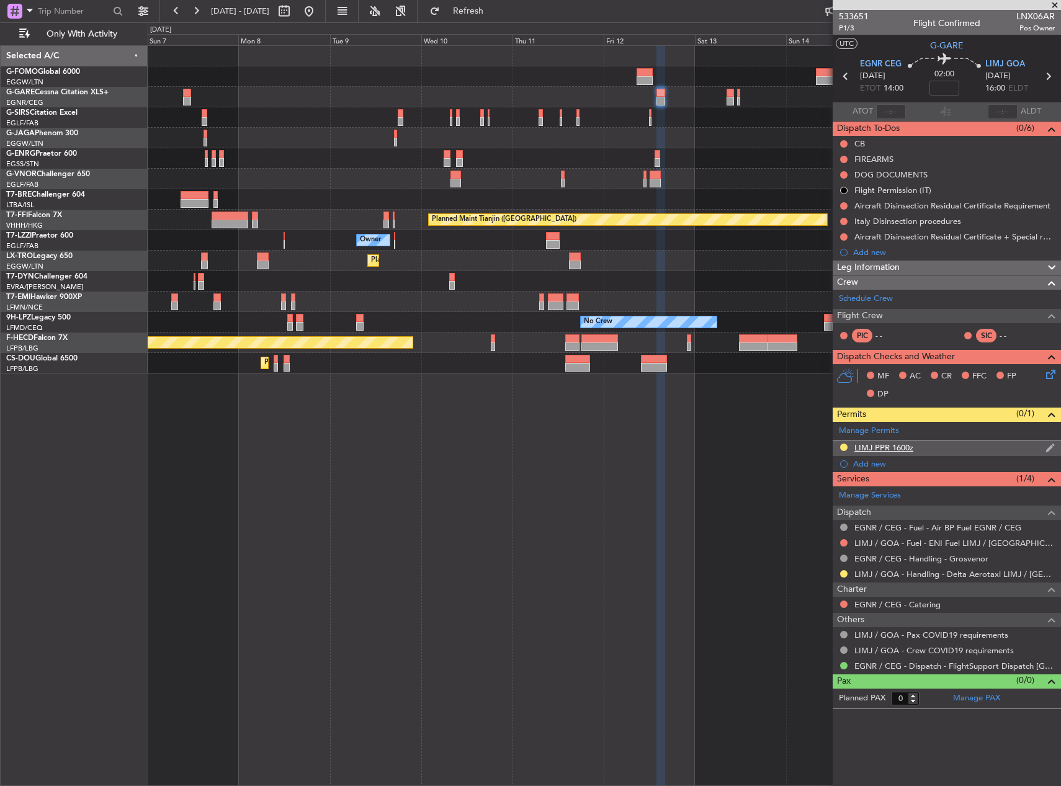
click at [937, 448] on div "LIMJ PPR 1600z" at bounding box center [947, 449] width 228 height 16
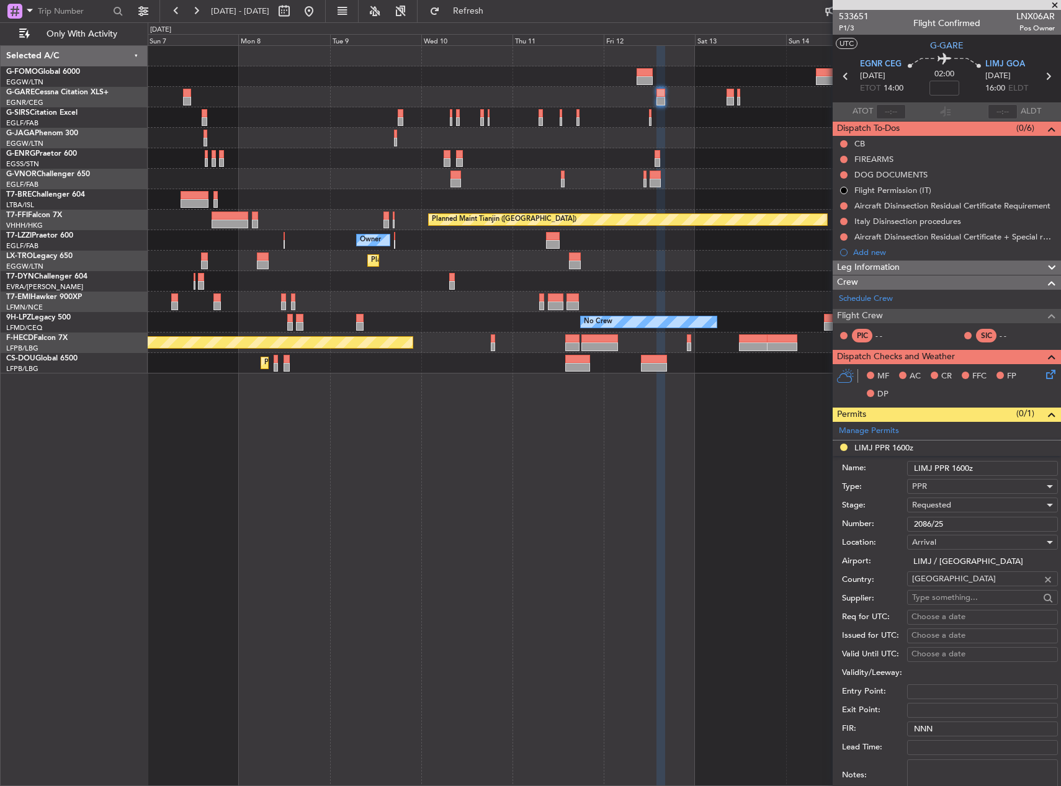
click at [962, 527] on input "2086/25" at bounding box center [982, 524] width 151 height 15
click at [957, 527] on input "2086/25" at bounding box center [982, 524] width 151 height 15
click at [917, 527] on input "2086/25" at bounding box center [982, 524] width 151 height 15
click at [964, 506] on div "Requested" at bounding box center [978, 505] width 132 height 19
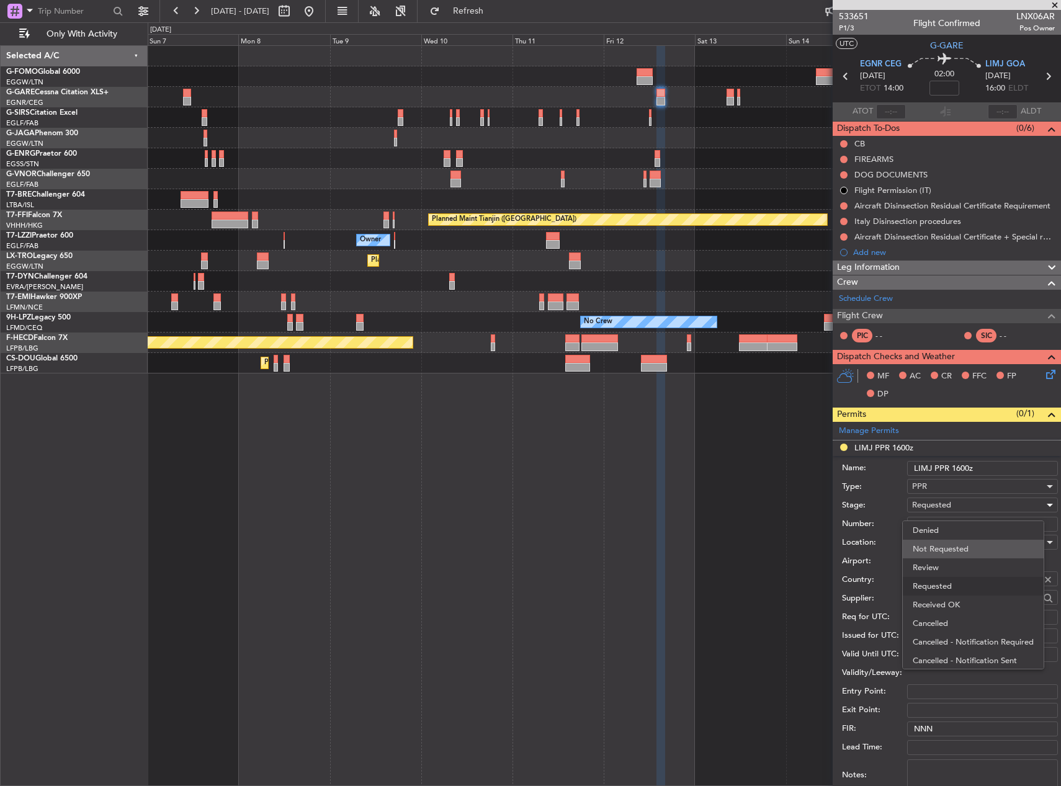
scroll to position [6, 0]
click at [962, 598] on span "Received OK" at bounding box center [978, 599] width 130 height 19
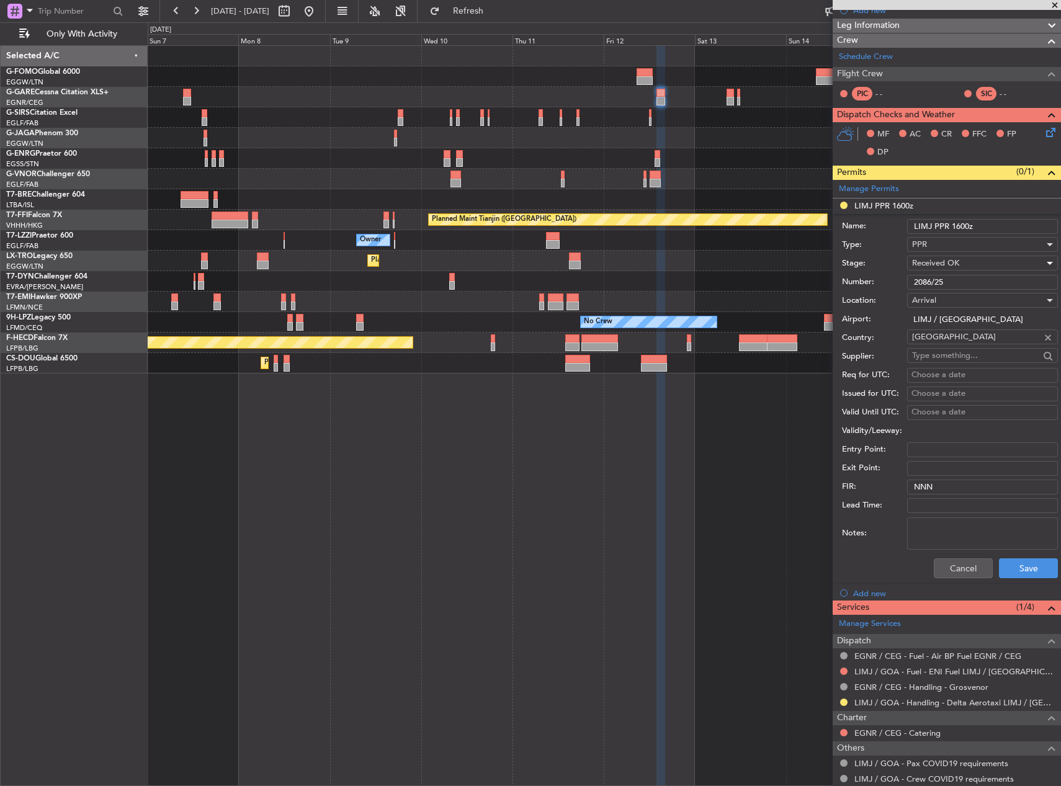
scroll to position [293, 0]
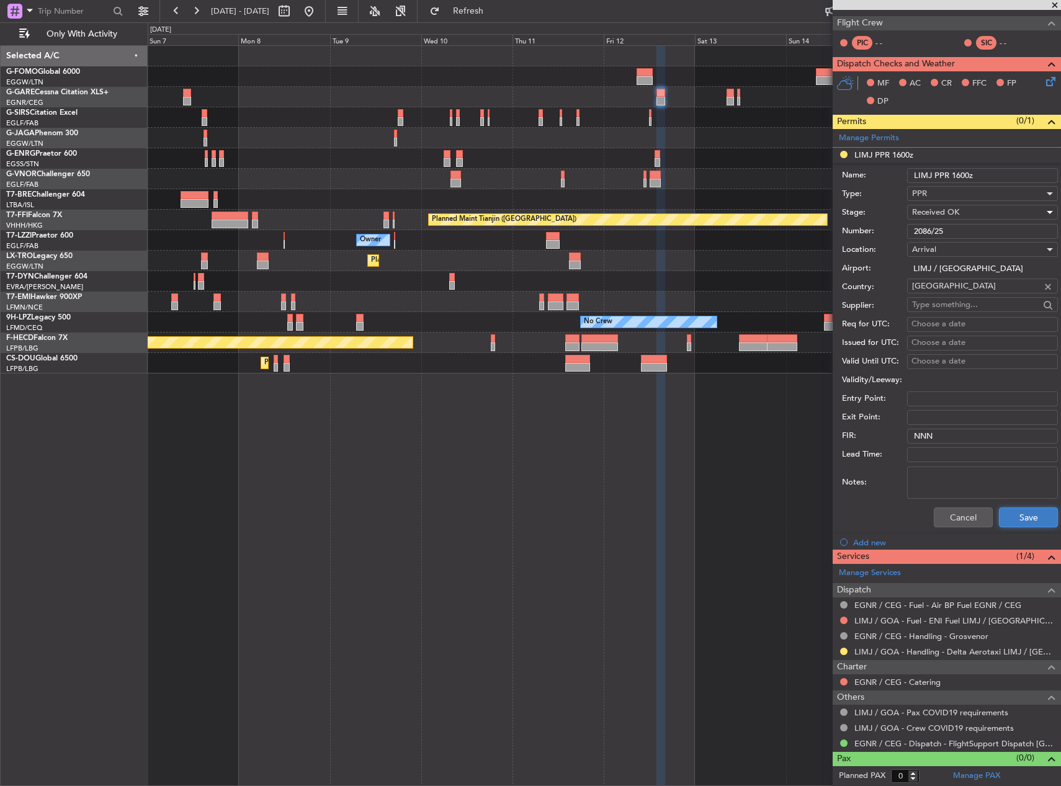
click at [1016, 525] on button "Save" at bounding box center [1028, 518] width 59 height 20
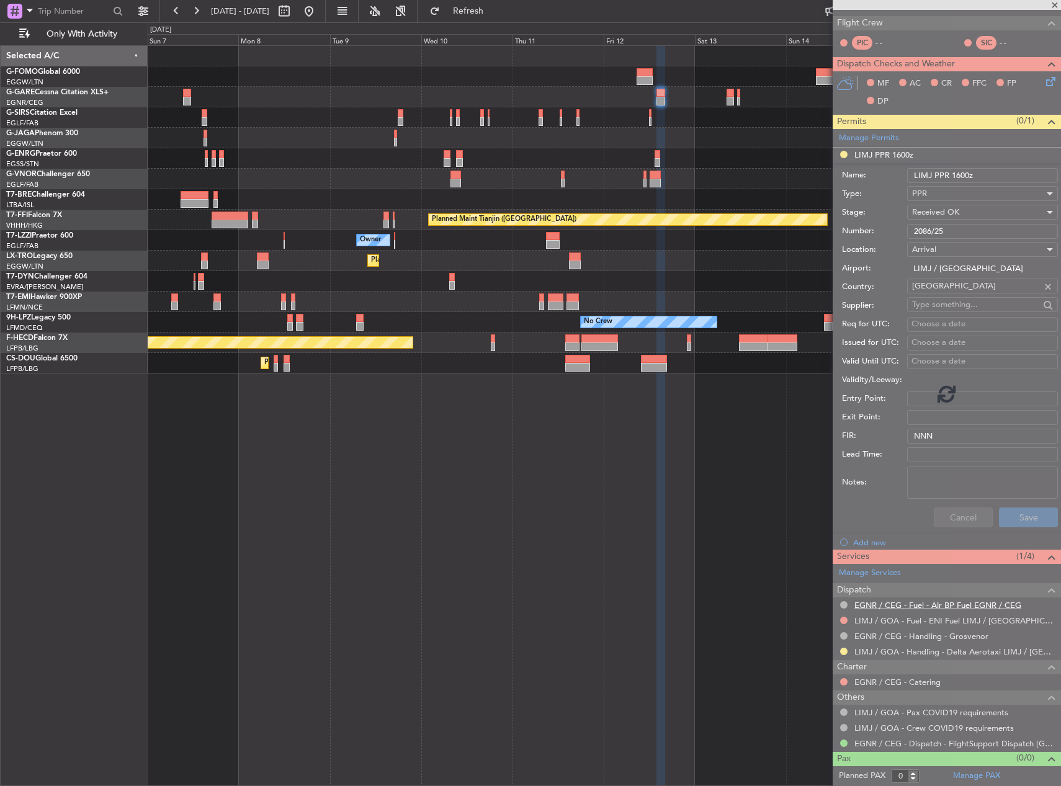
scroll to position [0, 0]
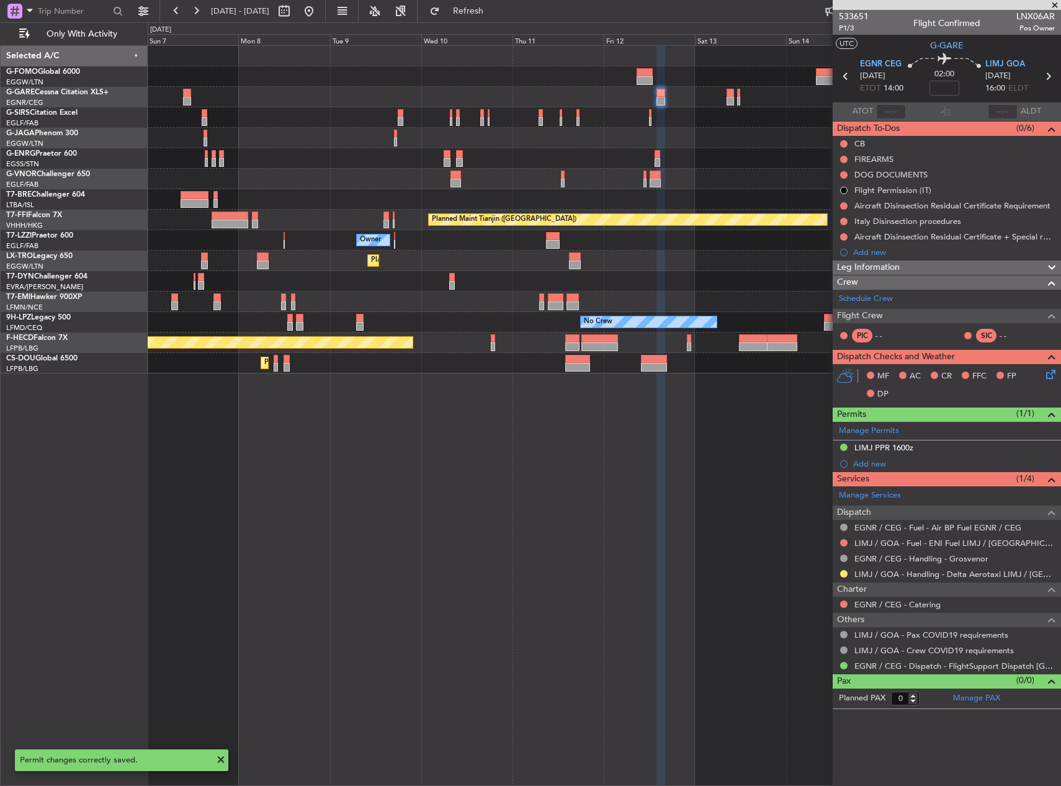
click at [839, 575] on div at bounding box center [844, 574] width 10 height 10
click at [843, 574] on button at bounding box center [843, 573] width 7 height 7
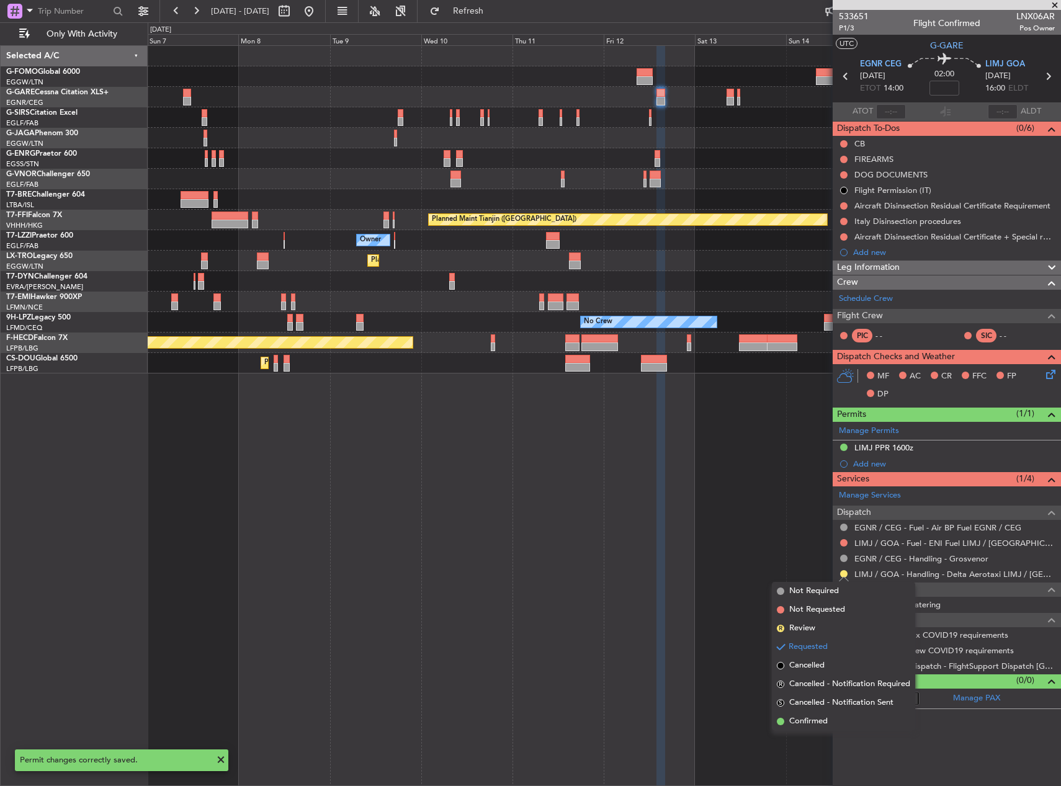
click at [790, 732] on div "Planned Maint [GEOGRAPHIC_DATA] ([GEOGRAPHIC_DATA]) Planned Maint [GEOGRAPHIC_D…" at bounding box center [604, 415] width 913 height 741
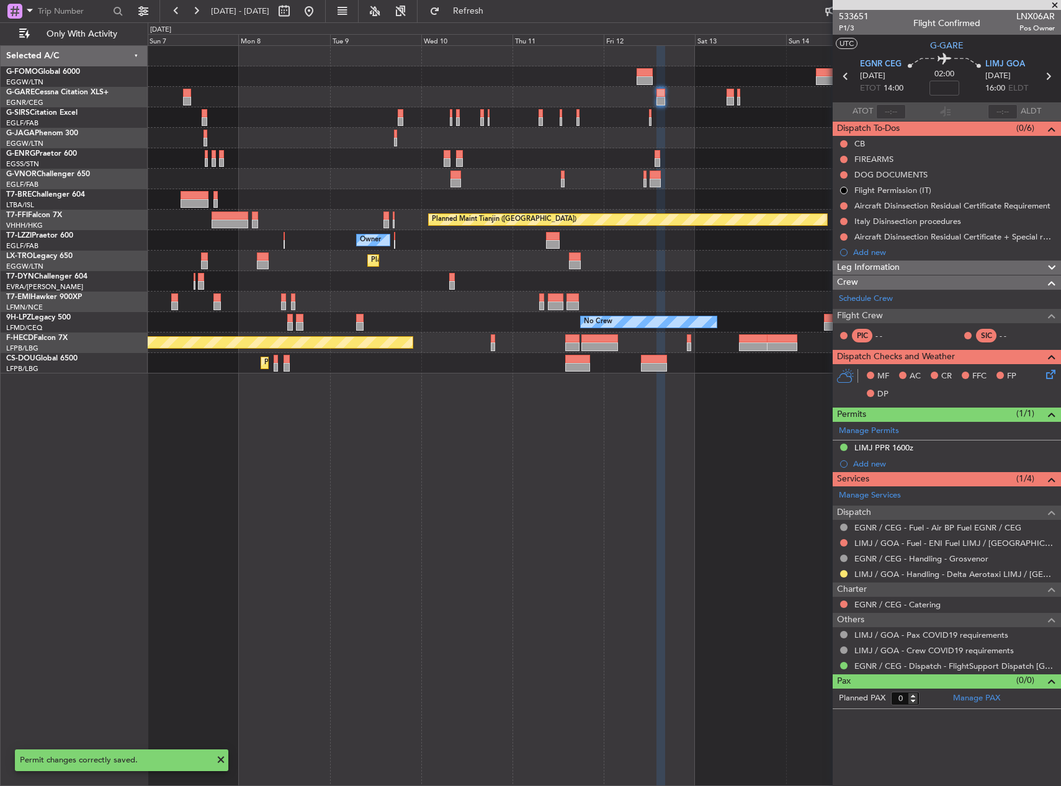
click at [791, 725] on div "Planned Maint [GEOGRAPHIC_DATA] ([GEOGRAPHIC_DATA]) Planned Maint [GEOGRAPHIC_D…" at bounding box center [604, 415] width 913 height 741
click at [846, 570] on button at bounding box center [843, 573] width 7 height 7
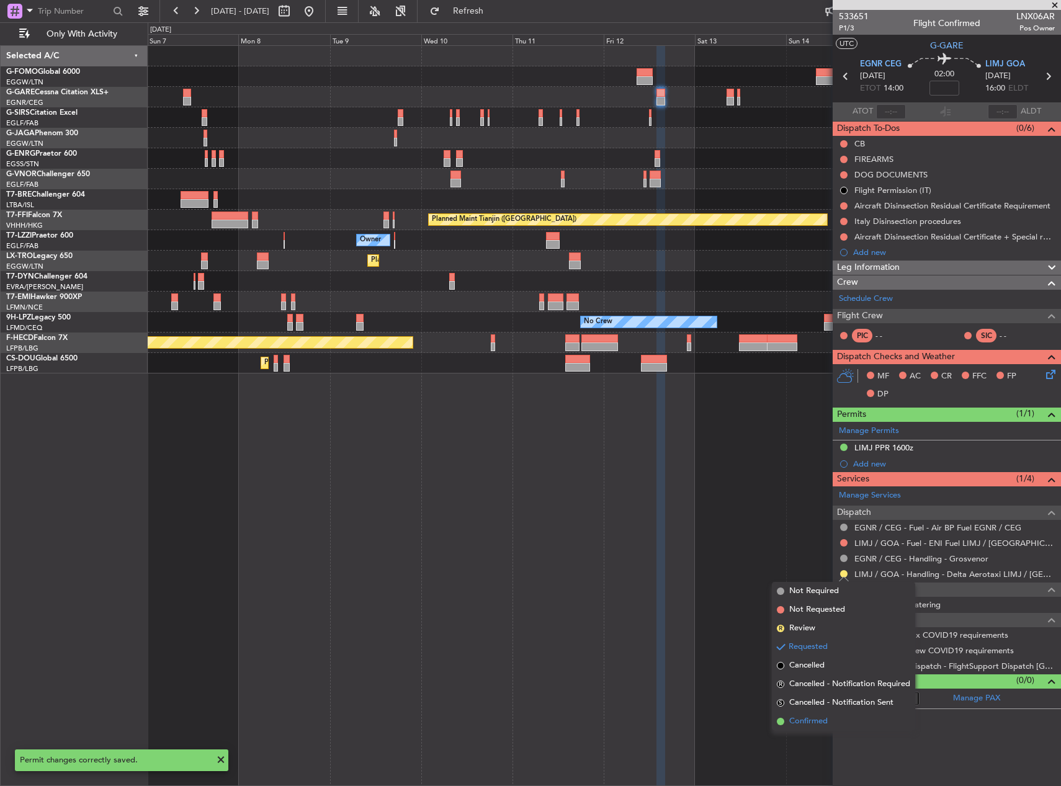
click at [803, 724] on span "Confirmed" at bounding box center [808, 721] width 38 height 12
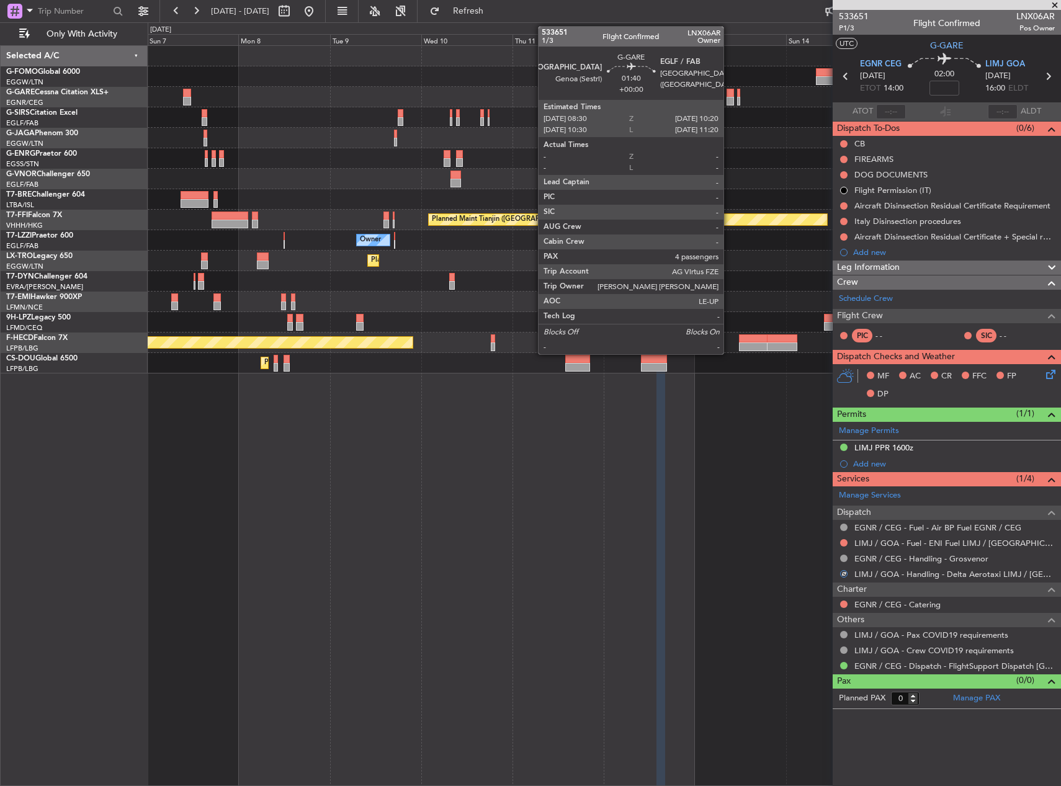
click at [729, 93] on div at bounding box center [730, 93] width 7 height 9
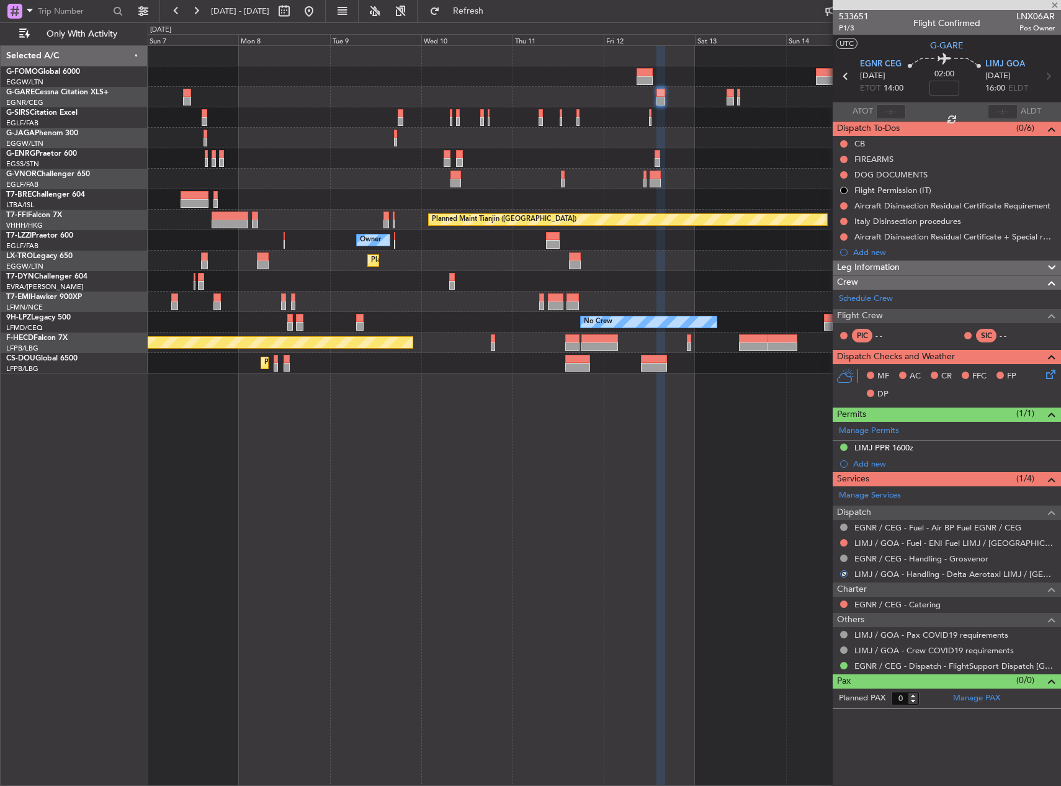
type input "4"
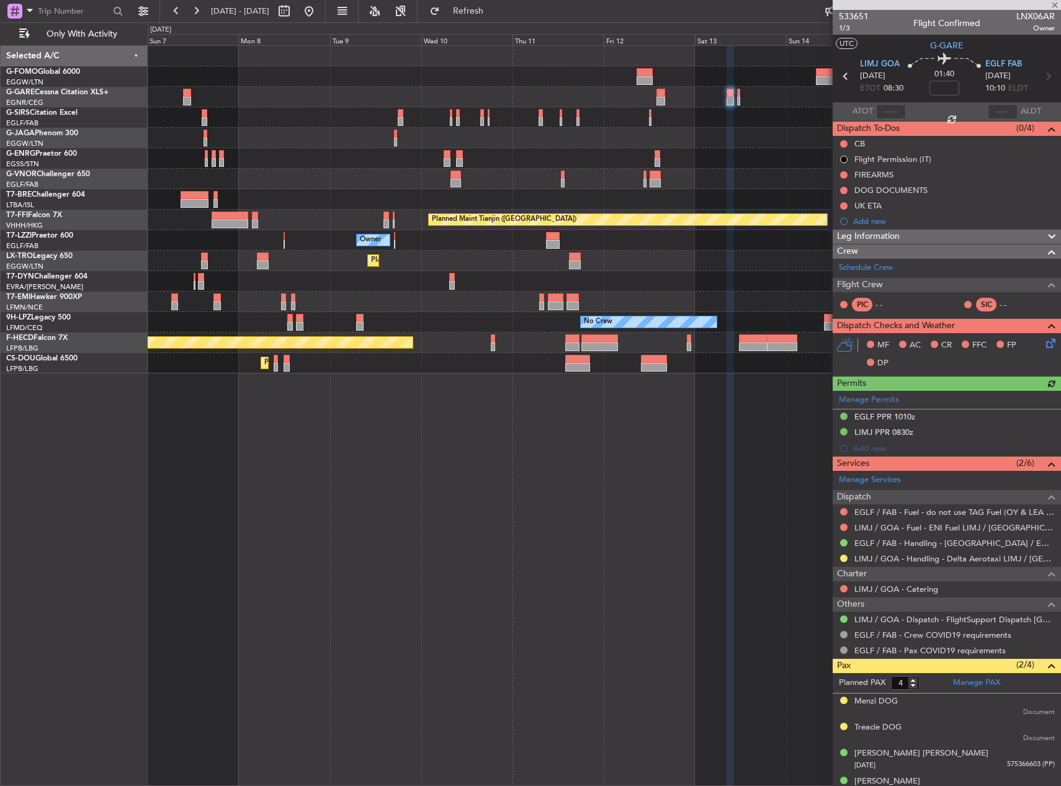
click at [849, 558] on div "LIMJ / GOA - Handling - Delta Aerotaxi LIMJ / [GEOGRAPHIC_DATA]" at bounding box center [947, 559] width 228 height 16
click at [844, 558] on button at bounding box center [843, 558] width 7 height 7
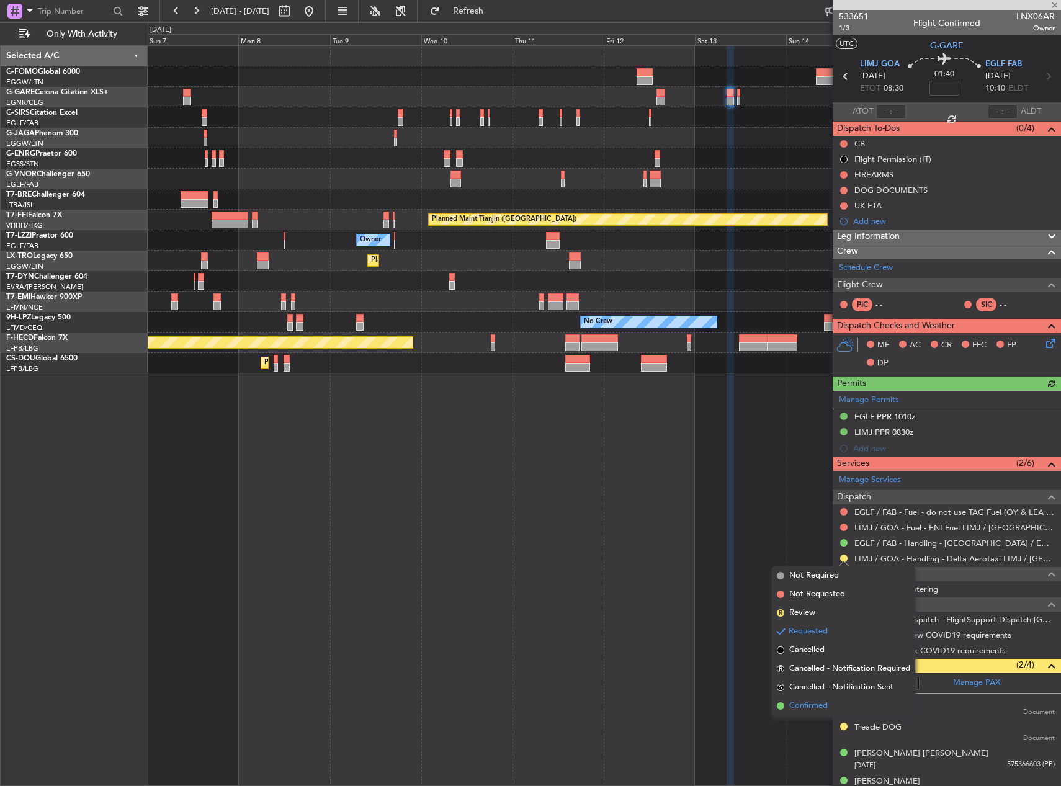
click at [828, 712] on li "Confirmed" at bounding box center [843, 706] width 143 height 19
